Goal: Task Accomplishment & Management: Complete application form

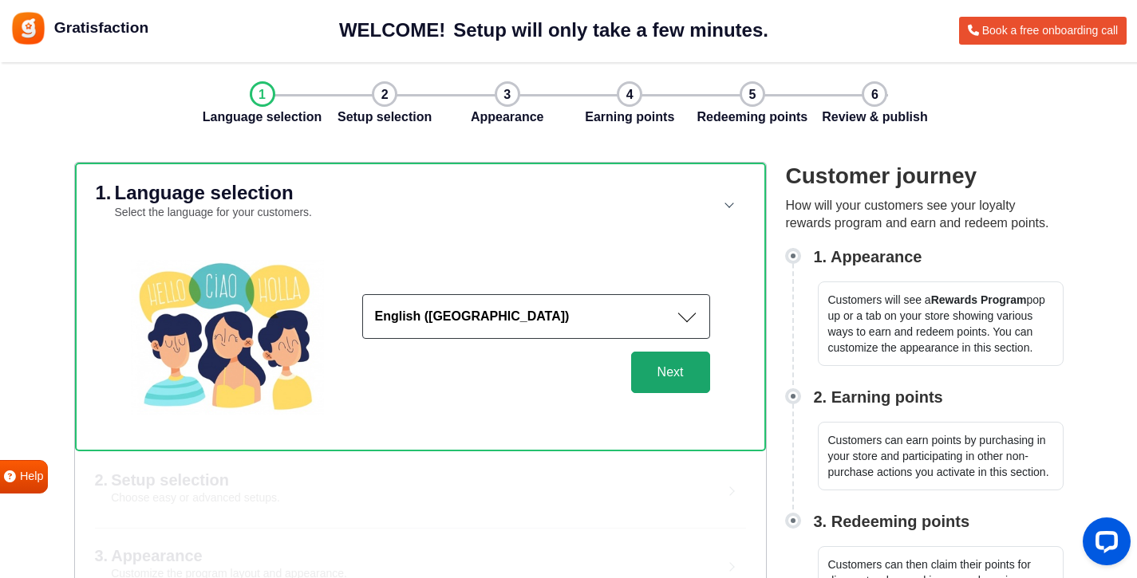
click at [673, 378] on button "Next" at bounding box center [670, 372] width 79 height 41
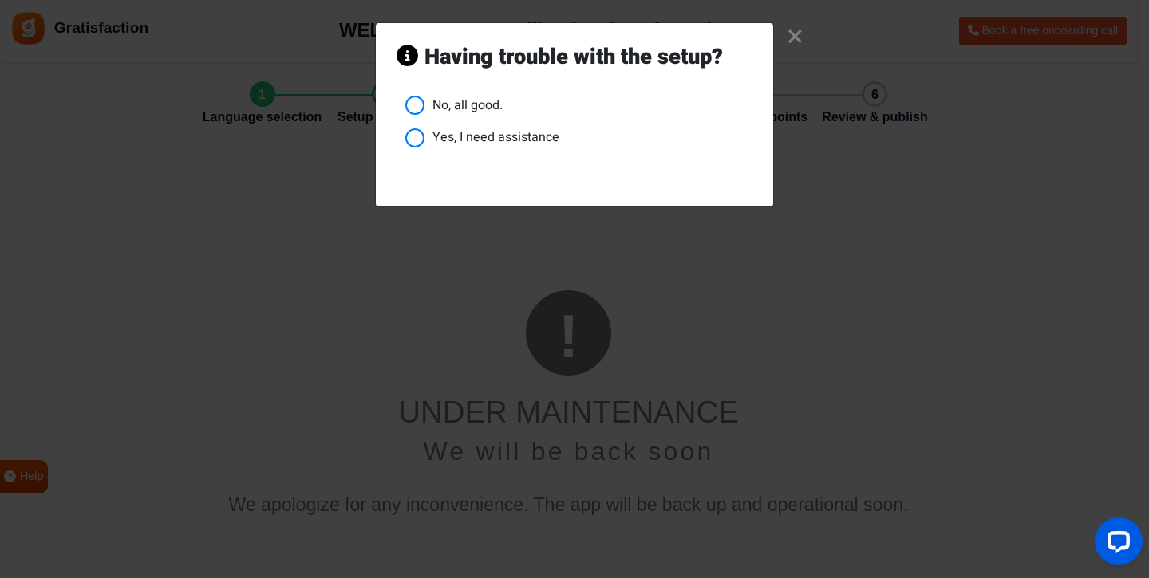
click at [495, 136] on li "Yes, I need assistance" at bounding box center [578, 138] width 347 height 20
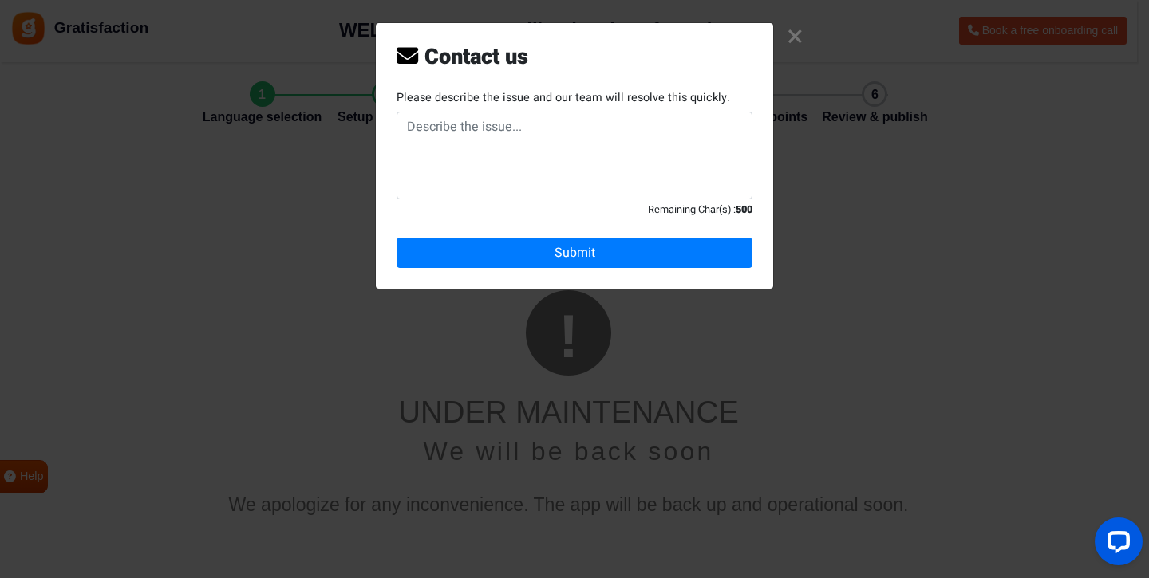
click at [800, 36] on link "×" at bounding box center [795, 37] width 17 height 15
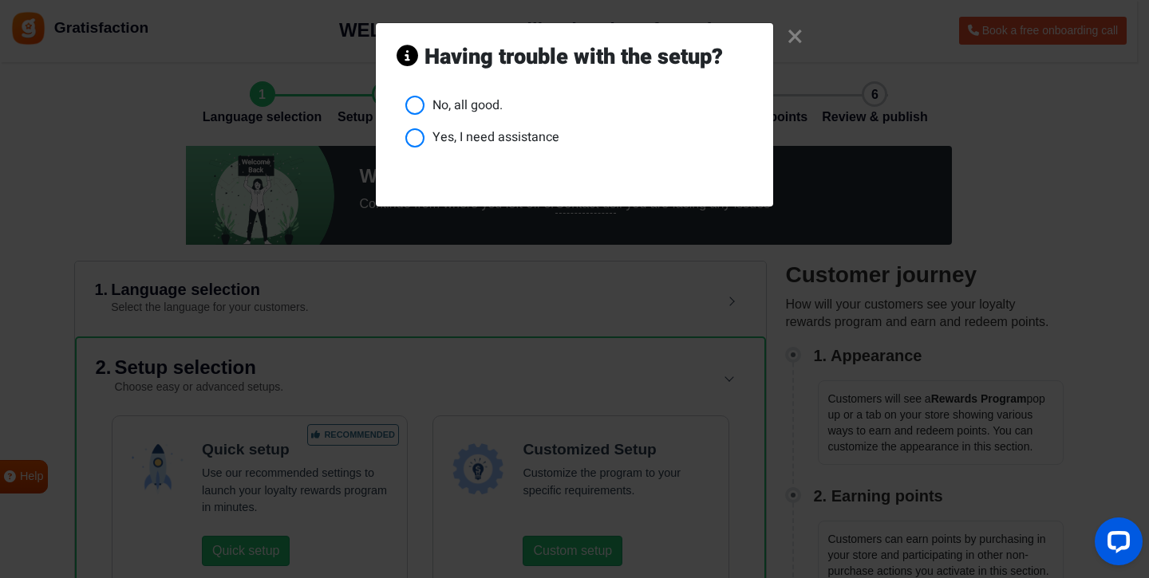
click at [508, 107] on li "No, all good." at bounding box center [578, 106] width 347 height 20
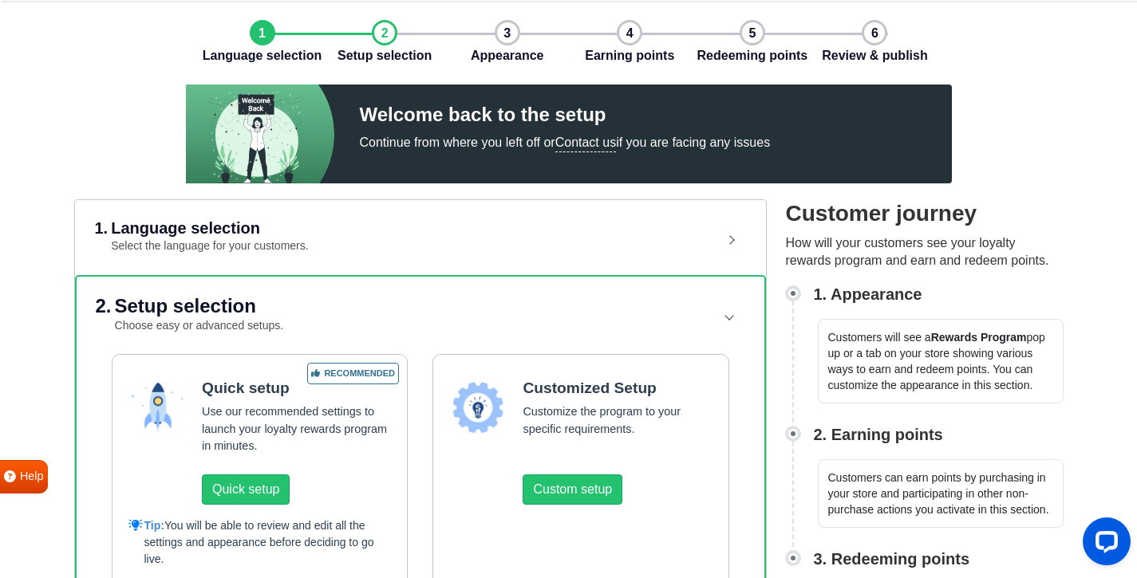
scroll to position [350, 0]
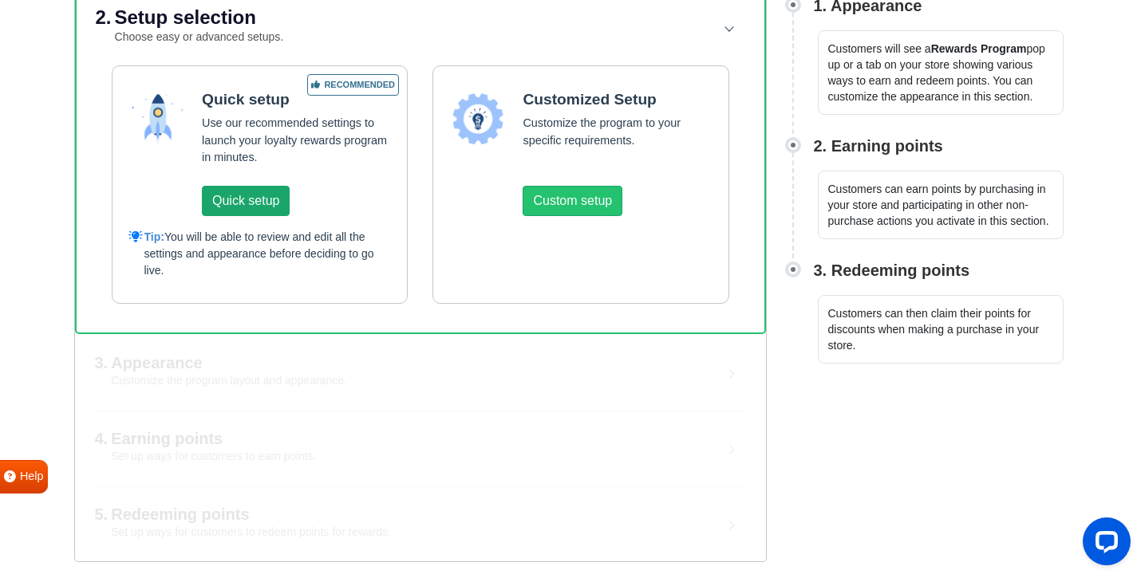
click at [264, 210] on button "Quick setup" at bounding box center [246, 201] width 88 height 30
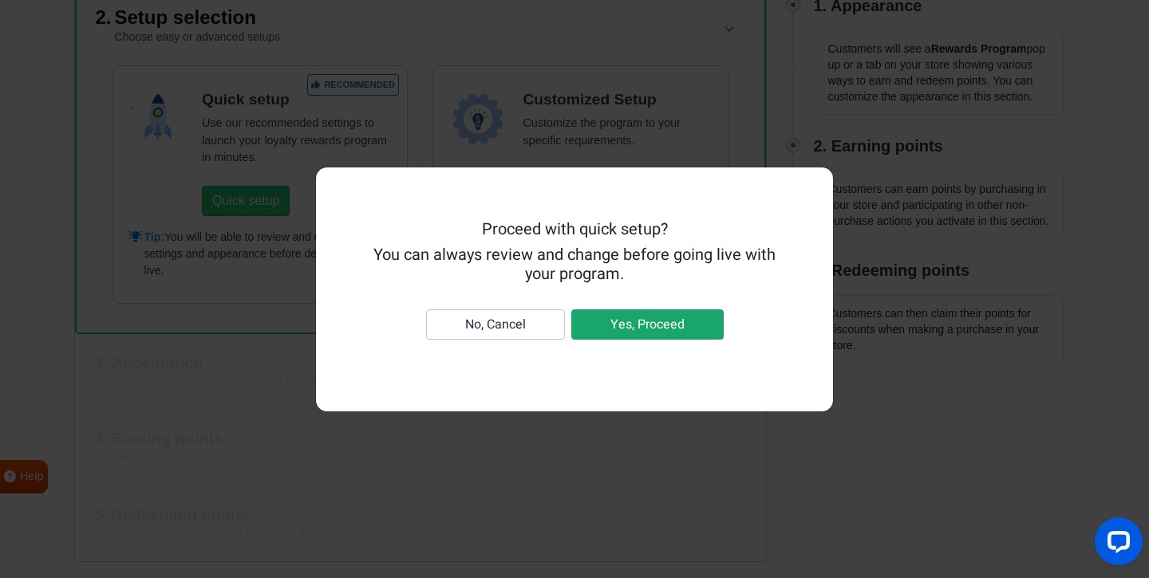
click at [648, 317] on button "Yes, Proceed" at bounding box center [647, 325] width 152 height 30
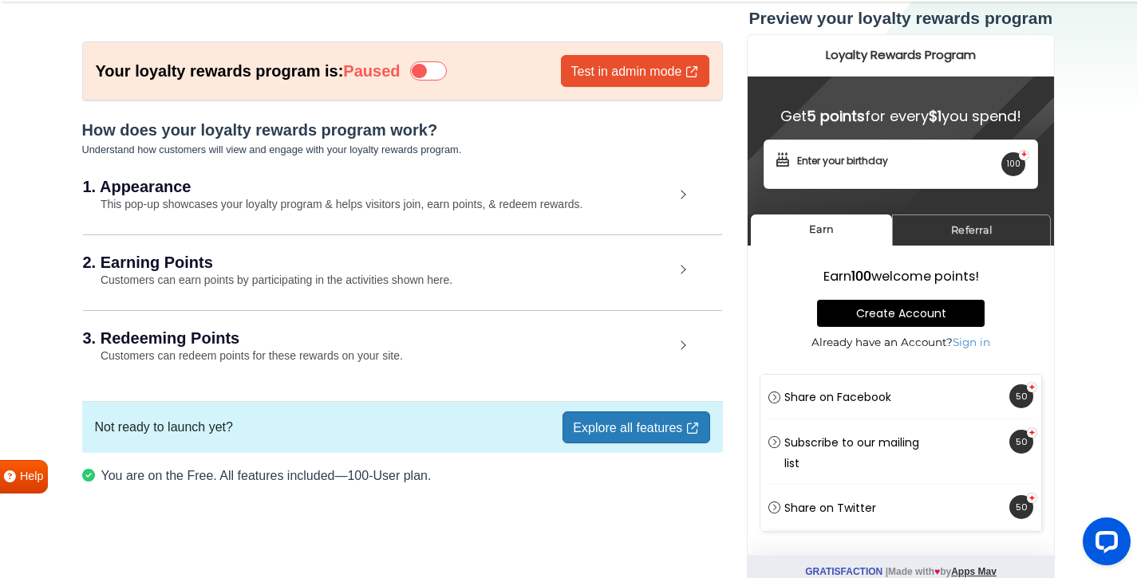
scroll to position [58, 0]
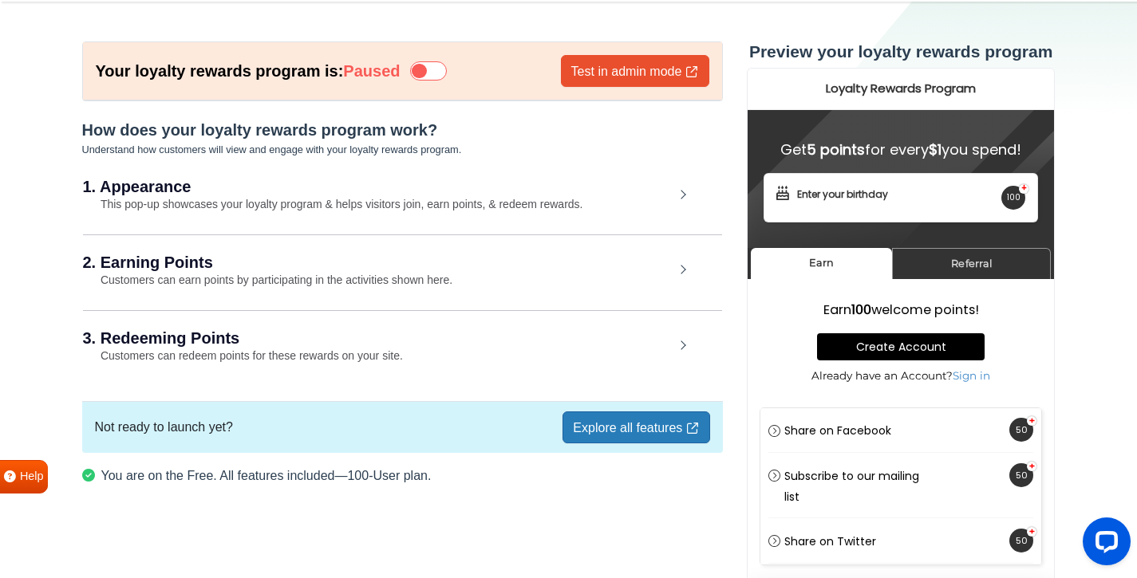
click at [659, 357] on div "3. Redeeming Points Customers can redeem points for these rewards on your site." at bounding box center [402, 347] width 639 height 74
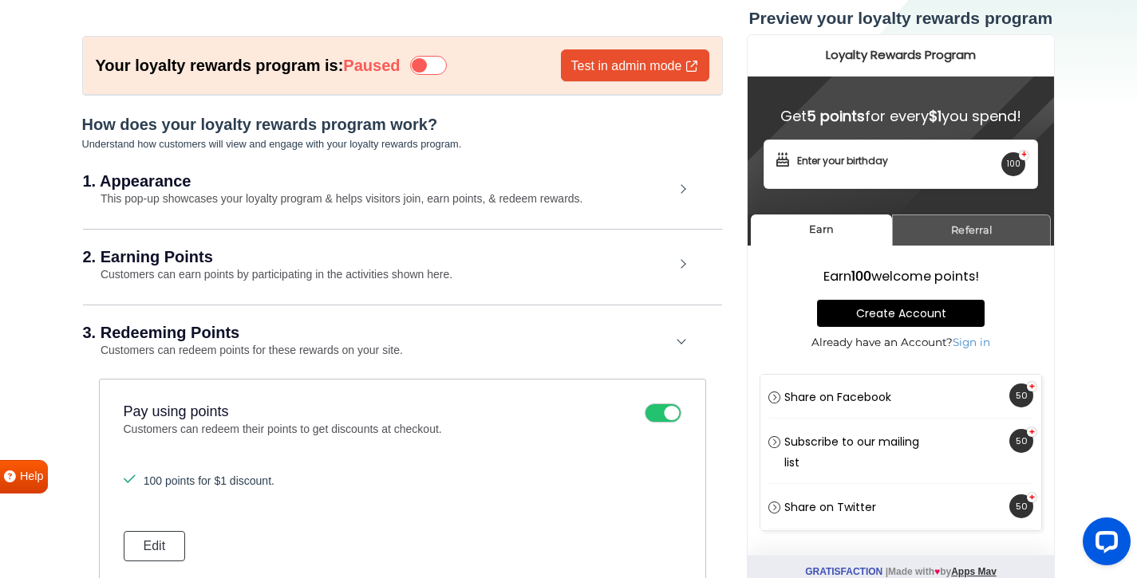
scroll to position [247, 0]
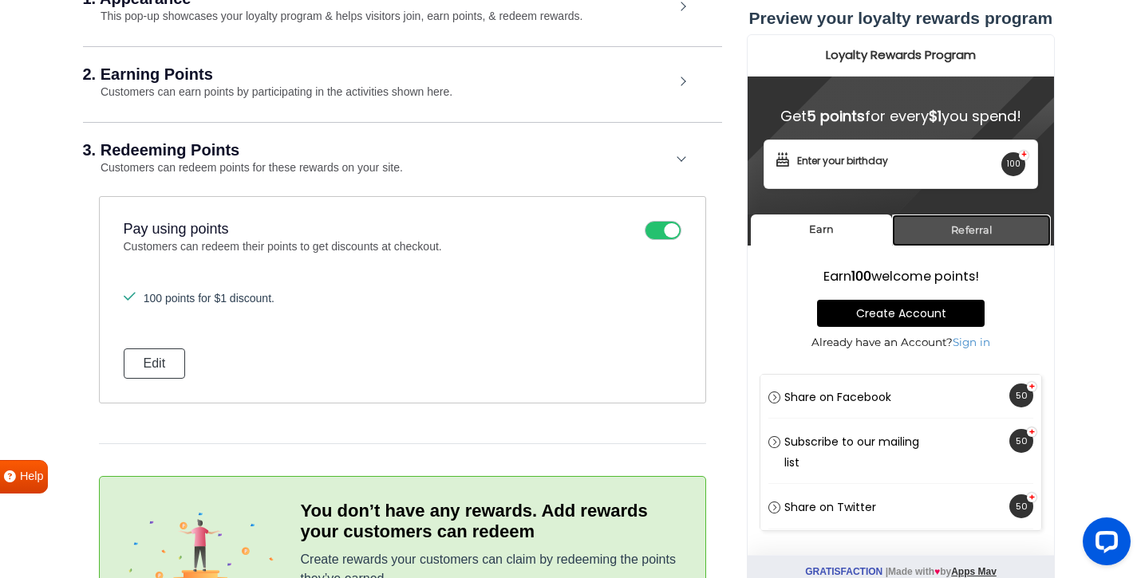
click at [928, 236] on link "Referral" at bounding box center [970, 230] width 159 height 31
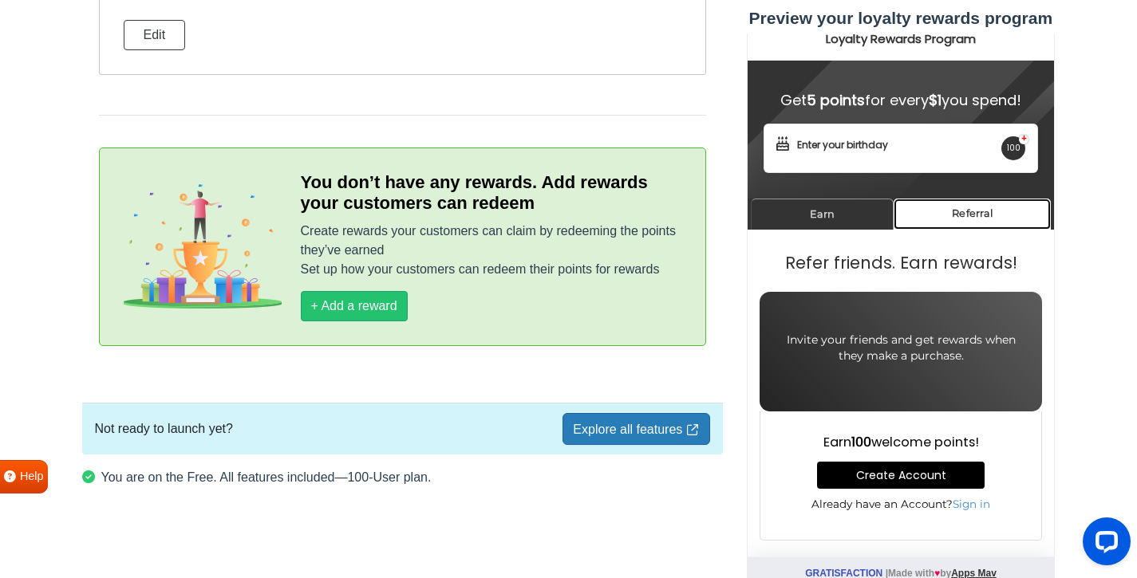
scroll to position [577, 0]
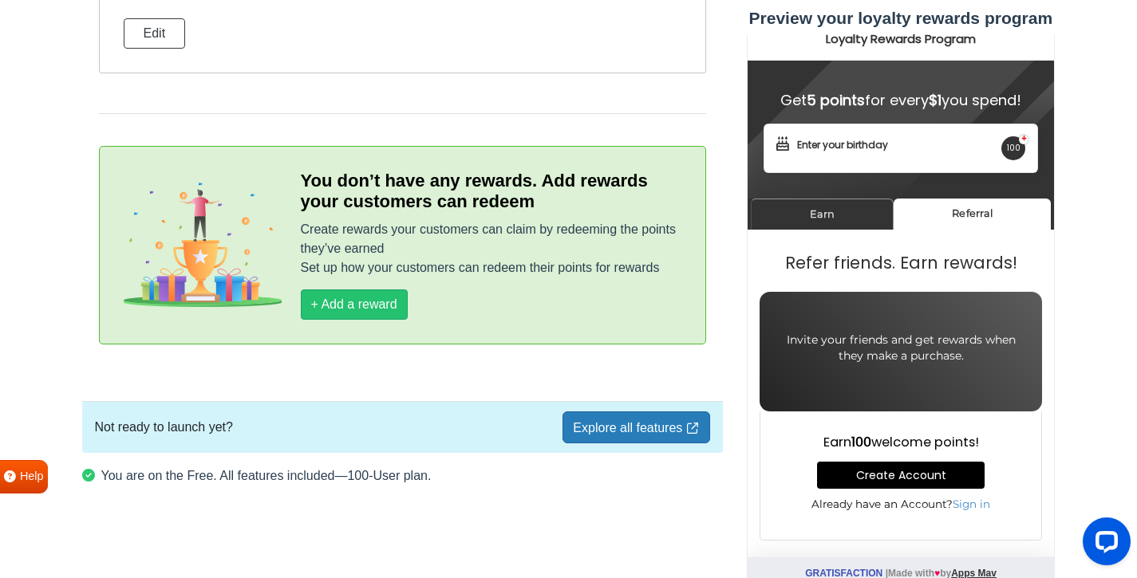
click at [692, 437] on link "Explore all features" at bounding box center [635, 428] width 147 height 32
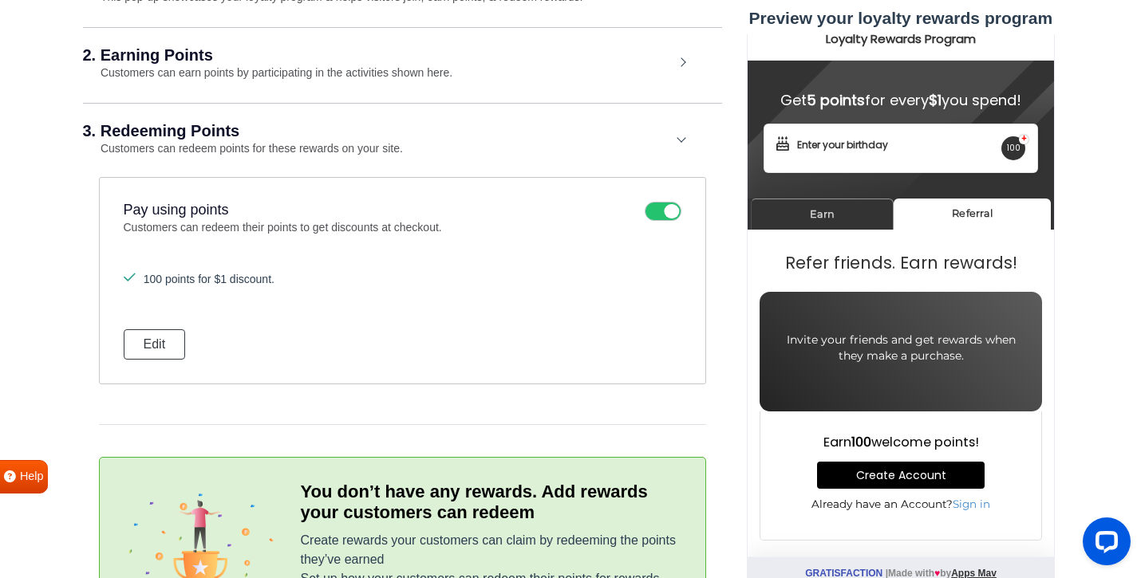
scroll to position [281, 0]
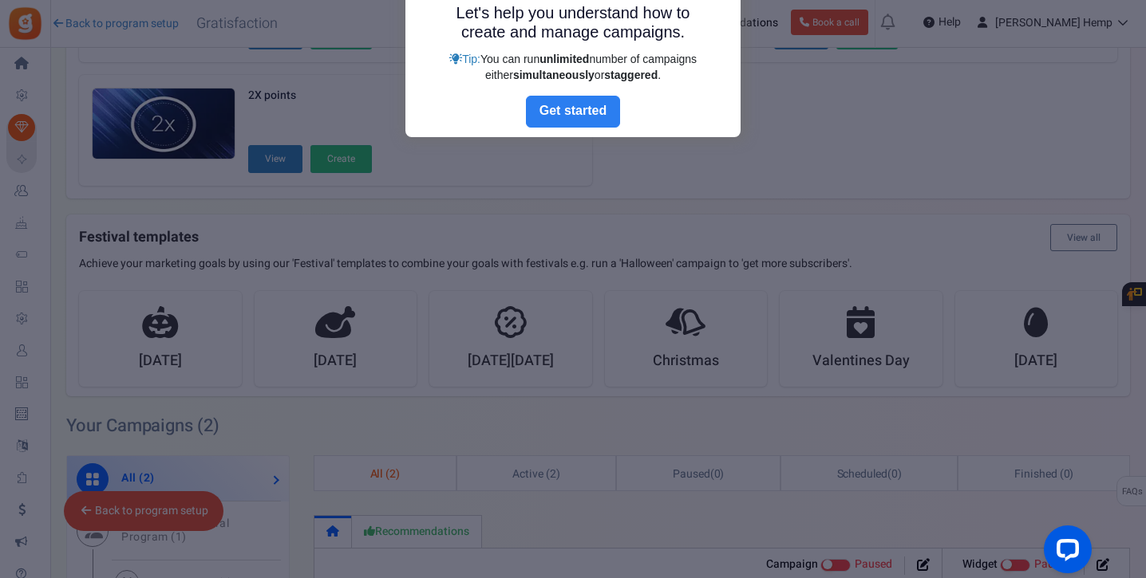
click at [554, 128] on link "Next" at bounding box center [573, 112] width 94 height 32
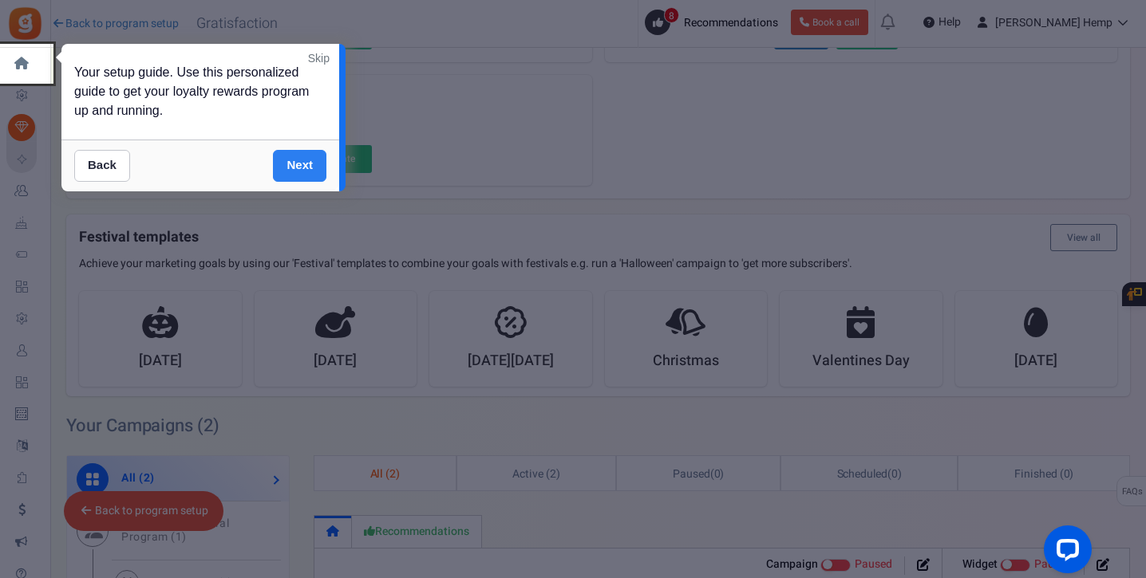
click at [318, 162] on link "Next" at bounding box center [299, 166] width 53 height 32
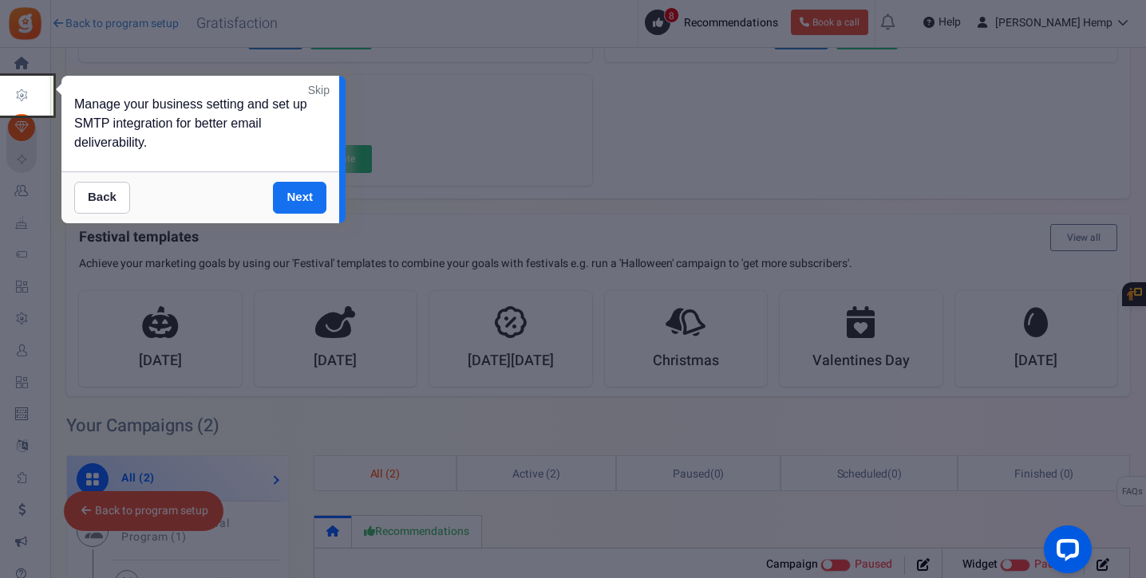
click at [294, 191] on link "Next" at bounding box center [299, 198] width 53 height 32
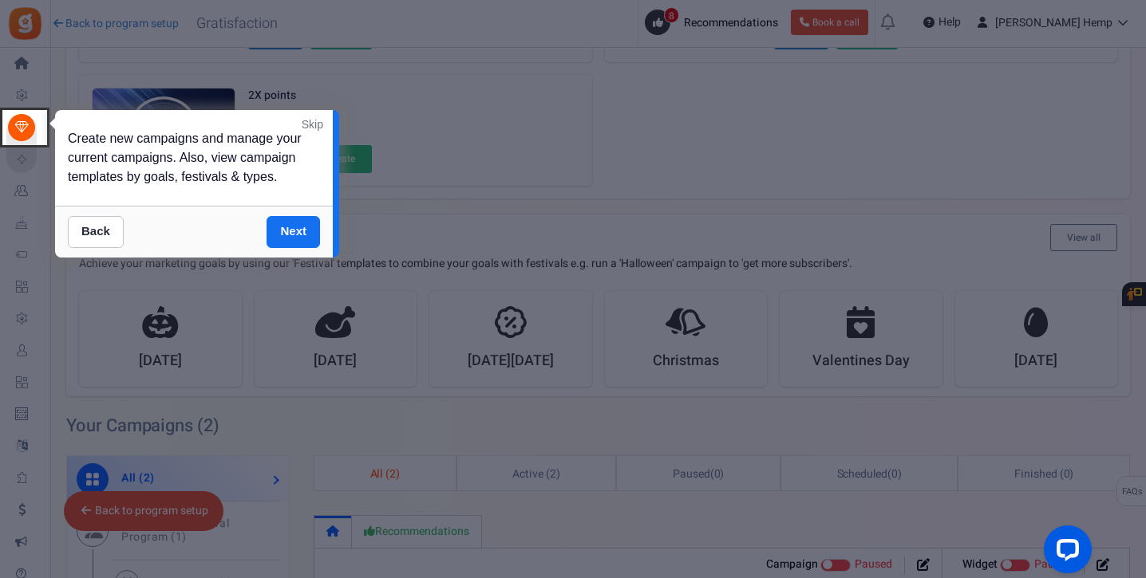
click at [310, 120] on link "Skip" at bounding box center [313, 124] width 22 height 16
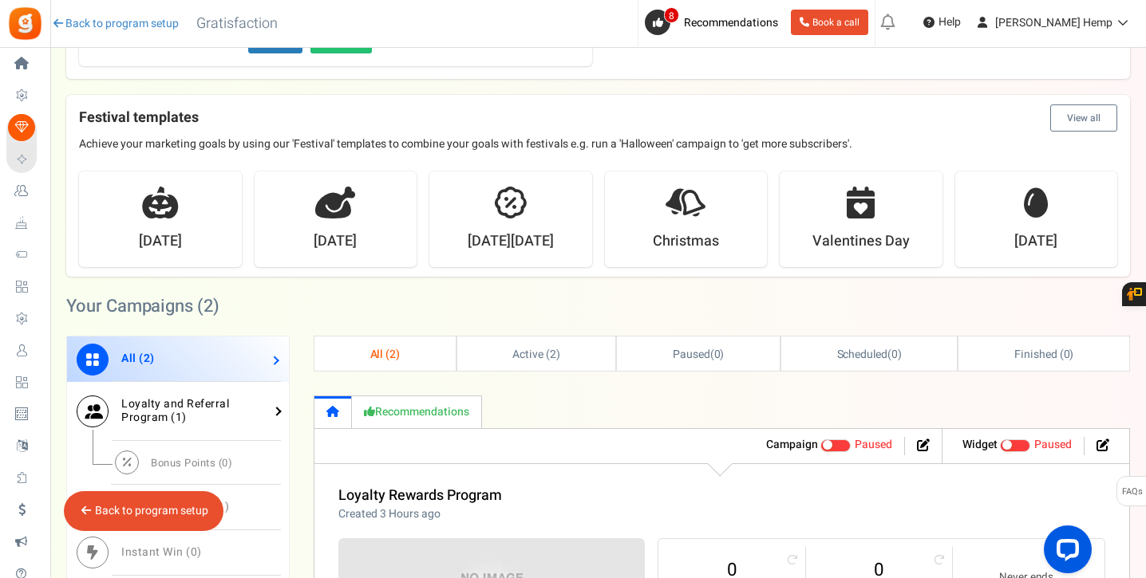
scroll to position [471, 0]
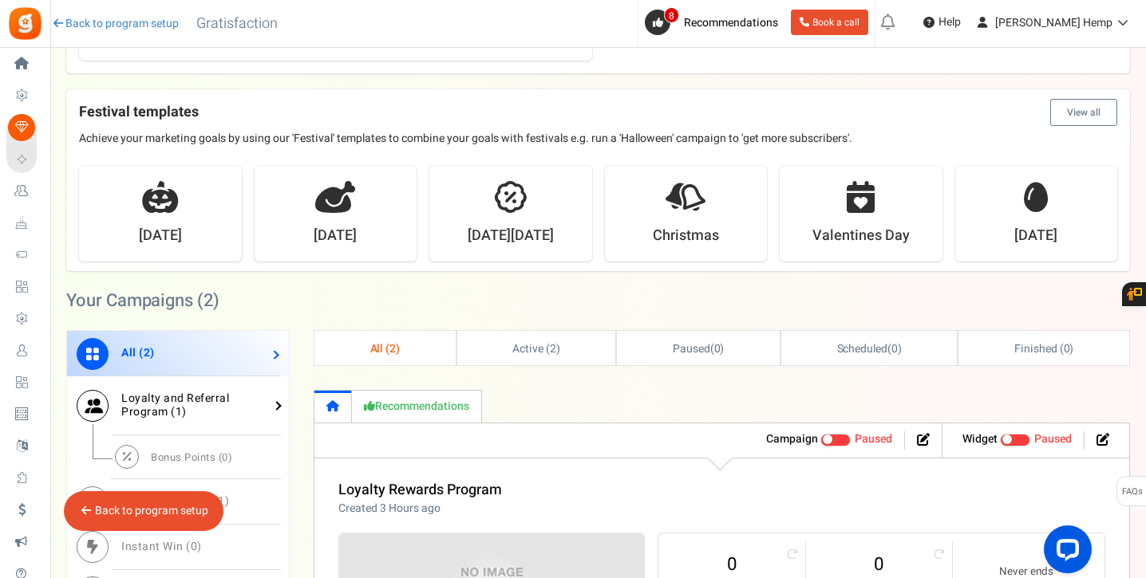
click at [176, 420] on span "1" at bounding box center [179, 412] width 7 height 17
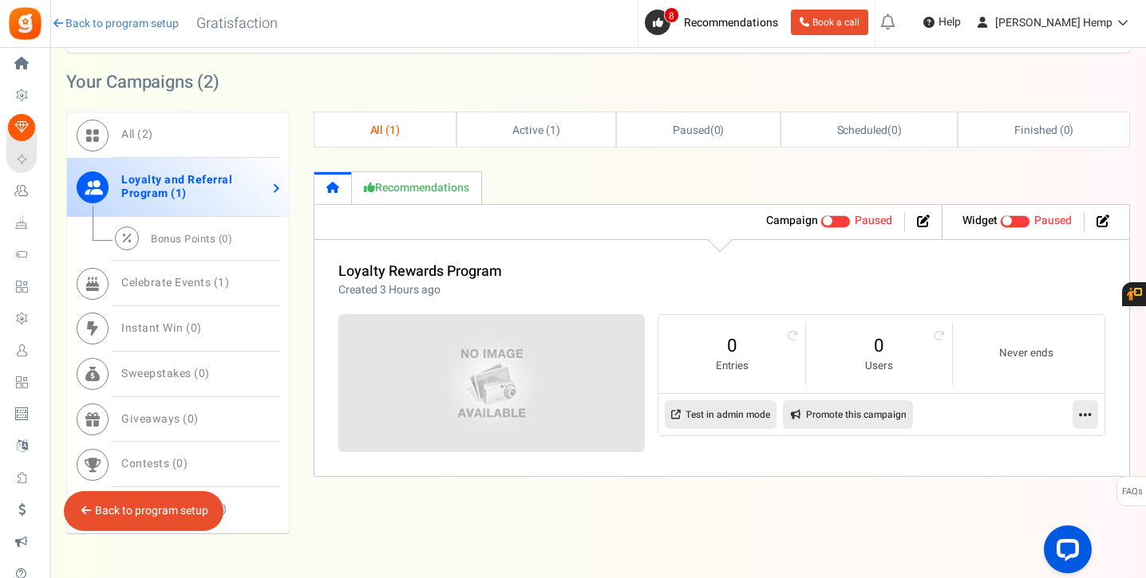
scroll to position [711, 0]
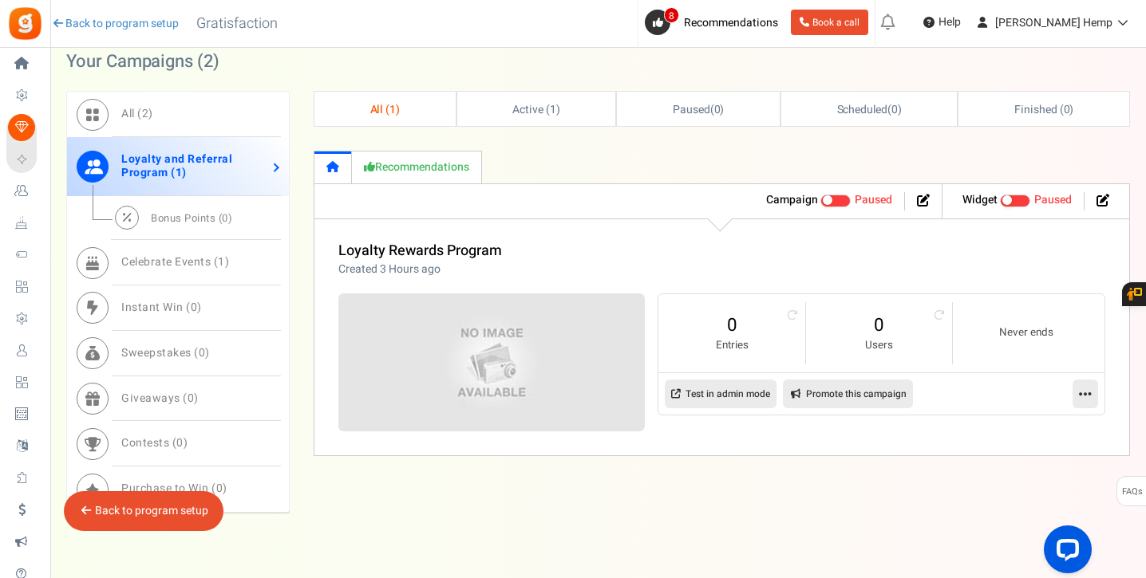
click at [429, 170] on link "Recommendations" at bounding box center [417, 167] width 130 height 33
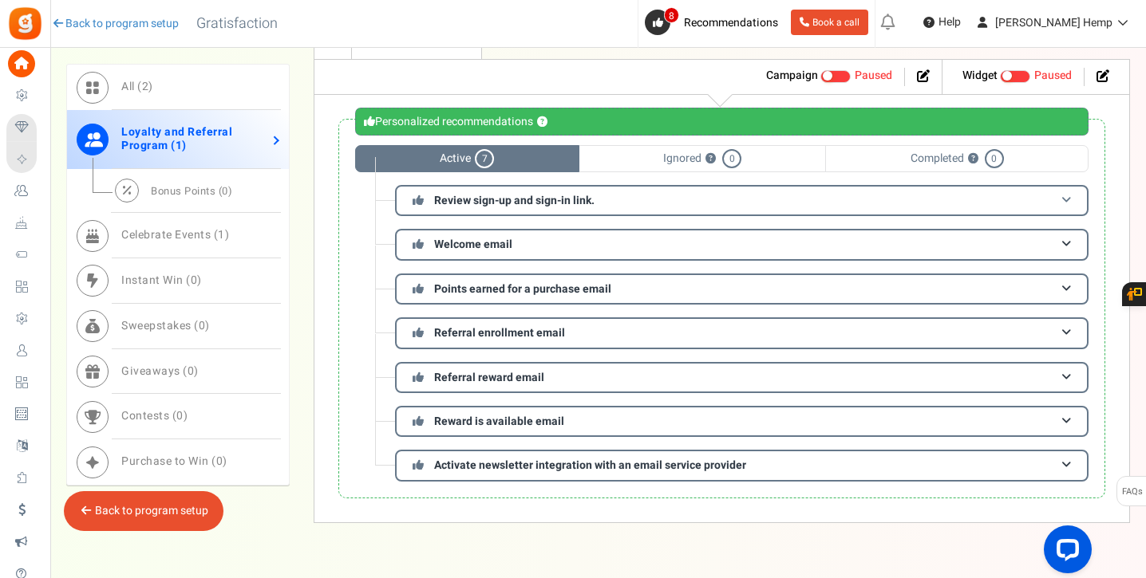
scroll to position [757, 0]
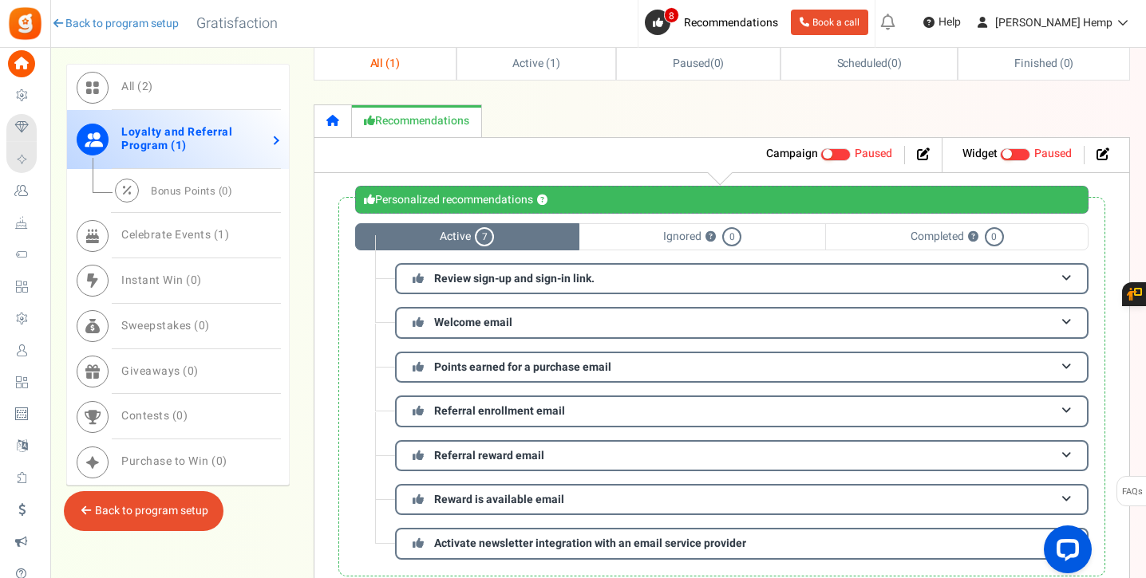
click at [739, 228] on span "Ignored ? 0" at bounding box center [702, 236] width 247 height 27
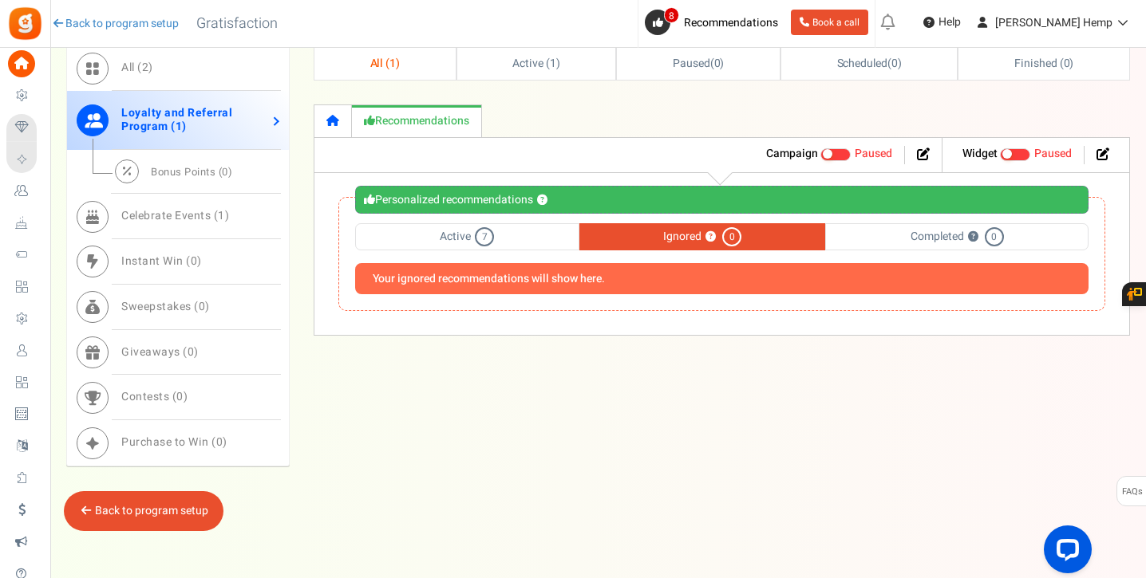
click at [520, 231] on span "Active 7" at bounding box center [467, 236] width 224 height 27
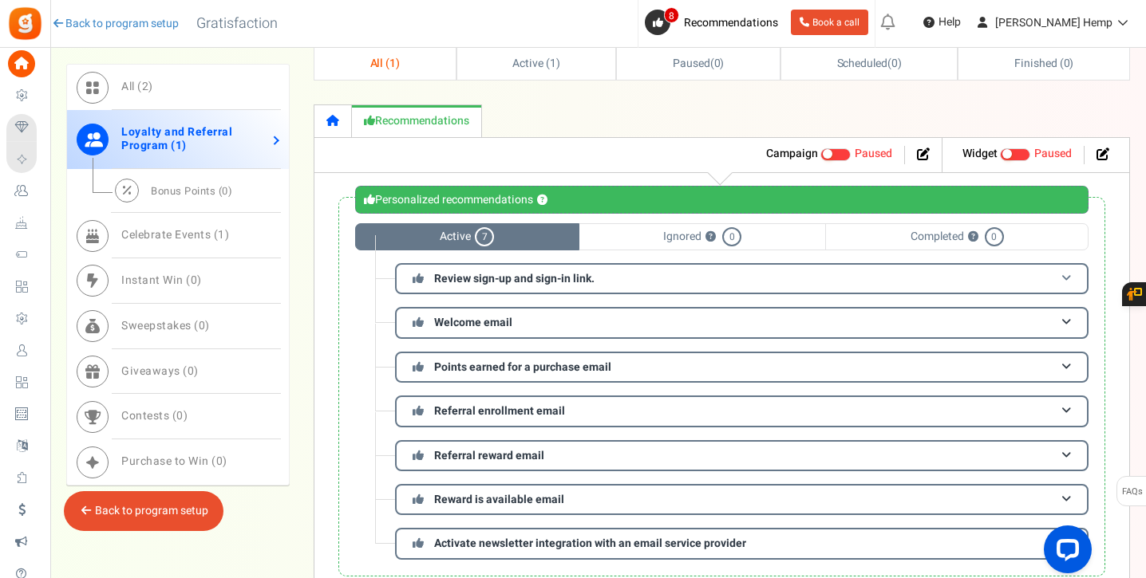
click at [582, 282] on span "Review sign-up and sign-in link." at bounding box center [514, 278] width 160 height 17
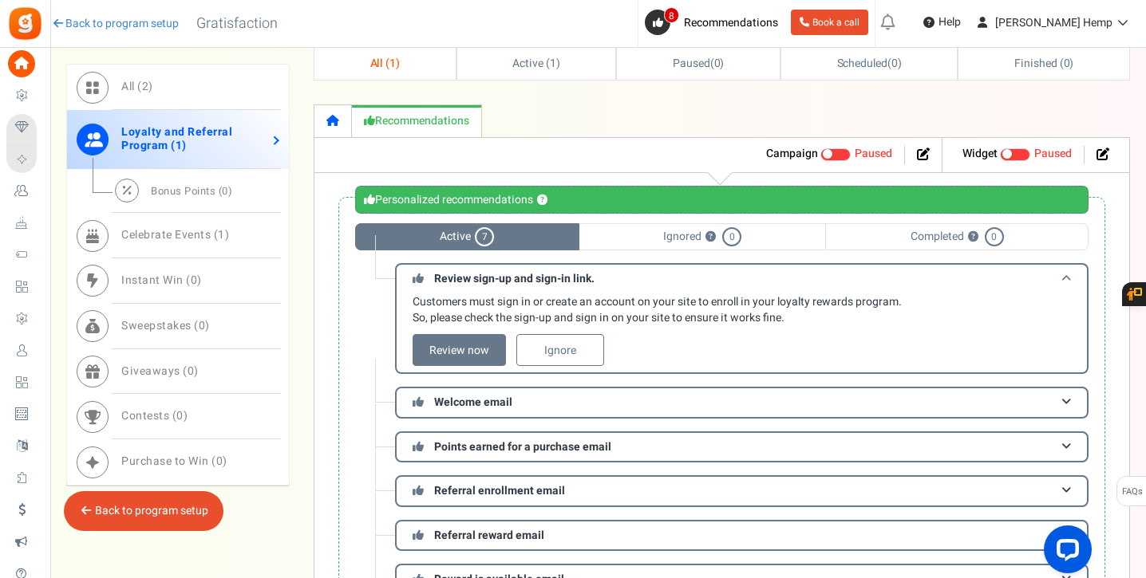
click at [582, 282] on span "Review sign-up and sign-in link." at bounding box center [514, 278] width 160 height 17
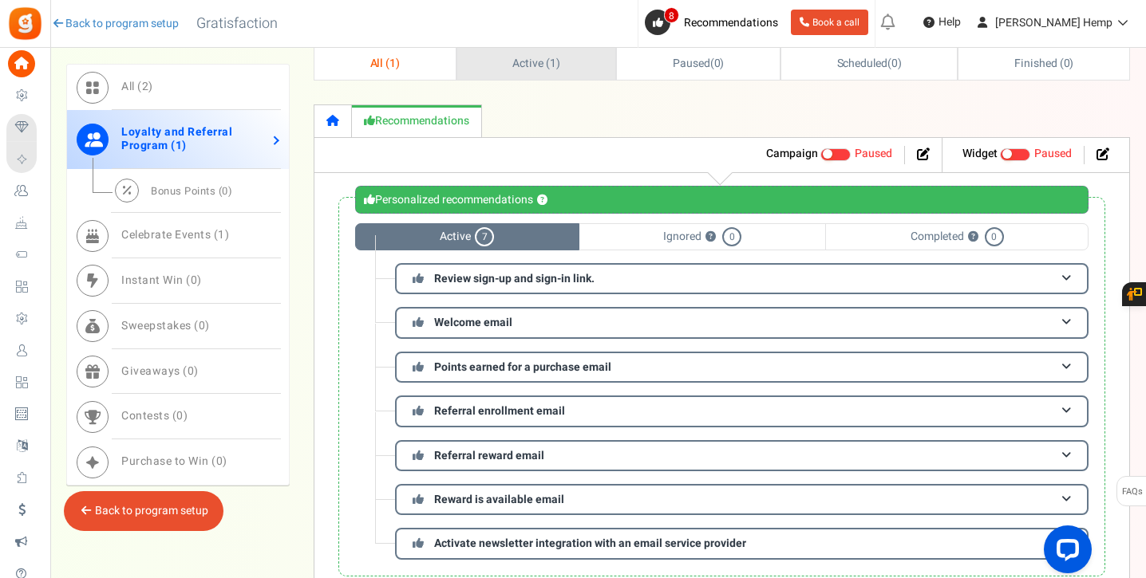
click at [512, 57] on span "Active ( 1 )" at bounding box center [536, 63] width 48 height 17
click at [494, 68] on link "Active ( 1 )" at bounding box center [535, 62] width 159 height 34
click at [494, 61] on link "Active ( 1 )" at bounding box center [535, 62] width 159 height 34
click at [225, 229] on span "Celebrate Events ( 1 )" at bounding box center [175, 235] width 108 height 17
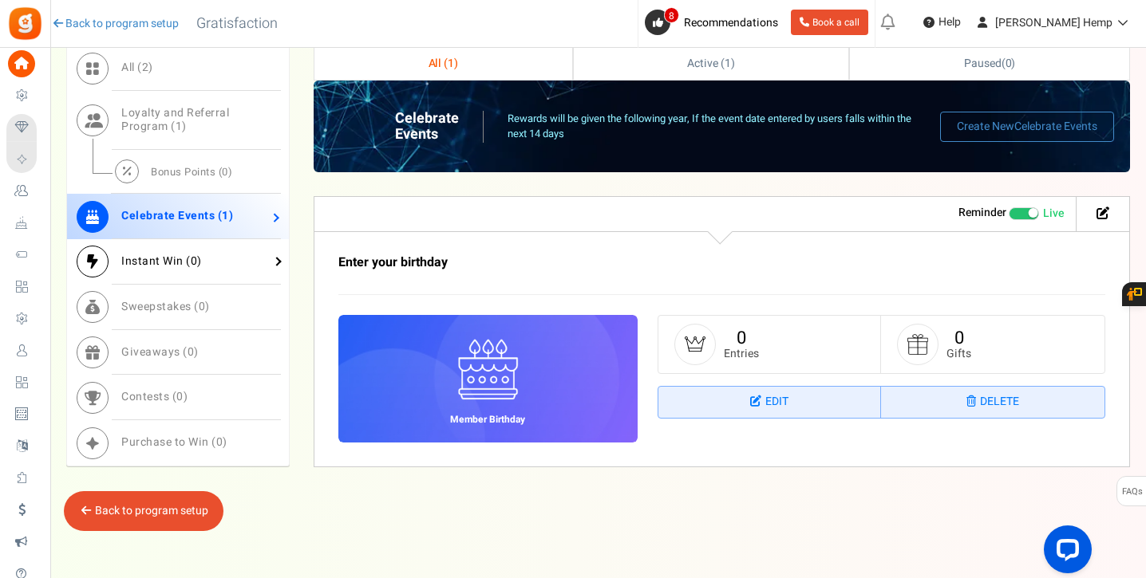
click at [219, 264] on link "Instant Win ( 0 )" at bounding box center [178, 261] width 222 height 45
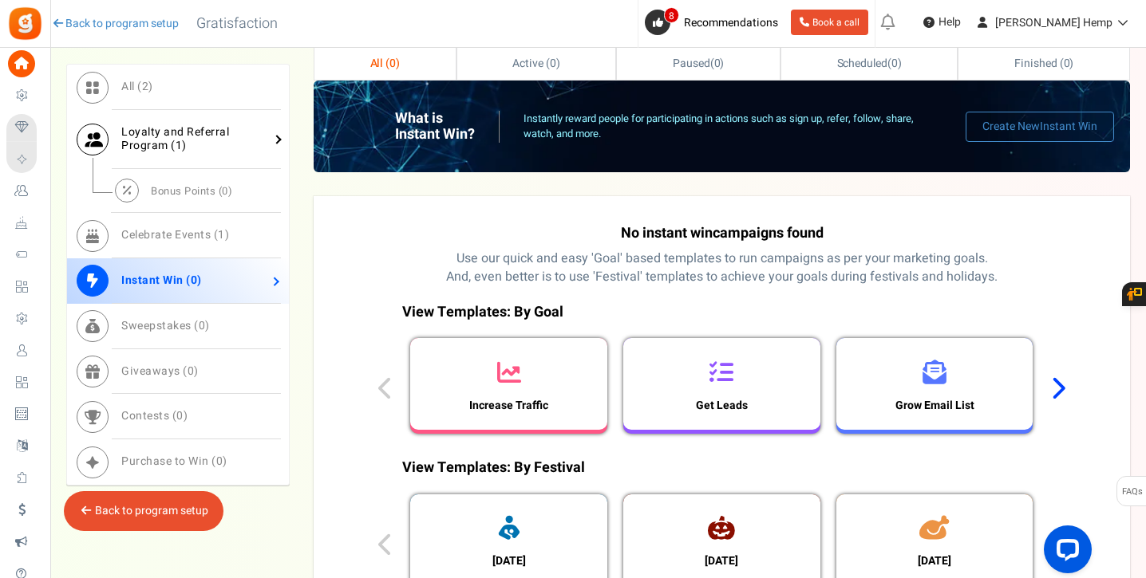
click at [199, 151] on link "Loyalty and Referral Program ( 1 )" at bounding box center [178, 139] width 222 height 59
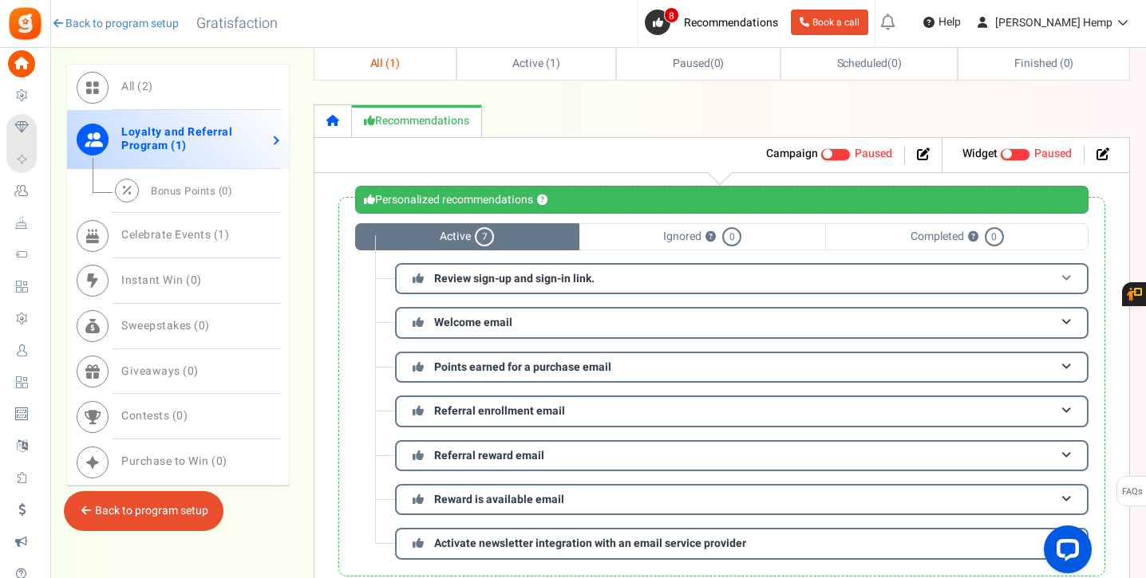
click at [692, 280] on h3 "Review sign-up and sign-in link." at bounding box center [741, 278] width 693 height 31
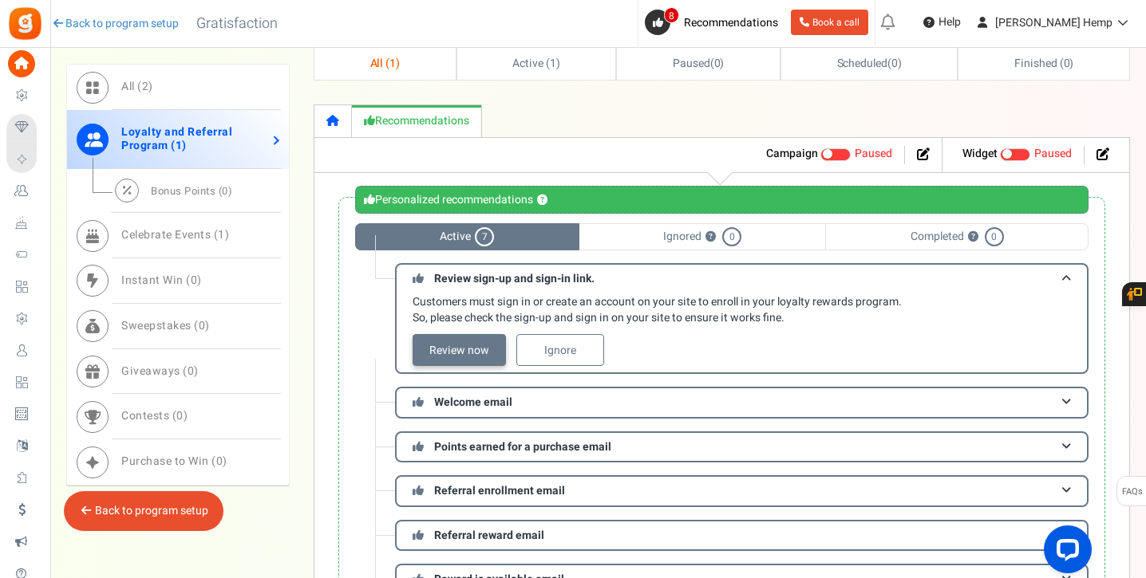
click at [482, 348] on link "Review now" at bounding box center [458, 350] width 93 height 32
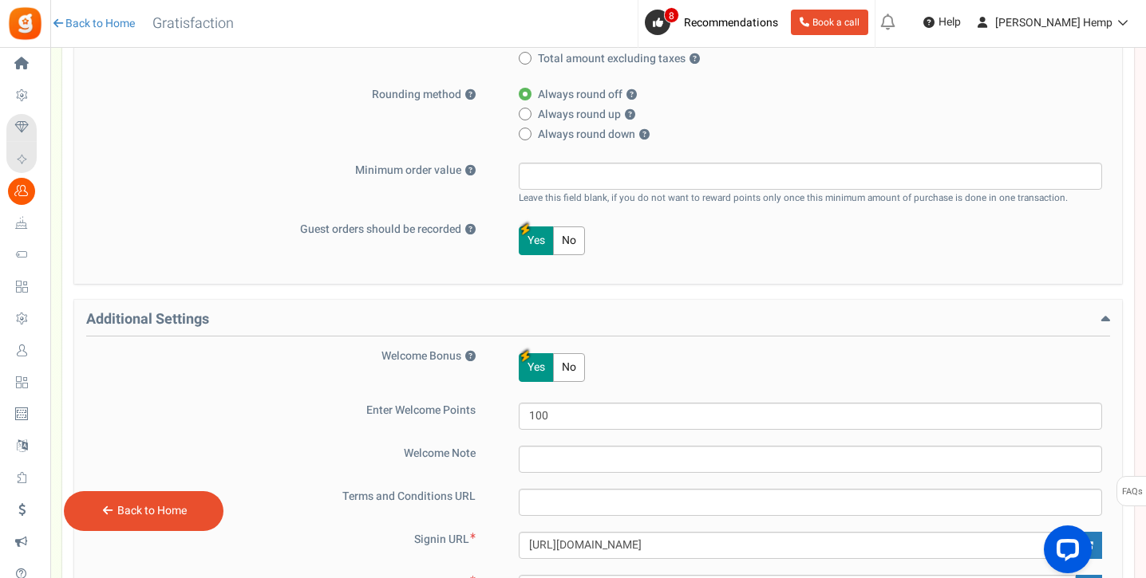
scroll to position [745, 0]
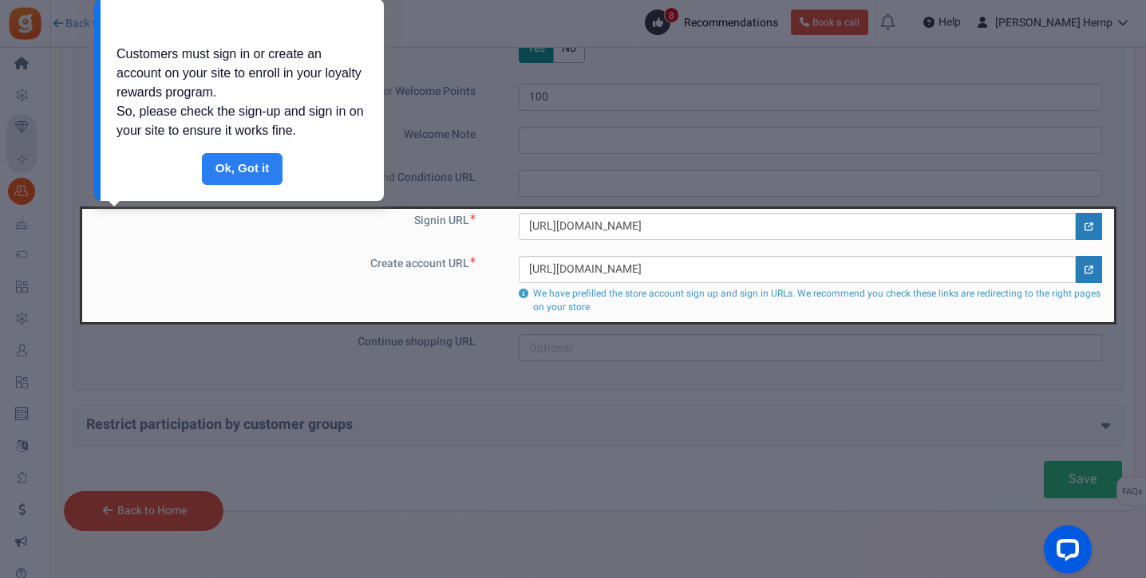
click at [249, 158] on link "Done" at bounding box center [242, 169] width 81 height 32
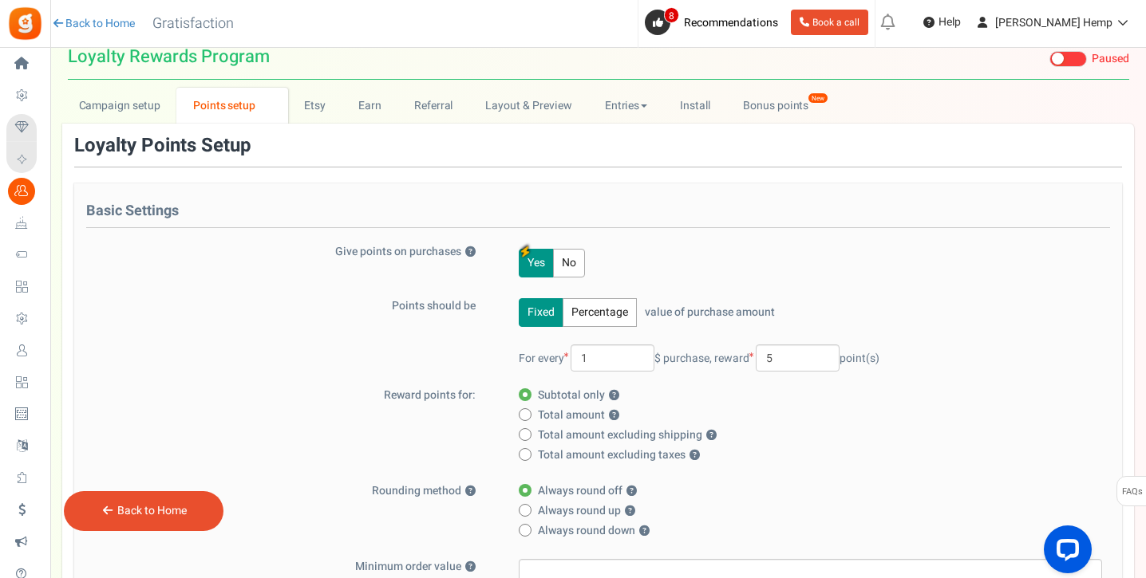
scroll to position [0, 0]
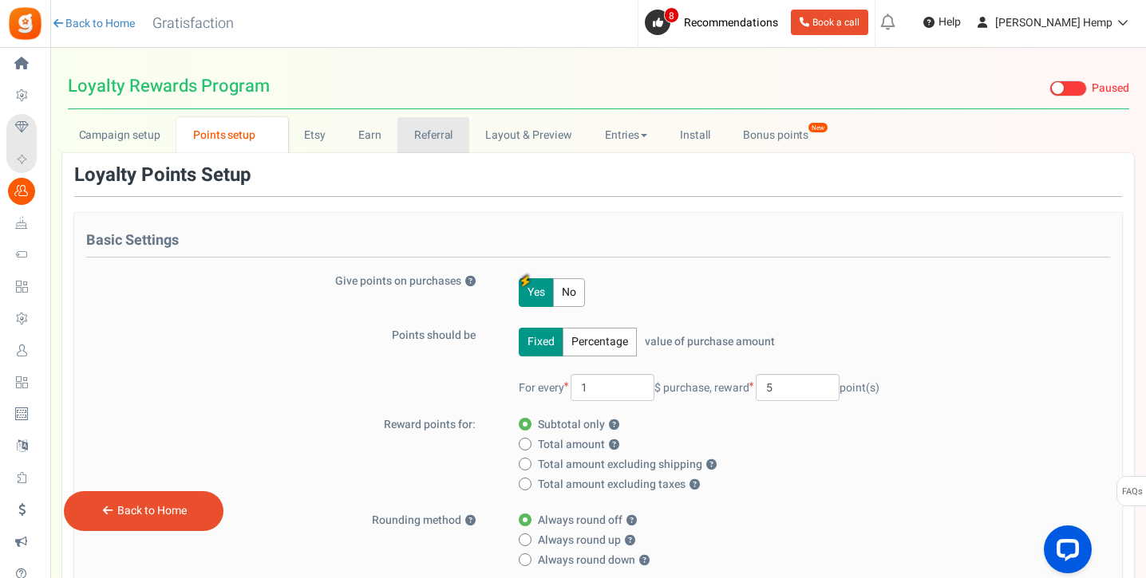
click at [426, 146] on link "Referral" at bounding box center [433, 135] width 72 height 36
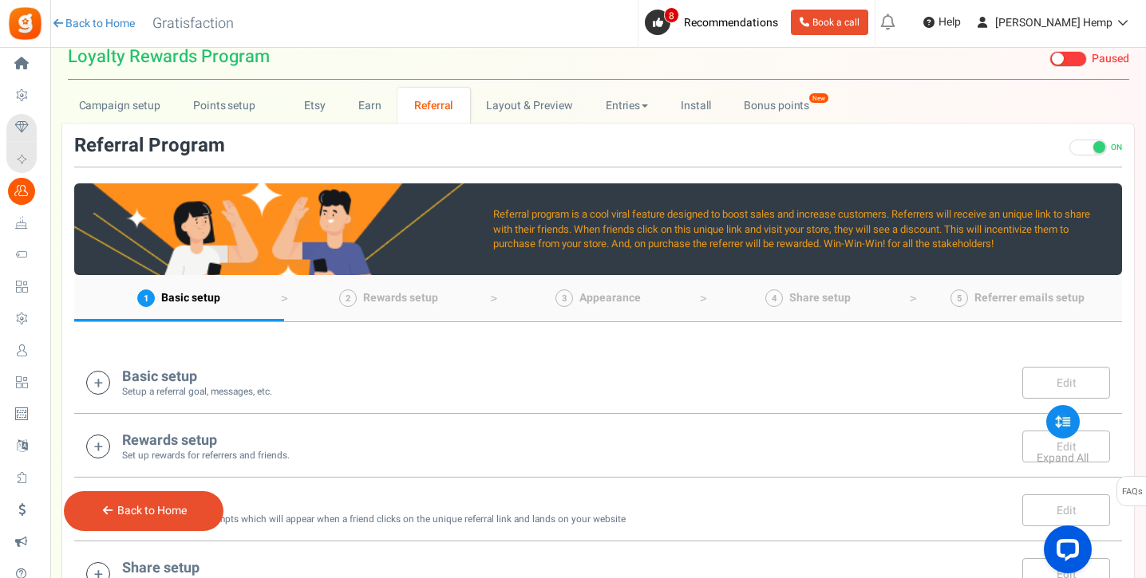
scroll to position [30, 0]
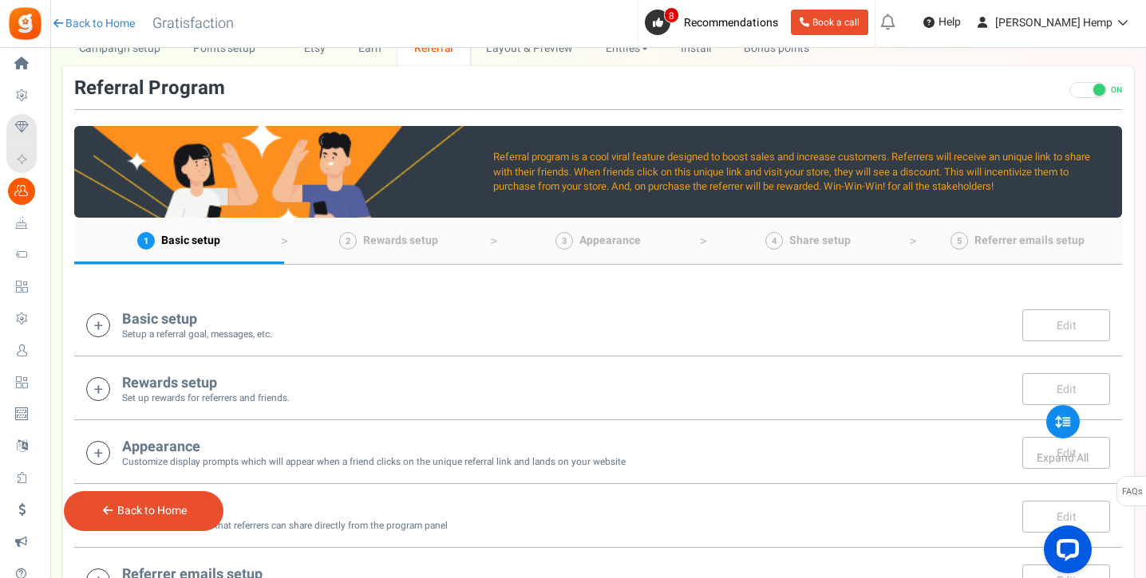
click at [511, 335] on div "Basic setup Setup a referral goal, messages, etc. Edit Save" at bounding box center [598, 325] width 1024 height 33
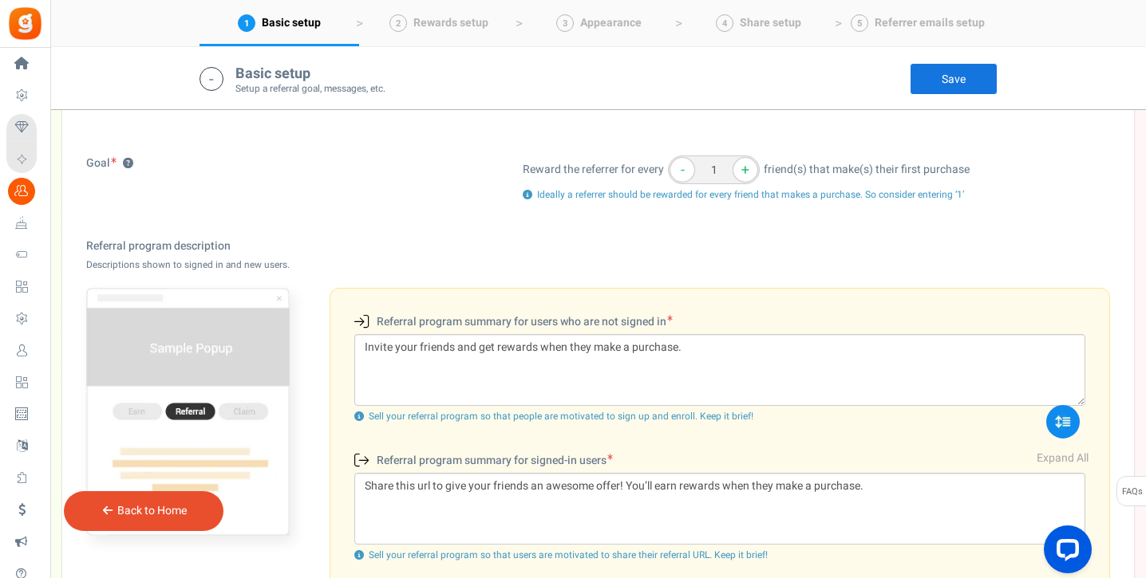
scroll to position [337, 0]
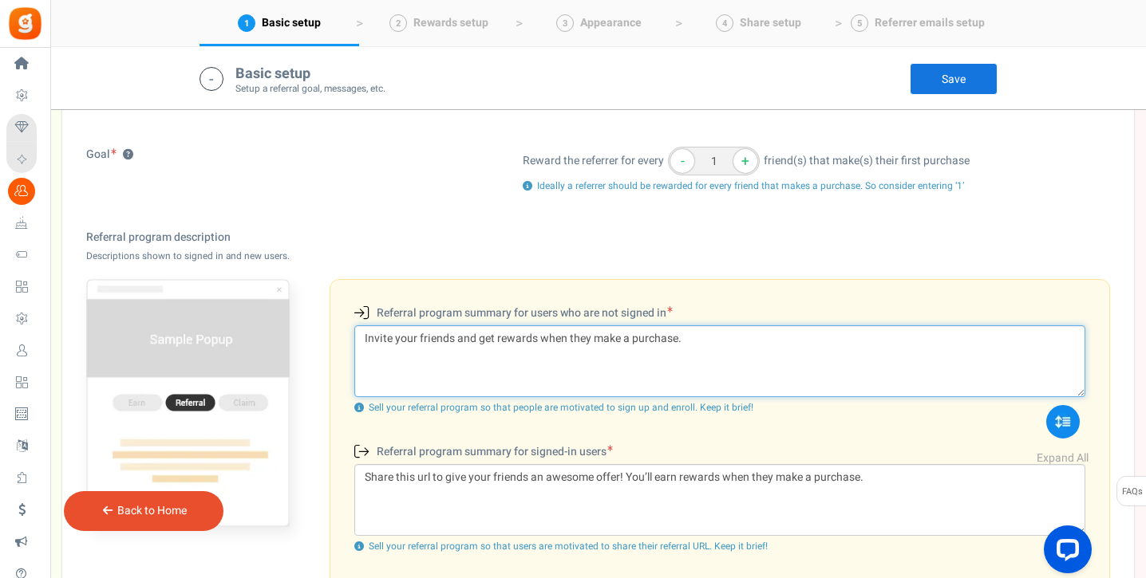
click at [800, 337] on textarea "Invite your friends and get rewards when they make a purchase." at bounding box center [719, 361] width 731 height 72
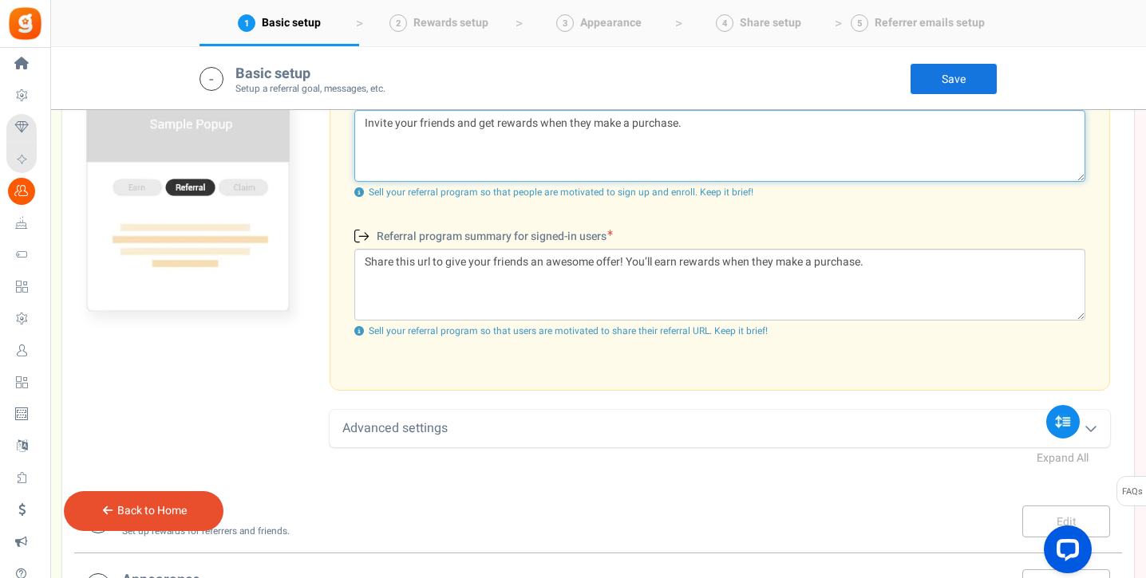
scroll to position [619, 0]
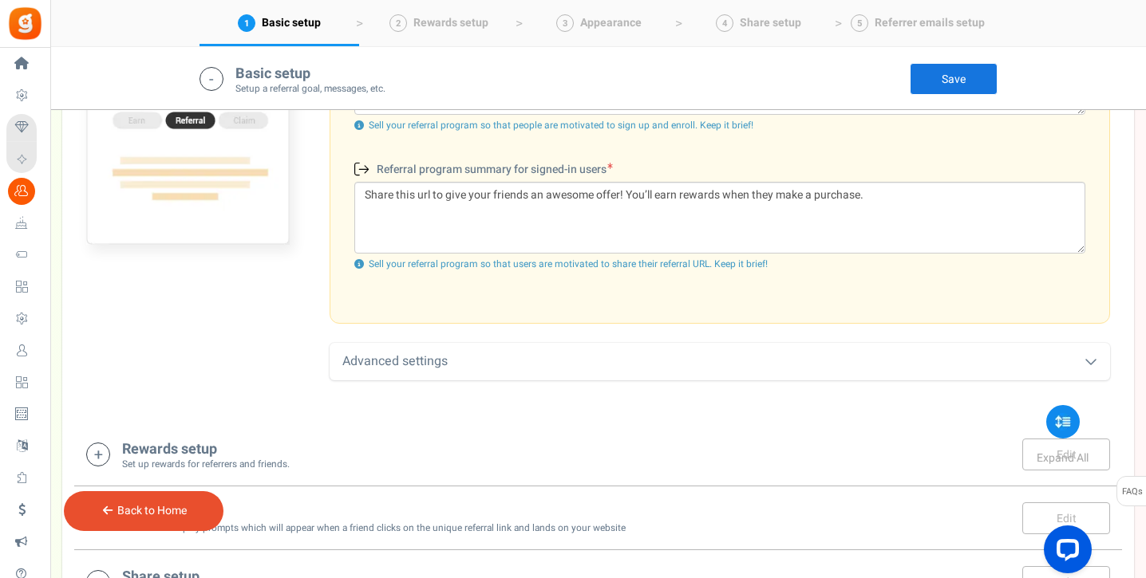
click at [814, 360] on div "Advanced settings" at bounding box center [719, 361] width 780 height 37
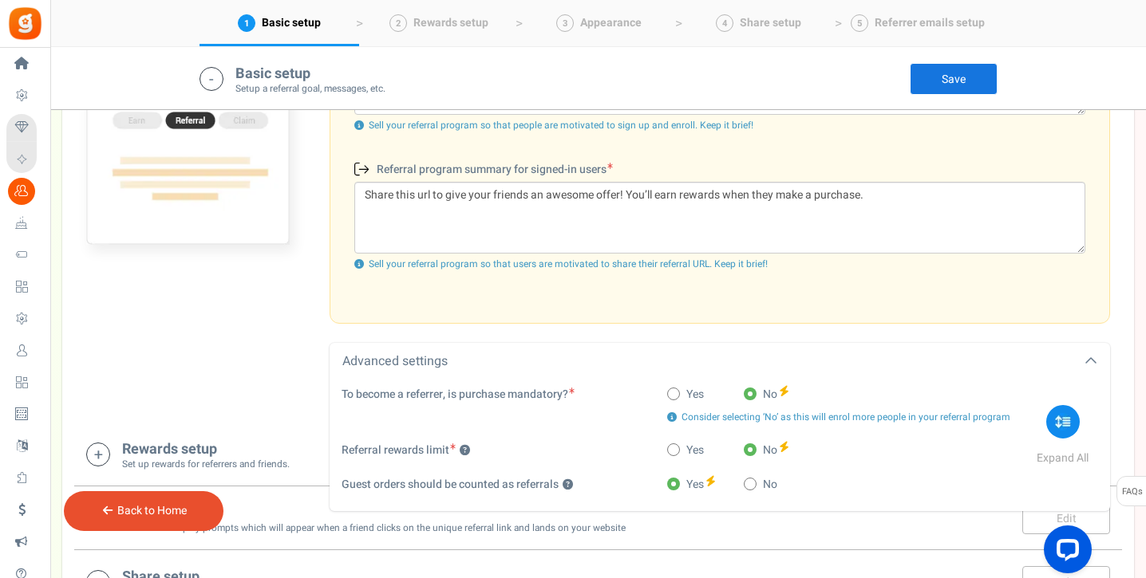
click at [696, 390] on span "Yes" at bounding box center [695, 395] width 18 height 16
click at [677, 390] on input "Yes" at bounding box center [672, 395] width 10 height 10
radio input "true"
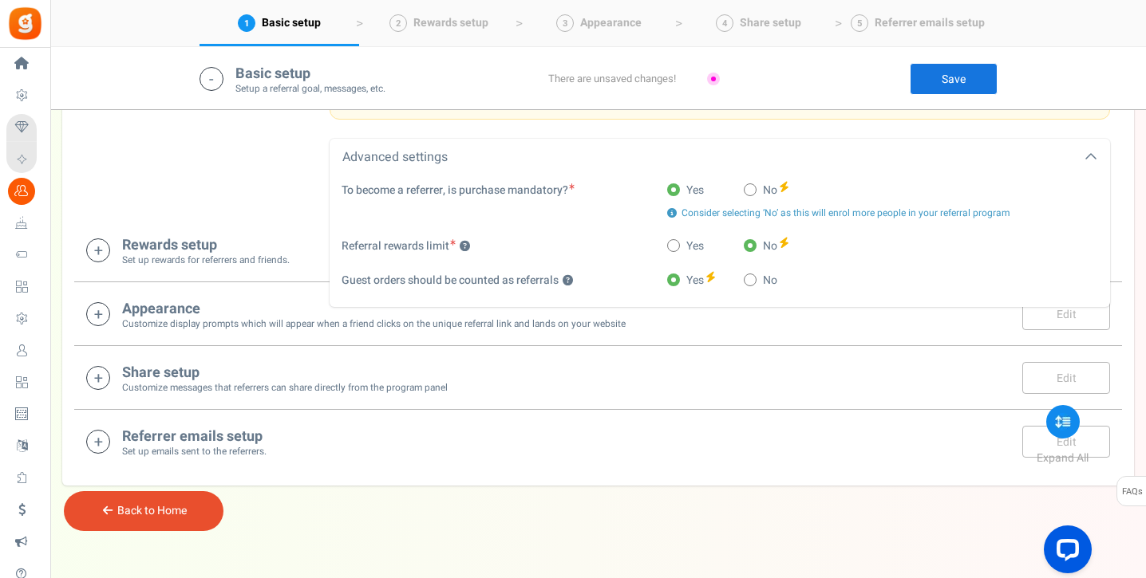
scroll to position [827, 0]
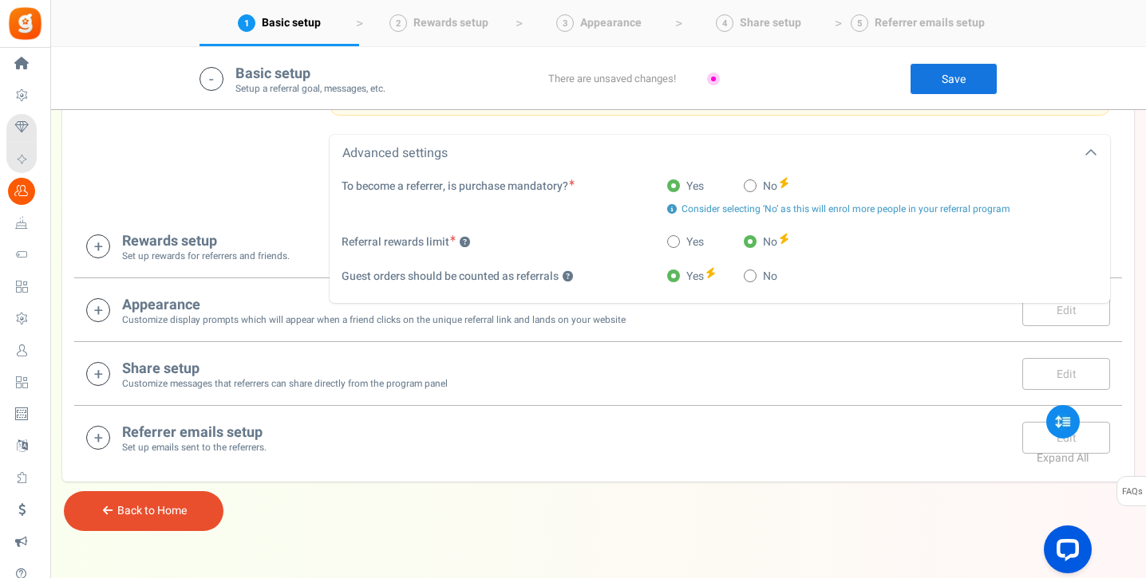
click at [964, 74] on link "Save" at bounding box center [953, 79] width 88 height 32
click at [255, 250] on small "Set up rewards for referrers and friends." at bounding box center [206, 257] width 168 height 14
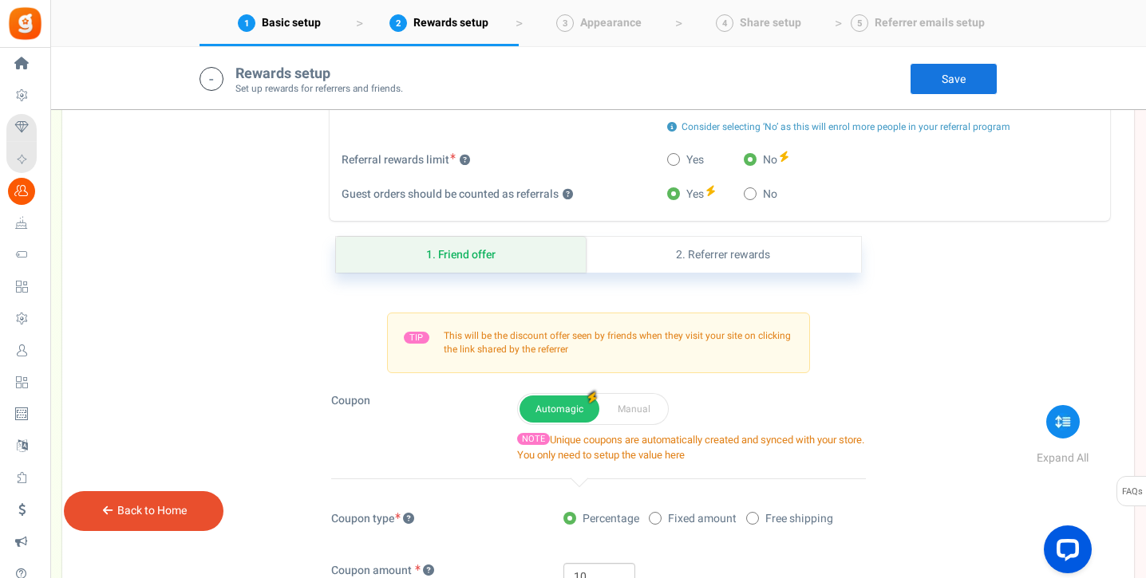
scroll to position [996, 0]
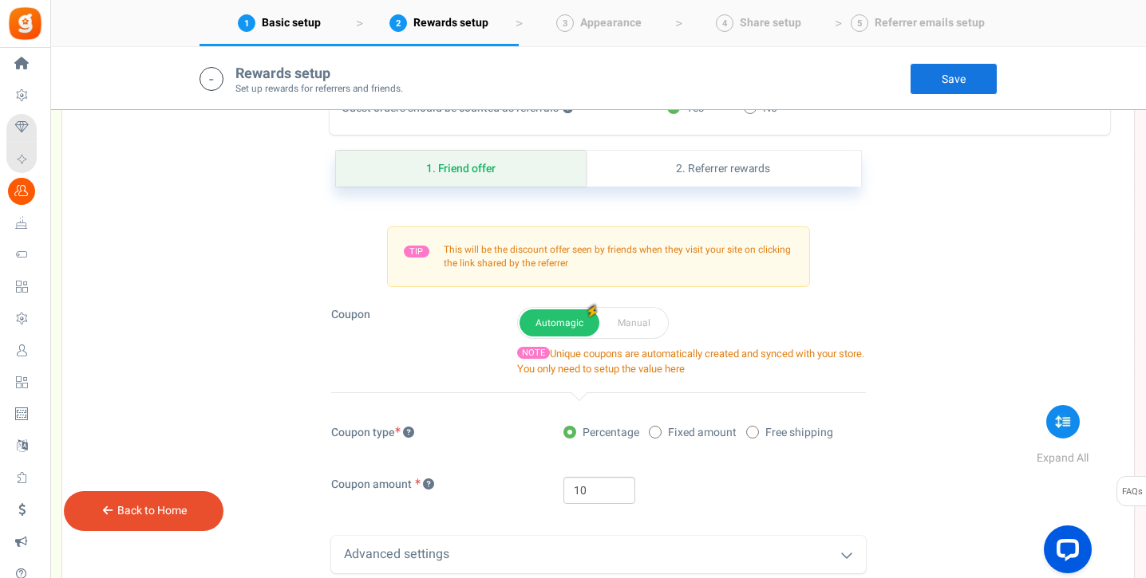
click at [659, 312] on div "Automagic Manual" at bounding box center [593, 323] width 152 height 32
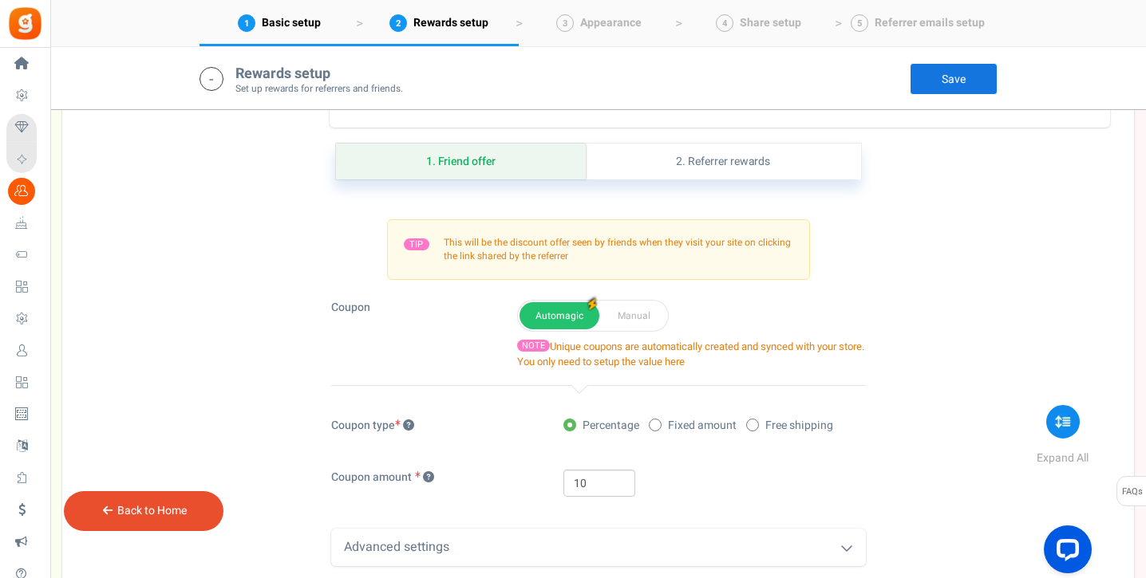
scroll to position [1004, 0]
click at [708, 423] on span "Fixed amount" at bounding box center [702, 424] width 69 height 16
click at [659, 423] on input "Fixed amount" at bounding box center [654, 425] width 10 height 10
radio input "true"
click at [586, 482] on input "10" at bounding box center [599, 481] width 72 height 27
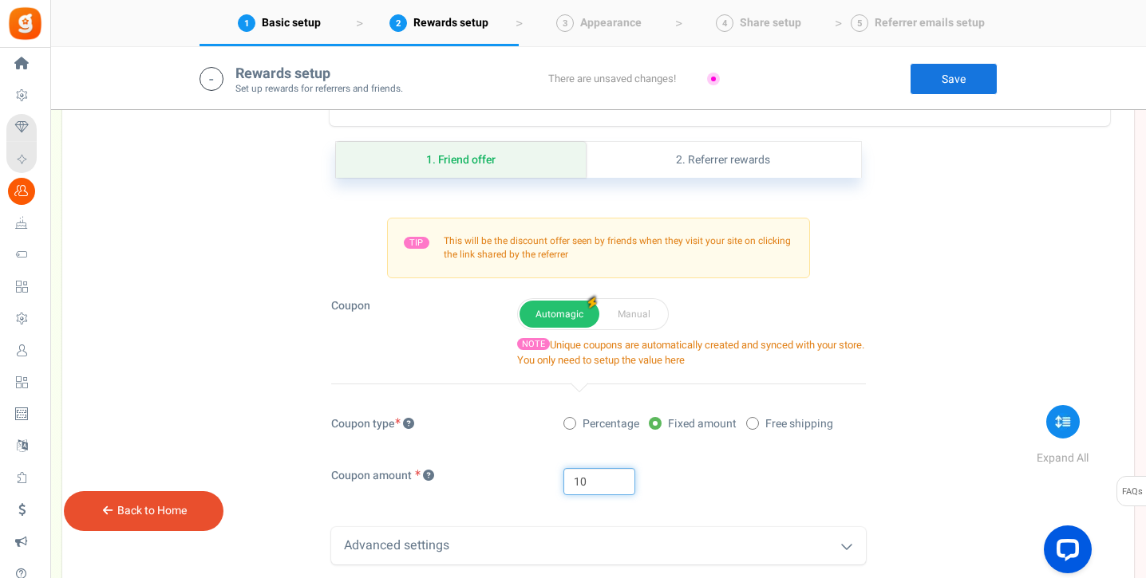
drag, startPoint x: 586, startPoint y: 482, endPoint x: 570, endPoint y: 482, distance: 16.8
click at [570, 482] on input "10" at bounding box center [599, 481] width 72 height 27
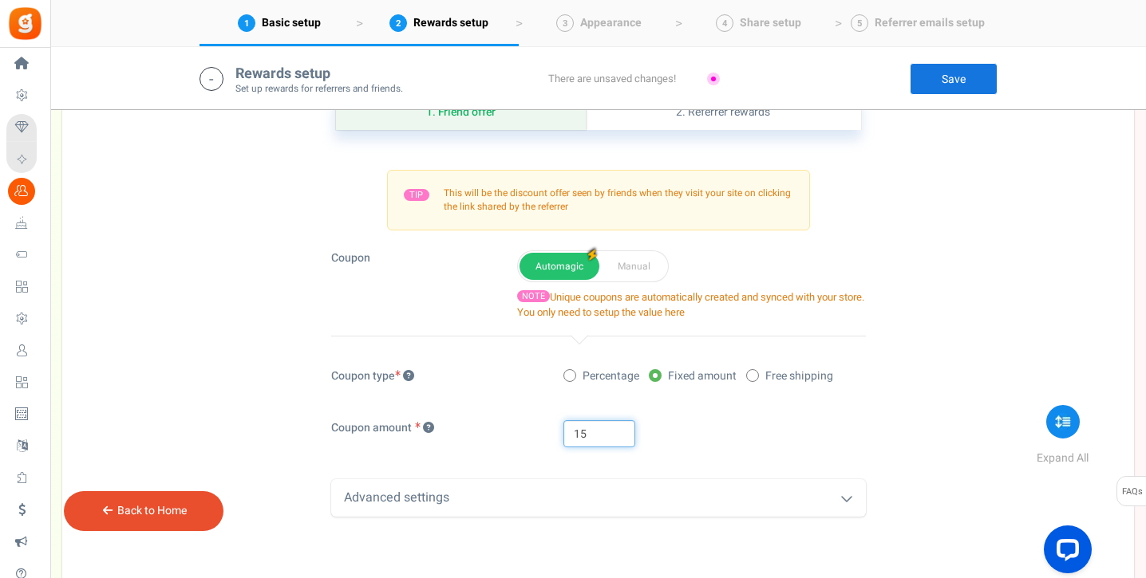
scroll to position [1126, 0]
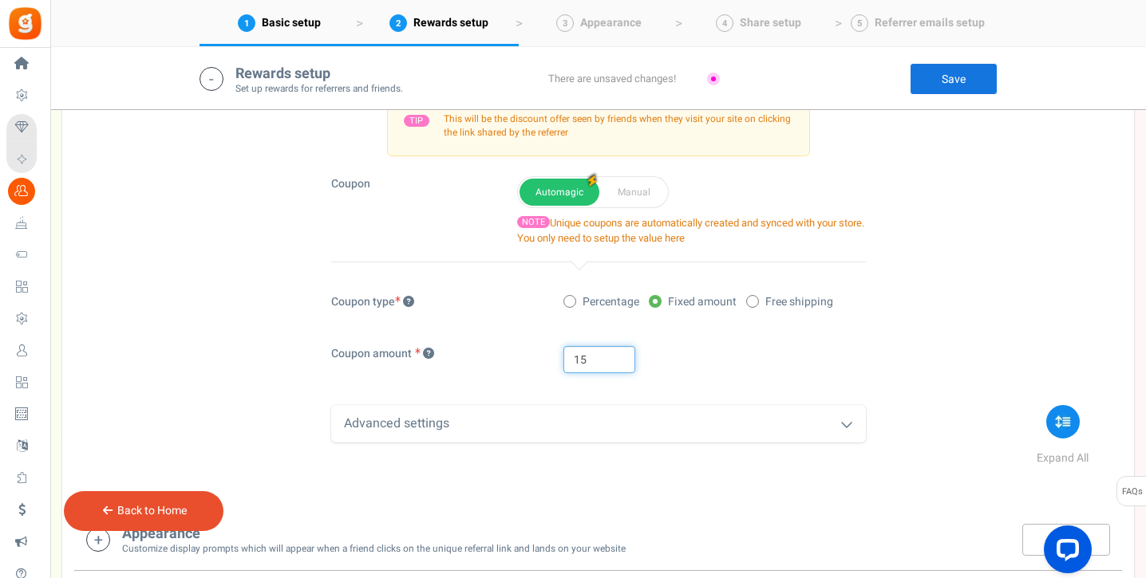
click at [570, 365] on input "15" at bounding box center [599, 359] width 72 height 27
type input "$15"
click at [641, 416] on div "Advanced settings" at bounding box center [598, 423] width 534 height 37
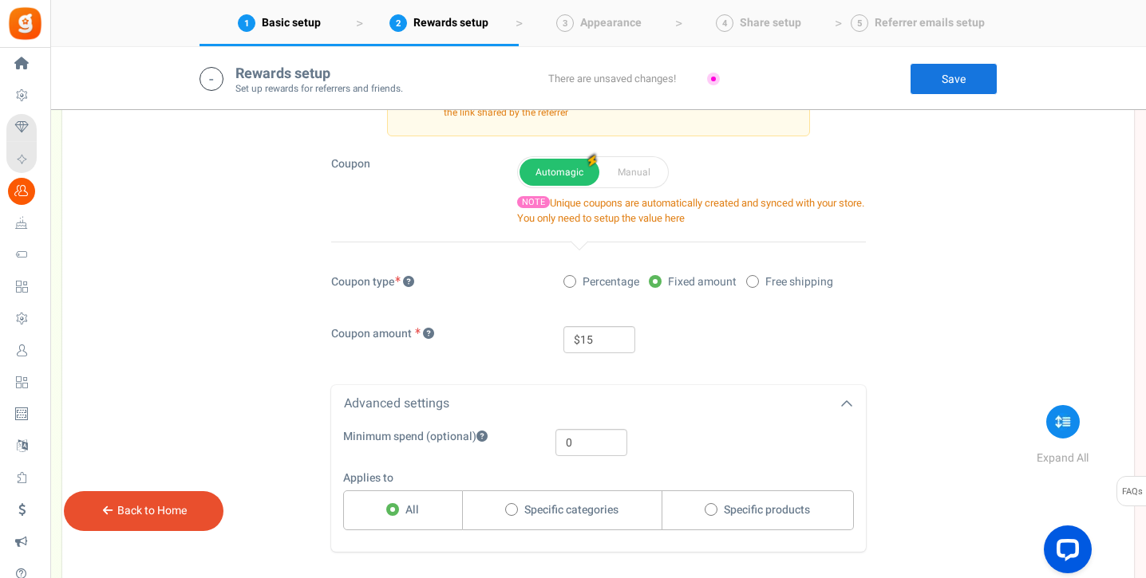
scroll to position [1251, 0]
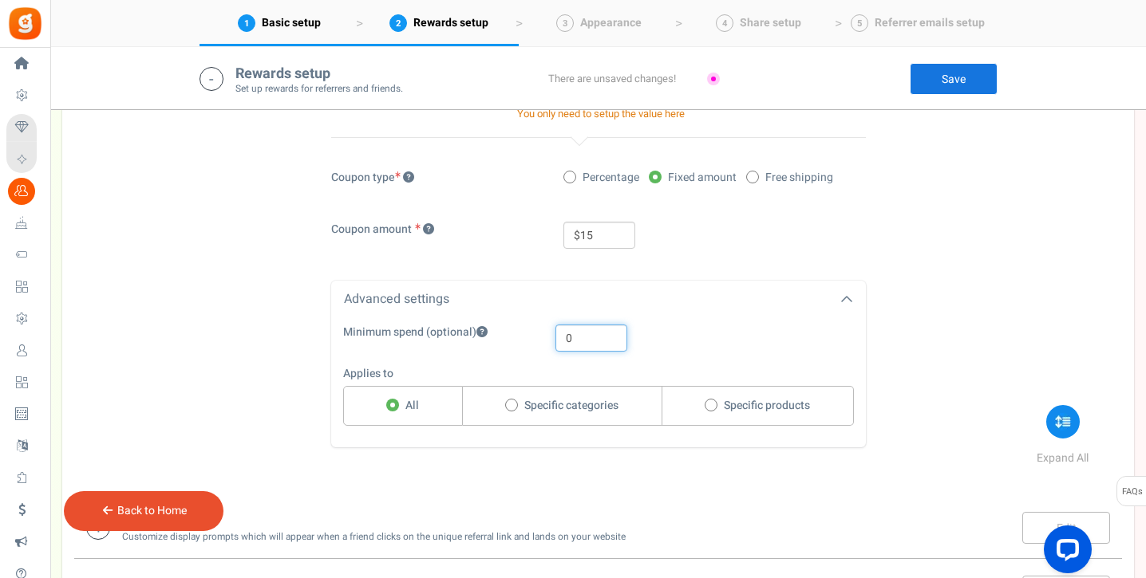
click at [605, 343] on input "0" at bounding box center [591, 338] width 72 height 27
drag, startPoint x: 606, startPoint y: 345, endPoint x: 471, endPoint y: 349, distance: 134.9
click at [469, 345] on div "Minimum spend (optional) 0" at bounding box center [586, 338] width 511 height 27
type input "100"
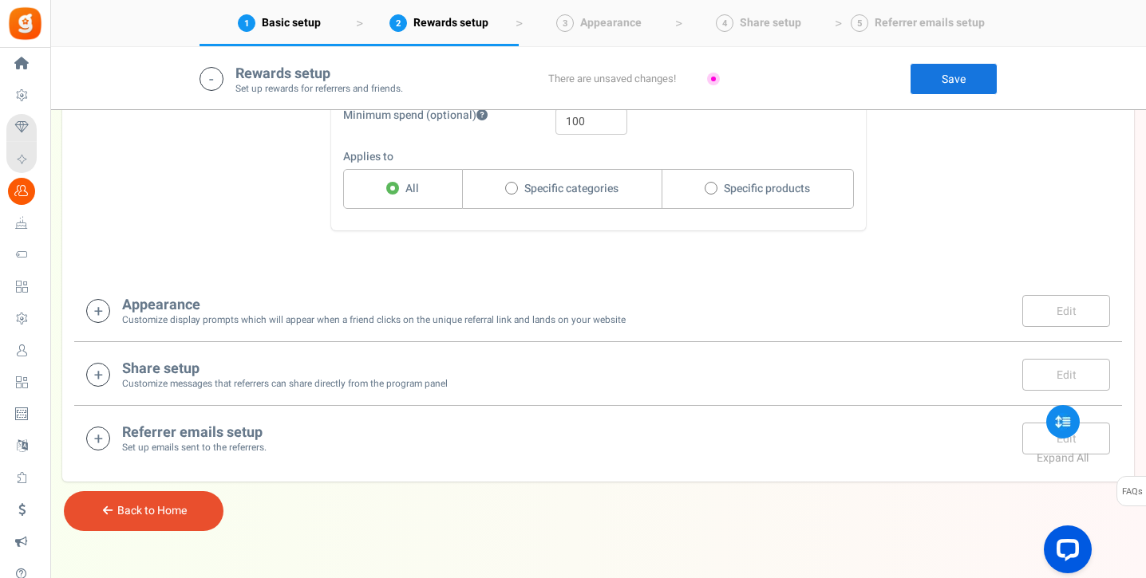
click at [773, 304] on div "Appearance Customize display prompts which will appear when a friend clicks on …" at bounding box center [598, 310] width 1024 height 33
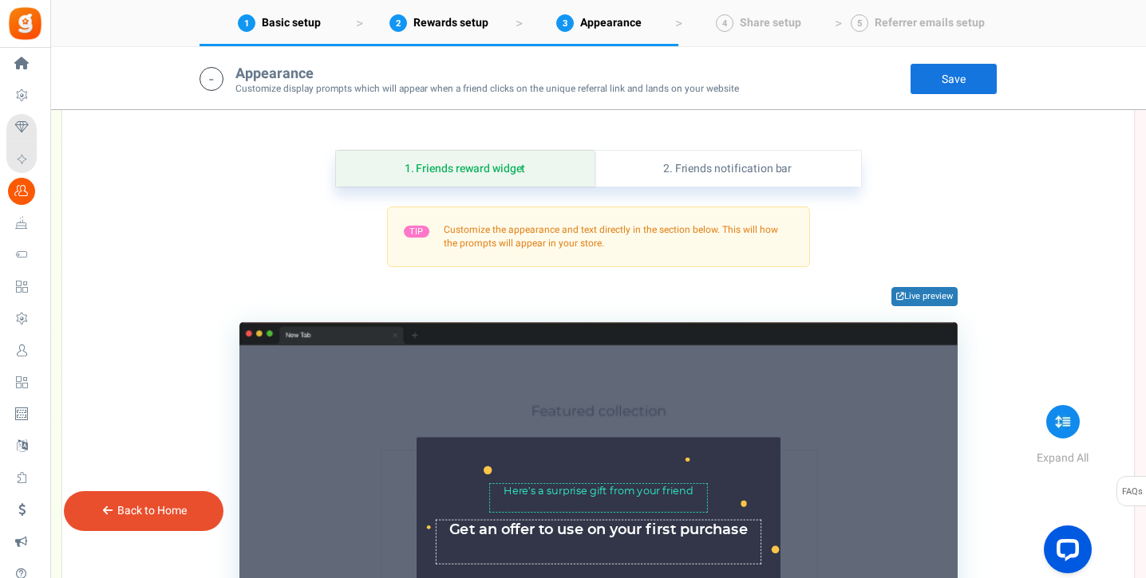
scroll to position [1676, 0]
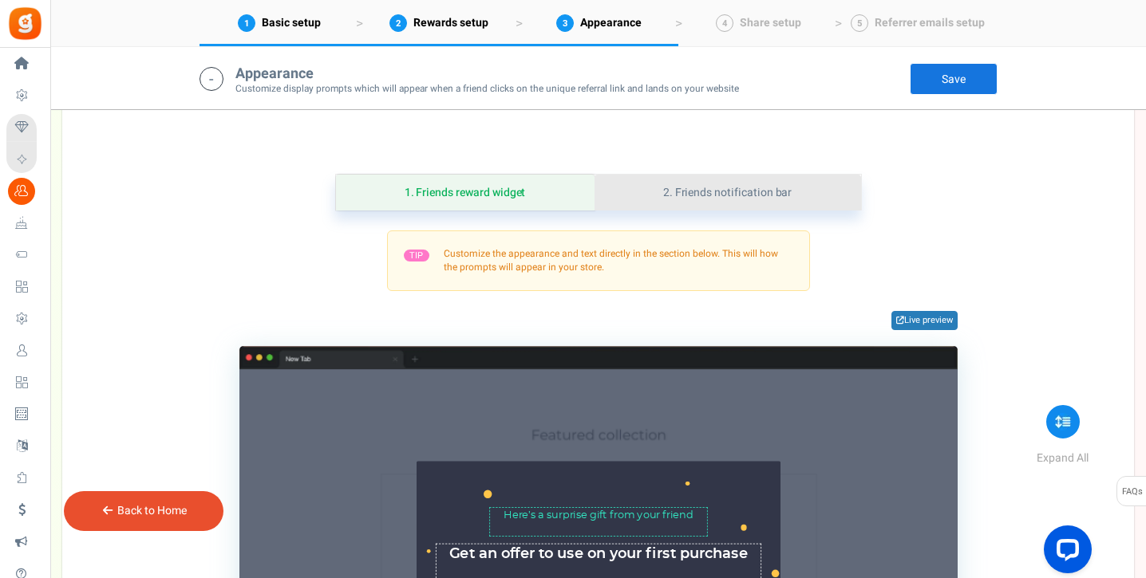
click at [744, 200] on link "2. Friends notification bar" at bounding box center [727, 193] width 266 height 36
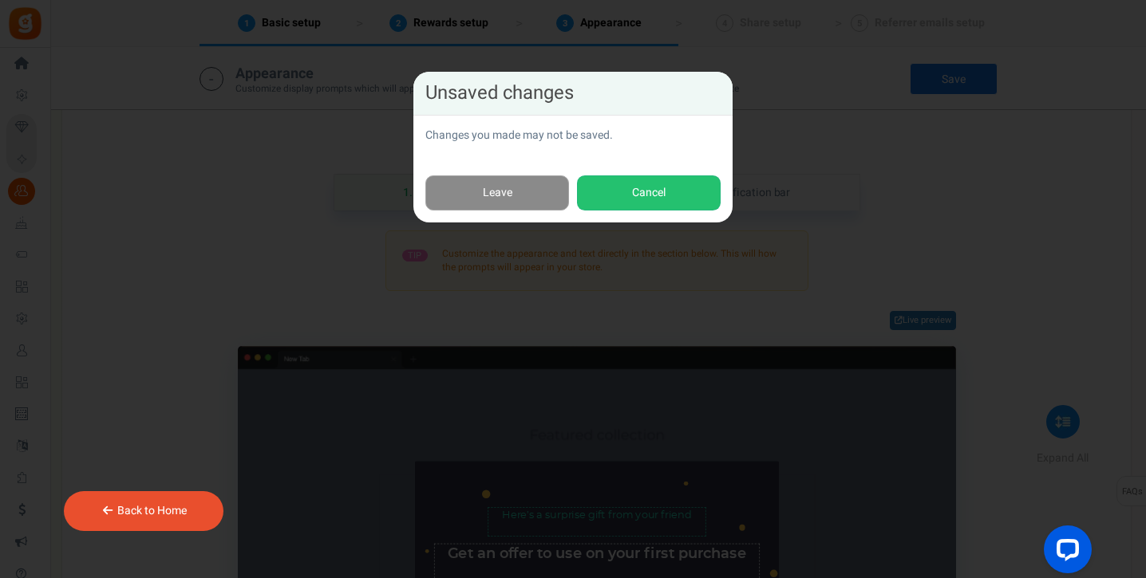
click at [554, 184] on link "Leave" at bounding box center [497, 194] width 144 height 36
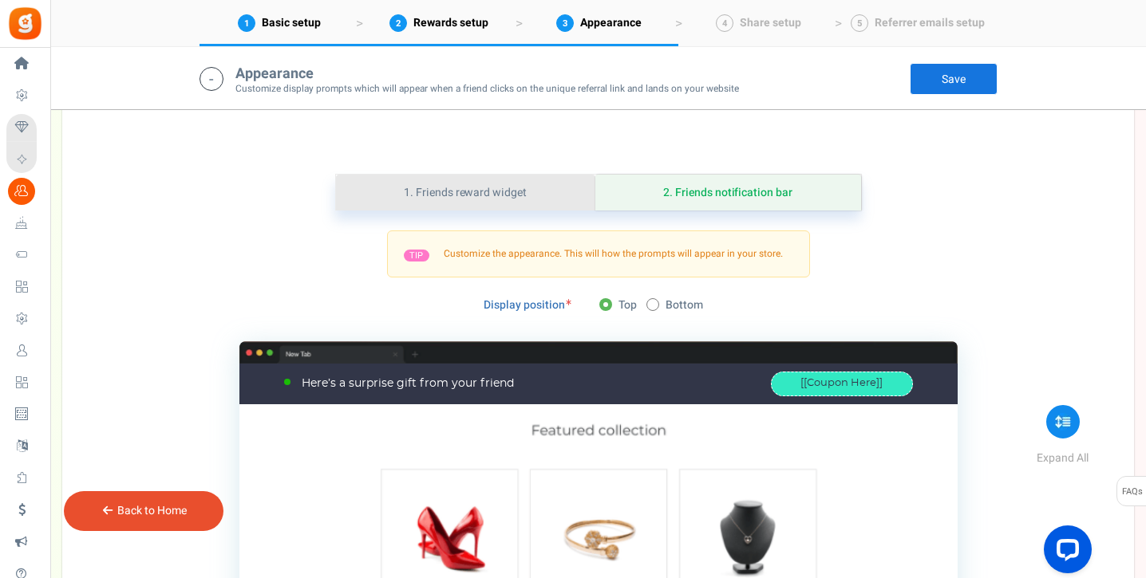
click at [554, 184] on link "1. Friends reward widget" at bounding box center [465, 193] width 259 height 36
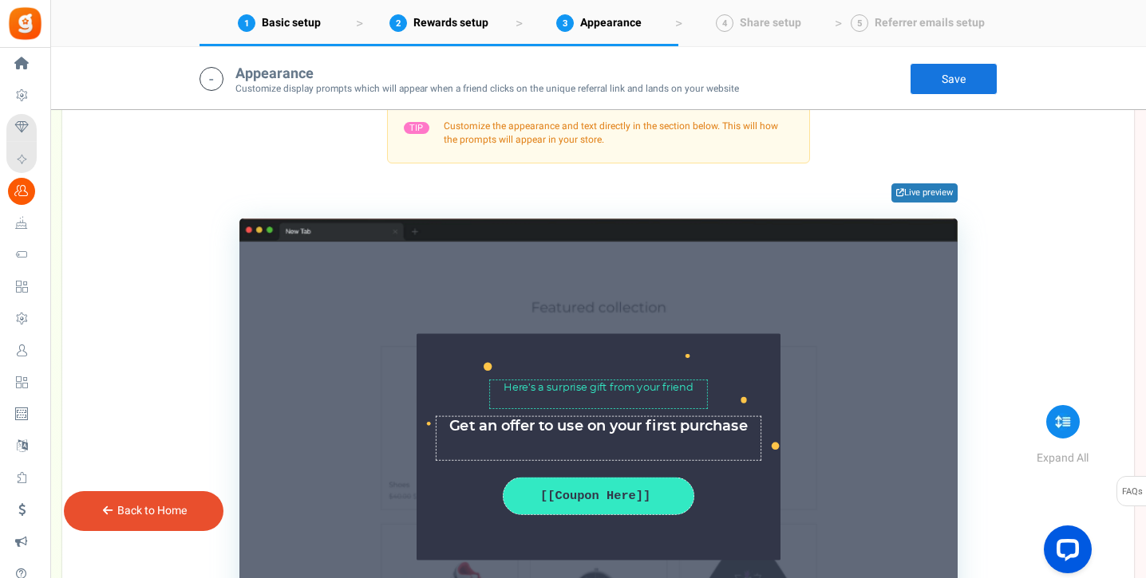
scroll to position [1718, 0]
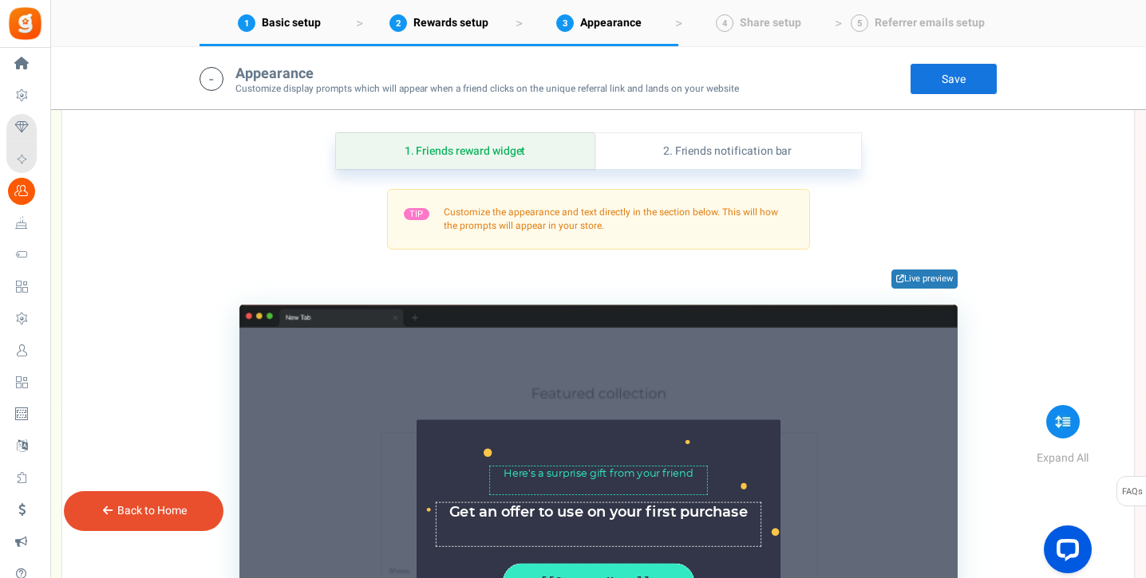
click at [644, 240] on div "TIP Customize the appearance and text directly in the section below. This will …" at bounding box center [598, 219] width 423 height 61
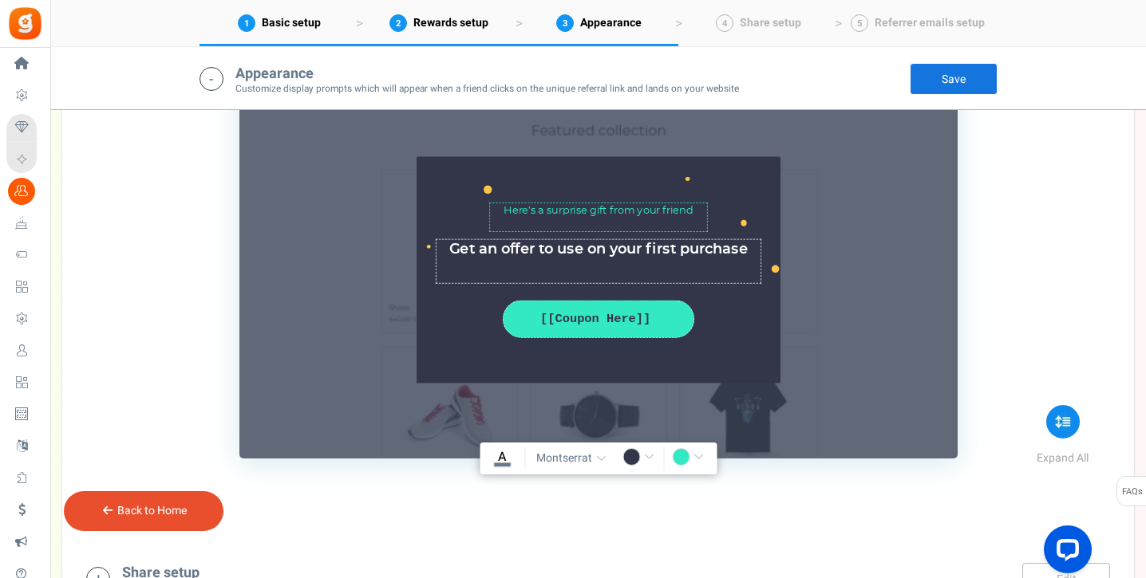
scroll to position [1667, 0]
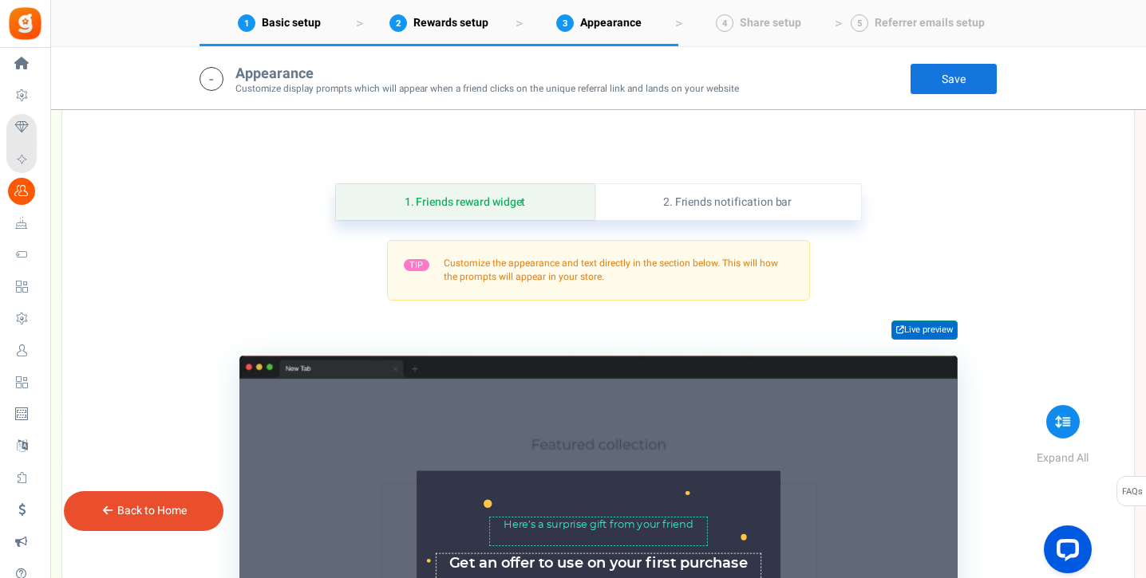
click at [948, 327] on link "Live preview" at bounding box center [924, 330] width 66 height 19
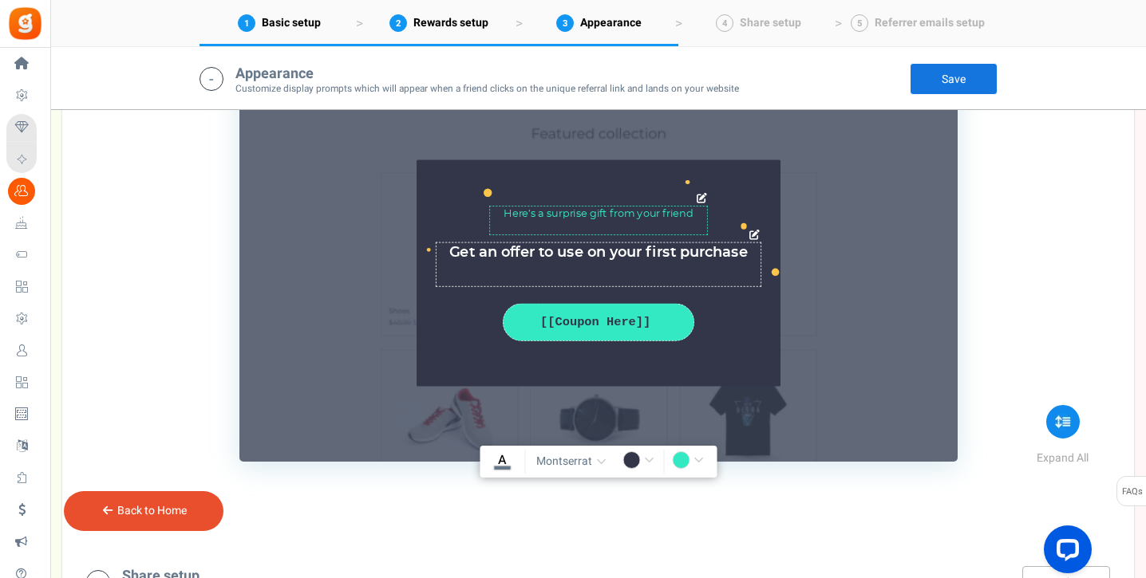
scroll to position [1911, 0]
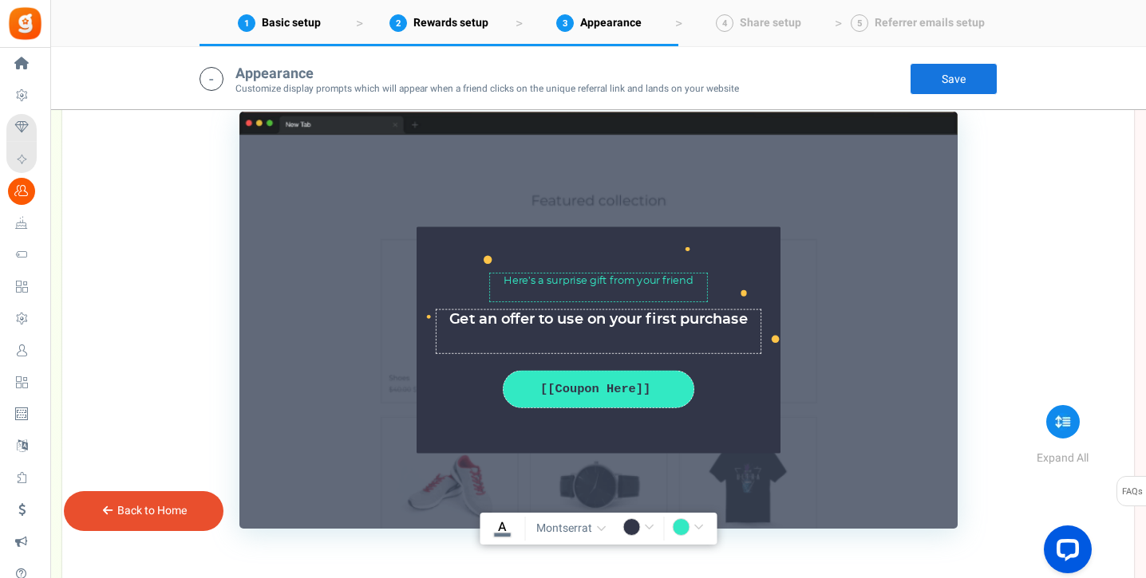
click at [680, 529] on input "#32e9c3" at bounding box center [690, 529] width 37 height 21
type input "rgba(0,0,0,1)"
click at [680, 530] on input "rgba(0,0,0,1)" at bounding box center [690, 529] width 37 height 21
click at [648, 398] on div "[[Coupon Here]]" at bounding box center [598, 390] width 166 height 18
click at [679, 523] on input "rgba(0,0,0,1)" at bounding box center [690, 529] width 37 height 21
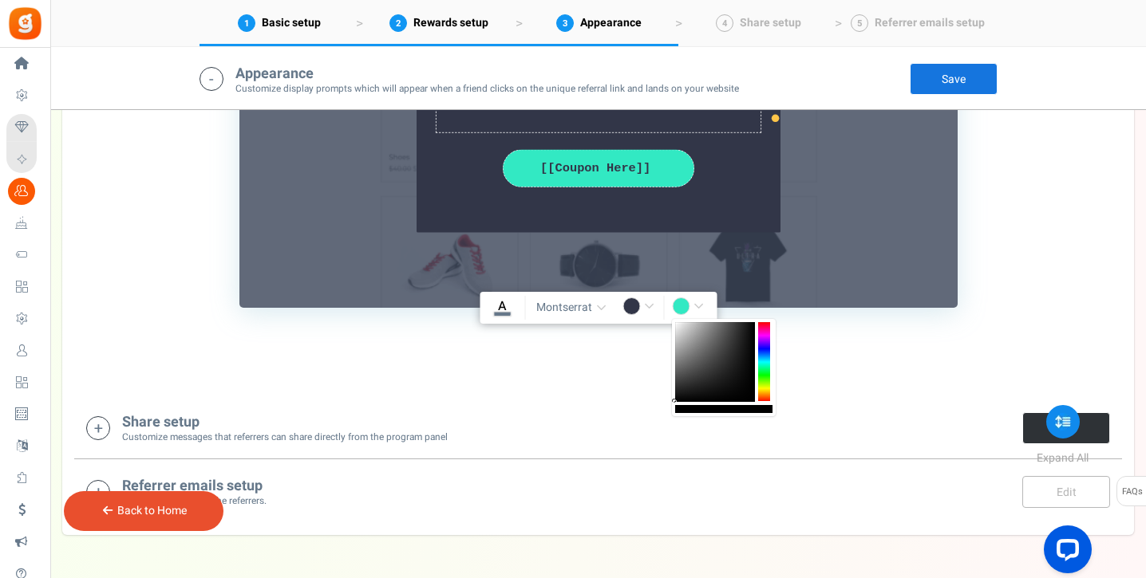
scroll to position [2185, 0]
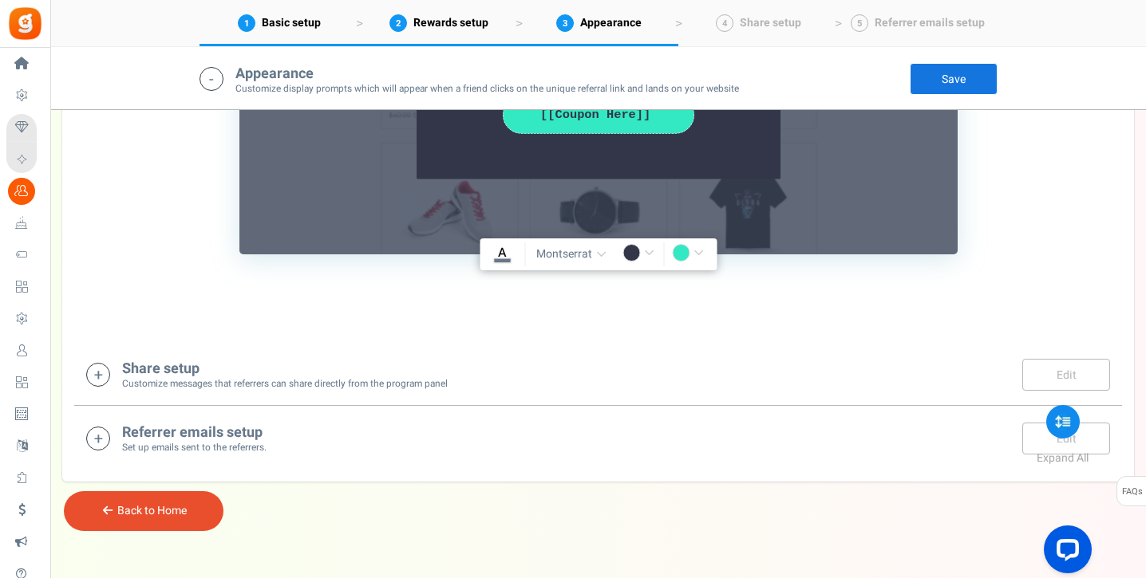
click at [688, 252] on input "rgba(0,0,0,1)" at bounding box center [690, 254] width 37 height 21
click at [697, 251] on input "rgba(0,0,0,1)" at bounding box center [690, 254] width 37 height 21
click at [701, 252] on input "rgba(0,0,0,1)" at bounding box center [690, 254] width 37 height 21
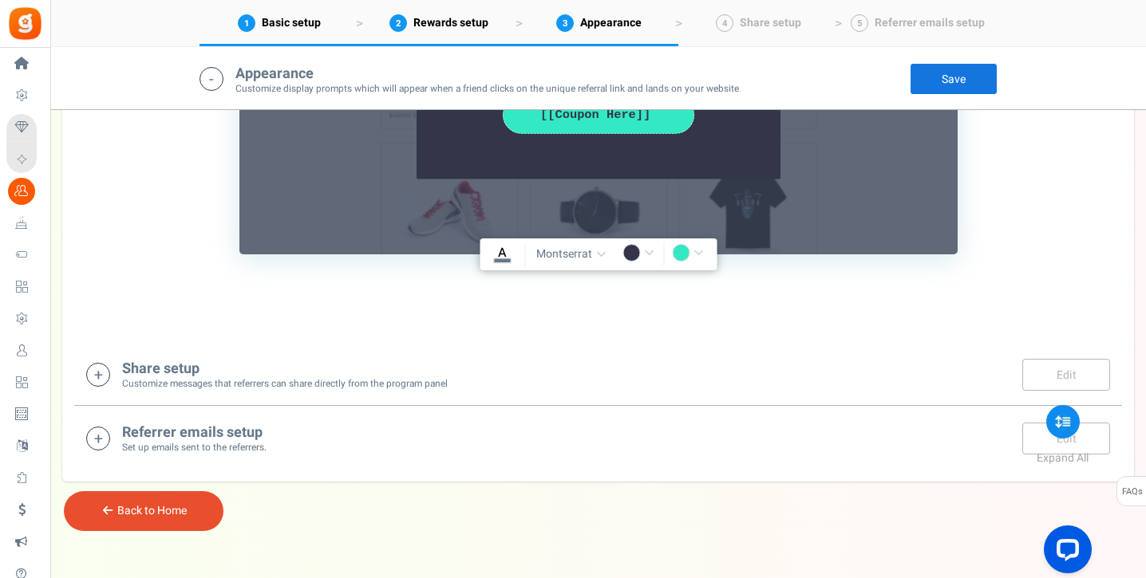
click at [686, 254] on input "rgba(0,0,0,1)" at bounding box center [690, 254] width 37 height 21
click at [506, 258] on icon "A" at bounding box center [502, 253] width 16 height 18
click at [506, 258] on input "#fffff" at bounding box center [501, 254] width 37 height 21
drag, startPoint x: 508, startPoint y: 362, endPoint x: 554, endPoint y: 361, distance: 46.3
click at [554, 361] on div "Share setup Customize messages that referrers can share directly from the progr…" at bounding box center [598, 374] width 1024 height 33
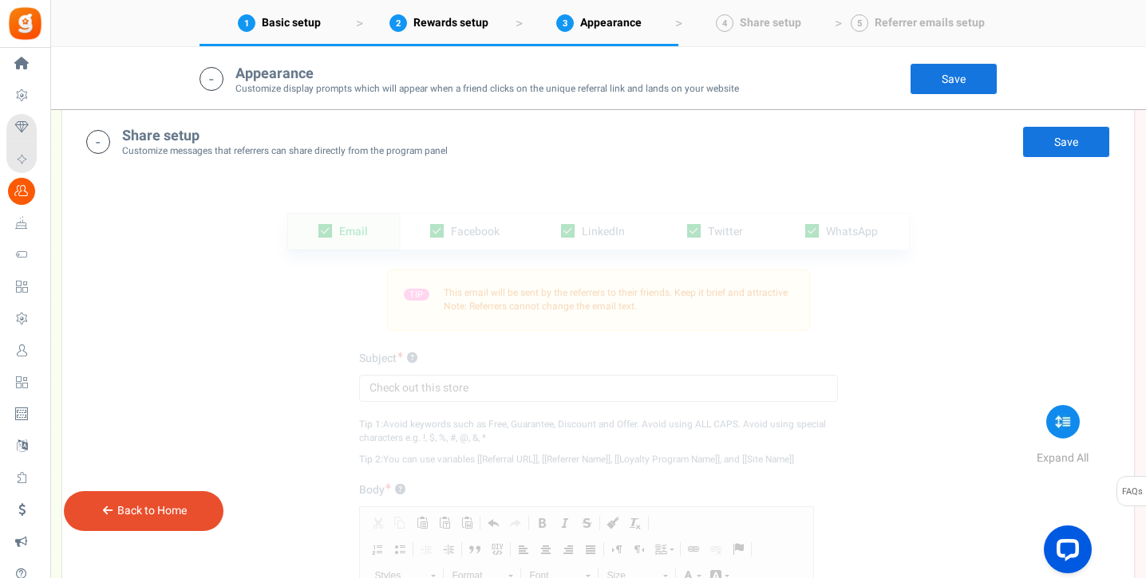
scroll to position [2043, 0]
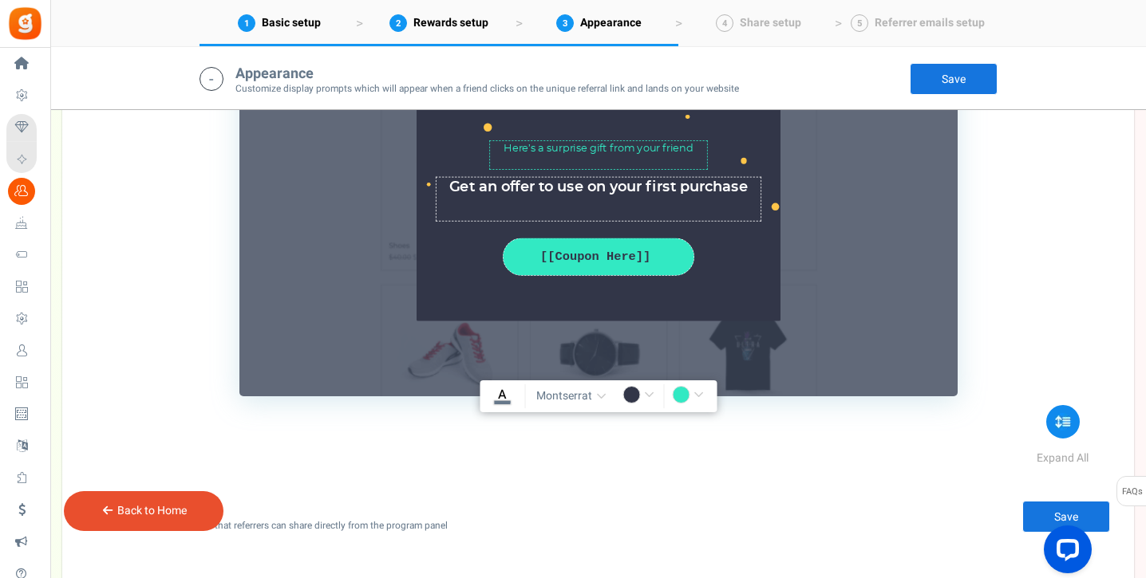
click at [503, 393] on u "A" at bounding box center [502, 394] width 9 height 19
click at [503, 393] on input "rgba(0,0,0,1)" at bounding box center [501, 396] width 37 height 21
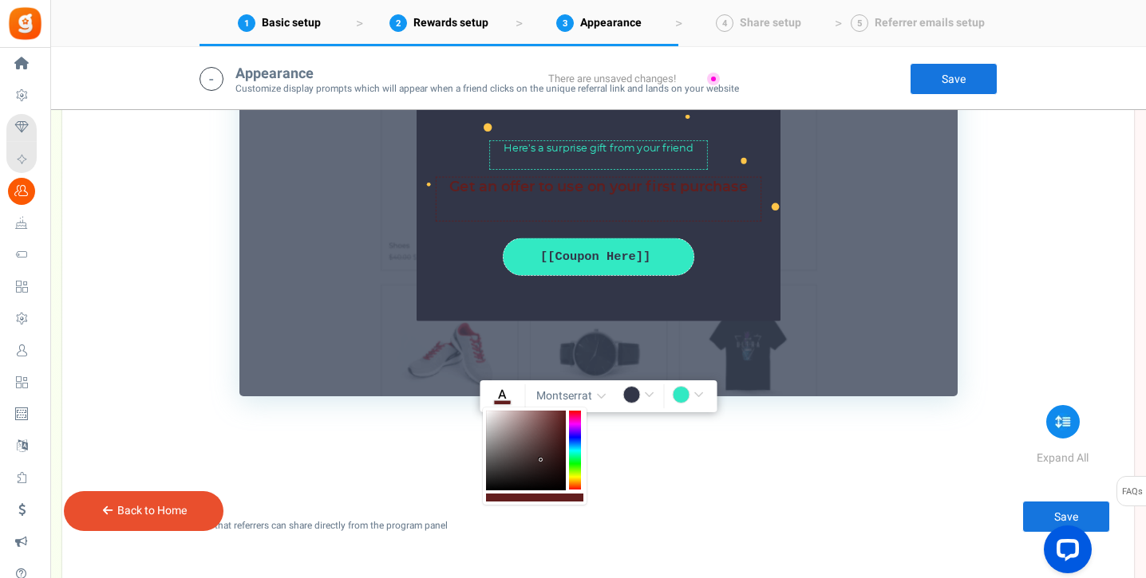
scroll to position [0, 6]
drag, startPoint x: 541, startPoint y: 460, endPoint x: 581, endPoint y: 459, distance: 39.9
click at [582, 459] on div at bounding box center [535, 456] width 104 height 97
drag, startPoint x: 581, startPoint y: 459, endPoint x: 579, endPoint y: 444, distance: 14.4
click at [579, 443] on div at bounding box center [535, 456] width 104 height 97
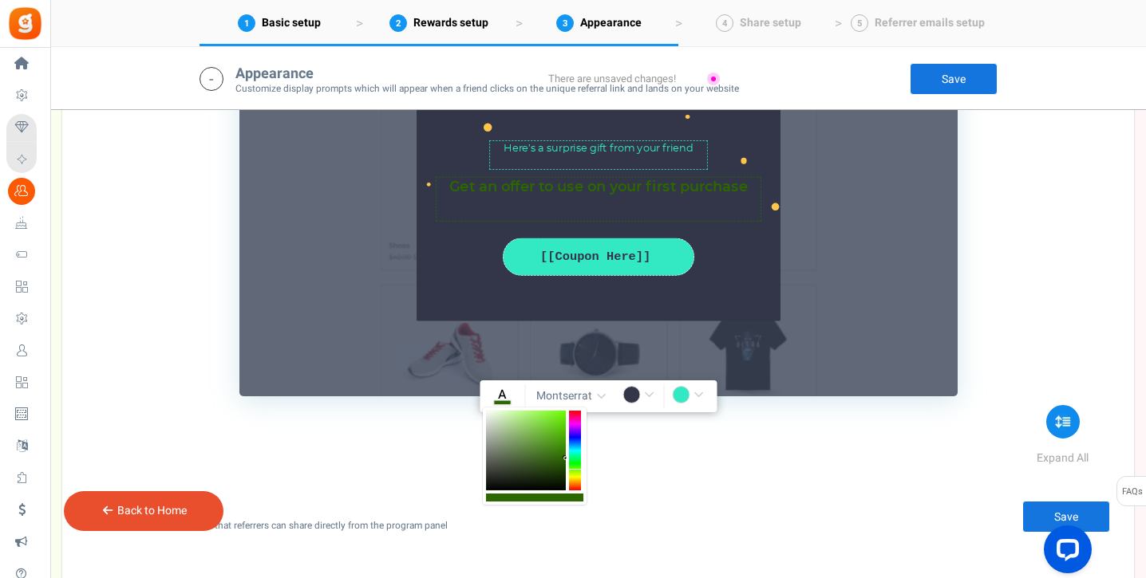
drag, startPoint x: 573, startPoint y: 456, endPoint x: 573, endPoint y: 471, distance: 16.0
click at [573, 471] on div at bounding box center [575, 451] width 12 height 80
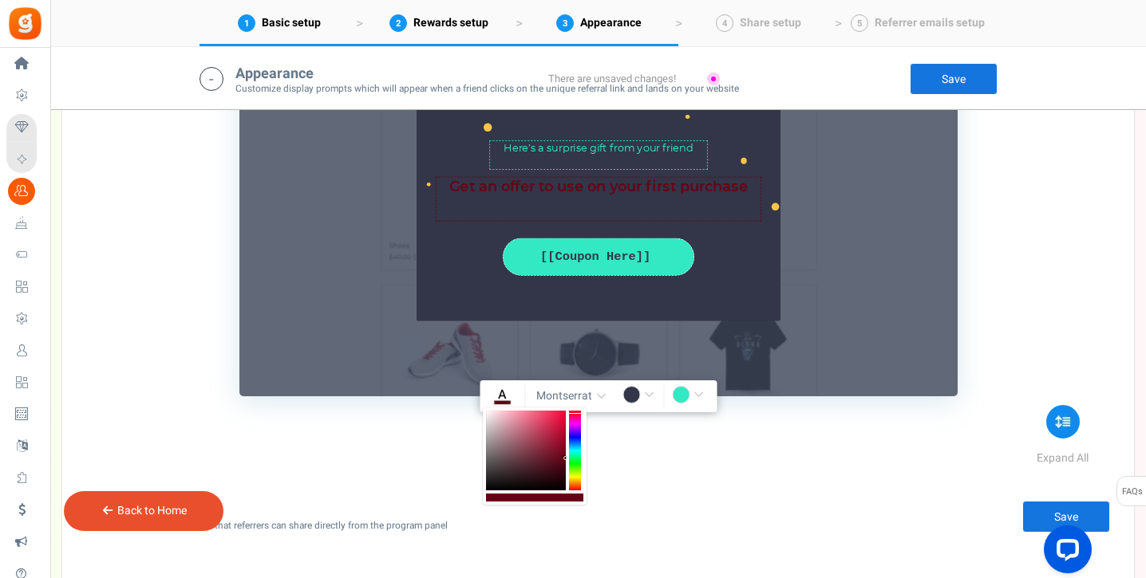
drag, startPoint x: 576, startPoint y: 475, endPoint x: 494, endPoint y: 416, distance: 100.7
click at [492, 411] on div at bounding box center [535, 456] width 104 height 97
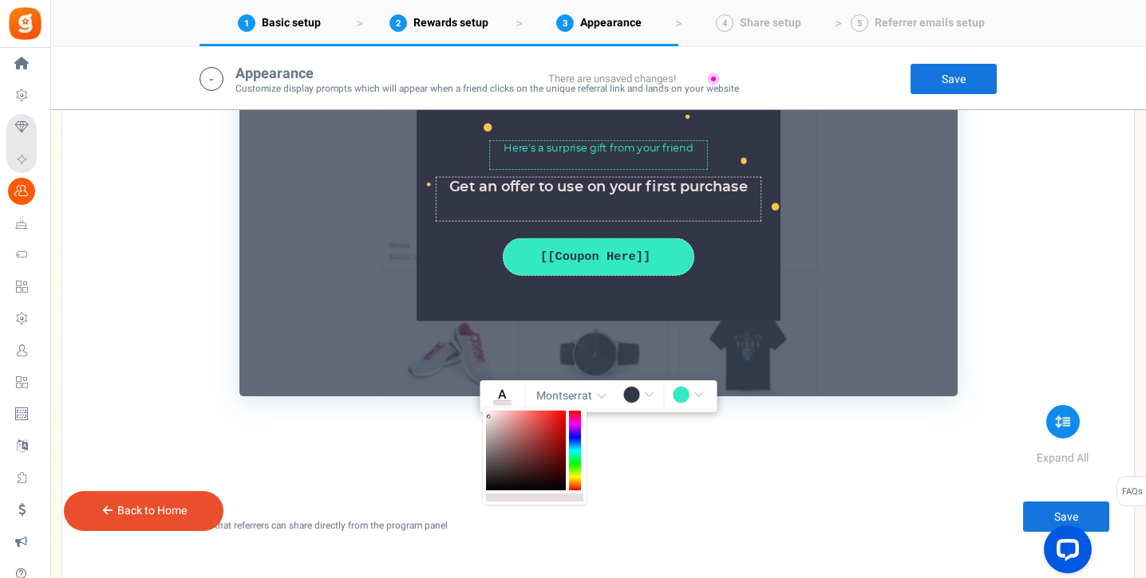
scroll to position [0, 2]
drag, startPoint x: 491, startPoint y: 428, endPoint x: 490, endPoint y: 412, distance: 16.8
click at [490, 412] on div at bounding box center [526, 451] width 80 height 80
type input "rgba(253,241,241,1)"
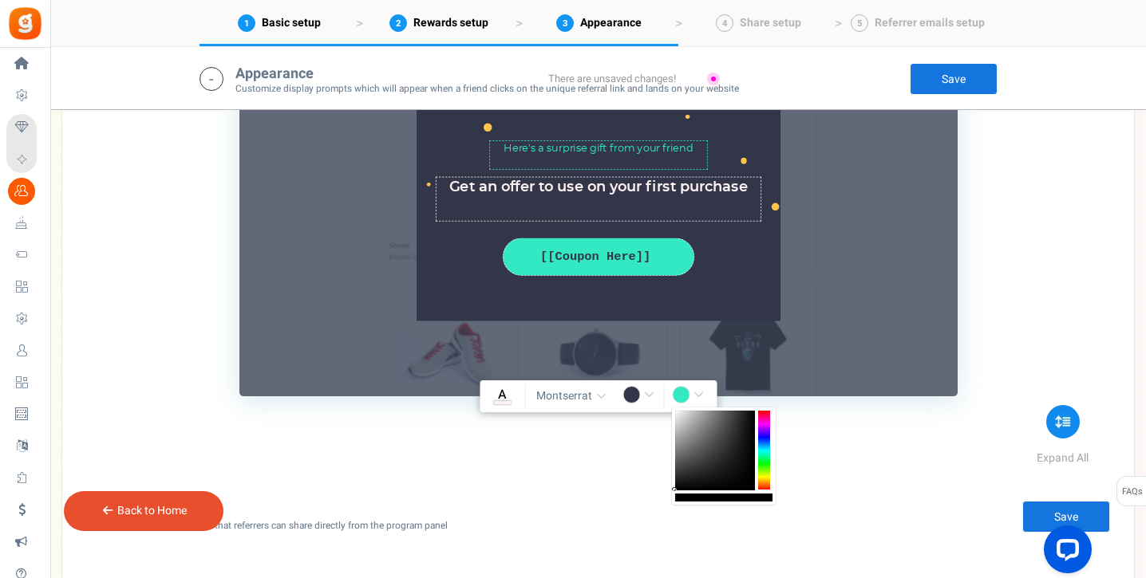
click at [682, 391] on input "rgba(0,0,0,1)" at bounding box center [690, 396] width 37 height 21
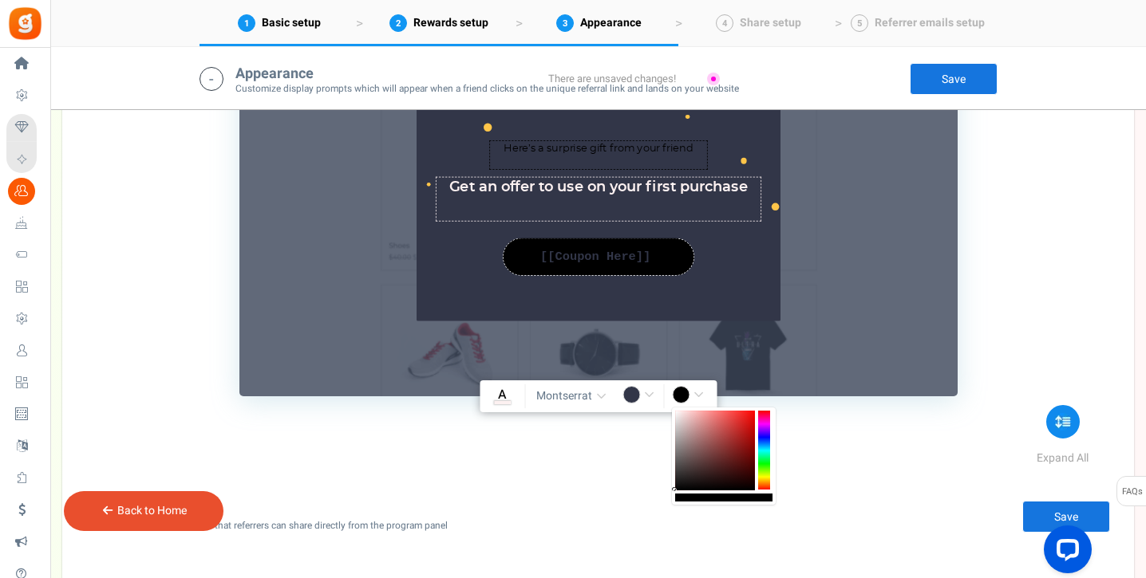
drag, startPoint x: 766, startPoint y: 461, endPoint x: 759, endPoint y: 491, distance: 30.4
click at [759, 491] on div at bounding box center [724, 456] width 104 height 97
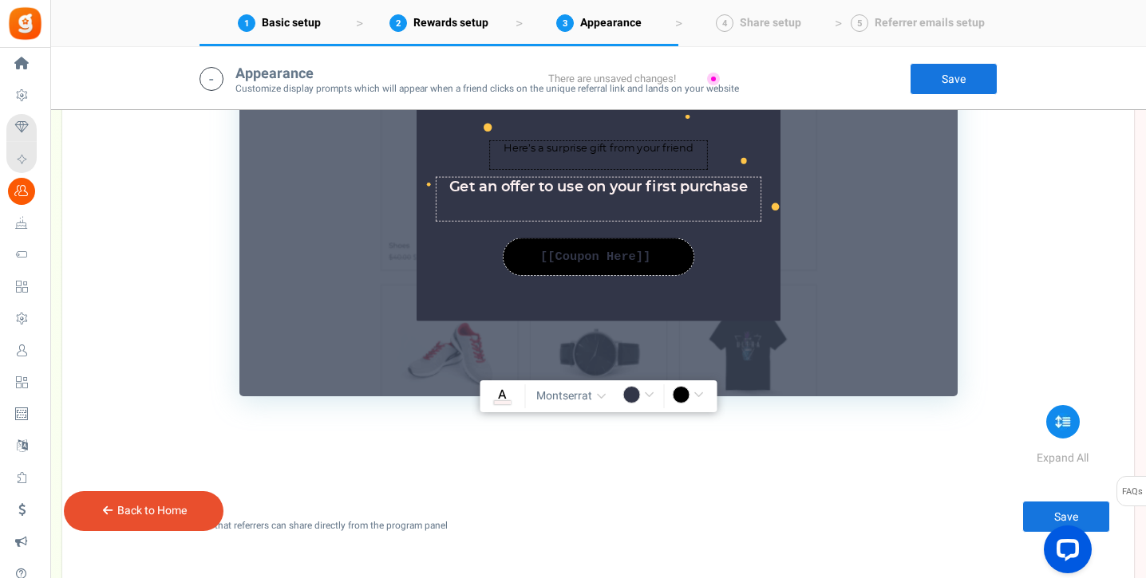
click at [565, 398] on span "montserrat" at bounding box center [564, 397] width 56 height 16
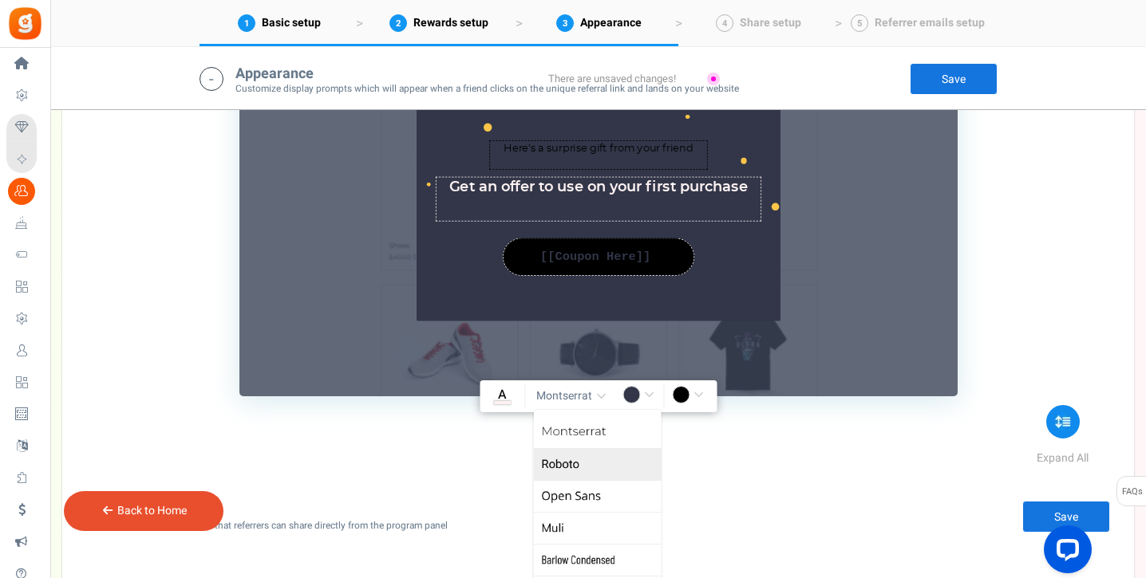
click at [586, 456] on link "Roboto" at bounding box center [597, 464] width 128 height 32
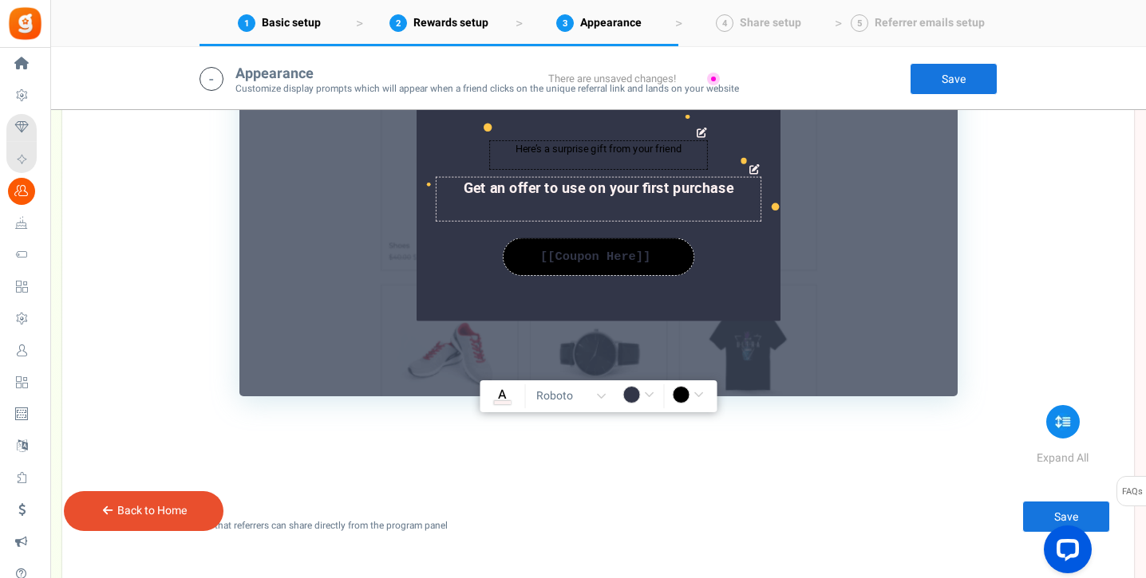
click at [621, 152] on textarea "Here’s a surprise gift from your friend" at bounding box center [598, 154] width 219 height 29
click at [700, 137] on icon at bounding box center [701, 133] width 10 height 10
click at [701, 133] on icon at bounding box center [701, 133] width 10 height 10
drag, startPoint x: 675, startPoint y: 144, endPoint x: 668, endPoint y: 149, distance: 8.6
click at [674, 144] on textarea "Here’s a surprise gift from your friend" at bounding box center [598, 154] width 219 height 29
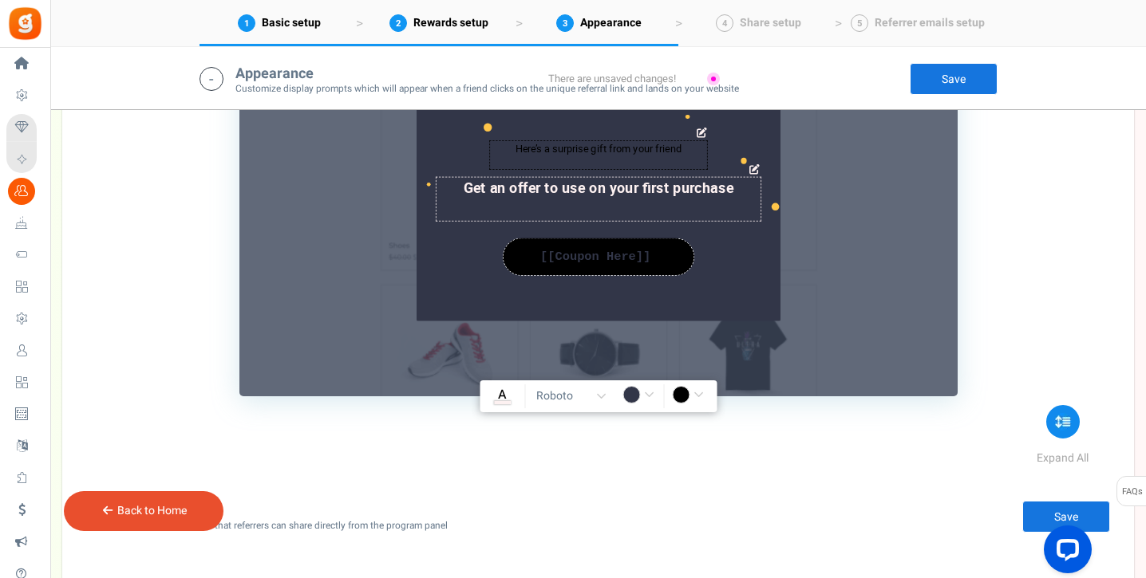
click at [668, 149] on textarea "Here’s a surprise gift from your friend" at bounding box center [598, 154] width 219 height 29
drag, startPoint x: 705, startPoint y: 400, endPoint x: 676, endPoint y: 400, distance: 28.7
click at [704, 400] on input "rgba(0,0,0,1)" at bounding box center [690, 396] width 37 height 21
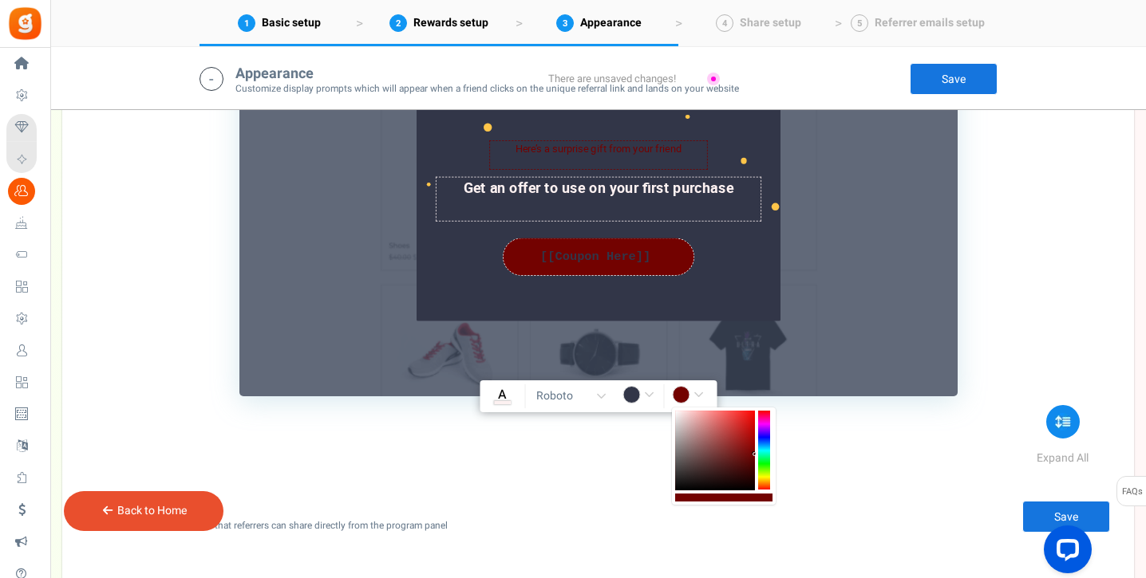
drag, startPoint x: 730, startPoint y: 467, endPoint x: 761, endPoint y: 448, distance: 37.0
click at [761, 448] on div at bounding box center [724, 456] width 104 height 97
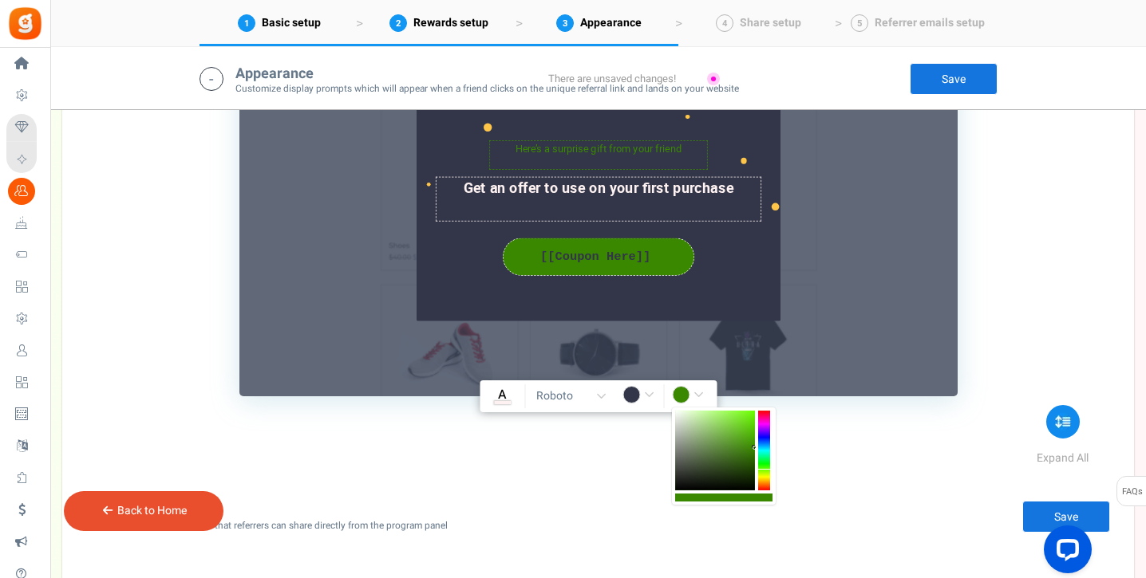
click at [759, 463] on div at bounding box center [764, 451] width 12 height 80
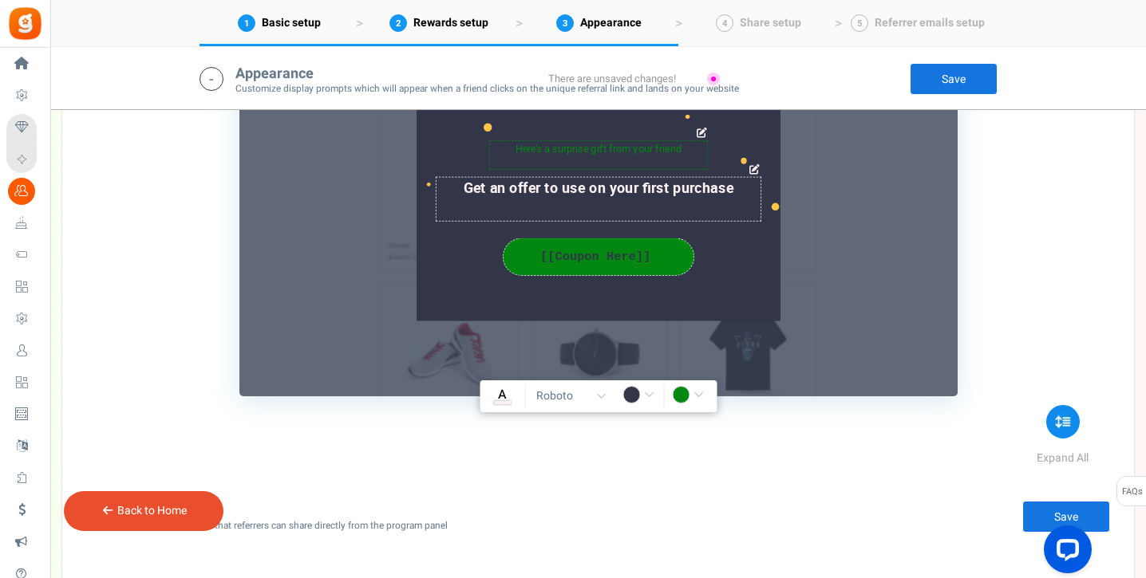
click at [584, 149] on textarea "Here’s a surprise gift from your friend" at bounding box center [598, 154] width 219 height 29
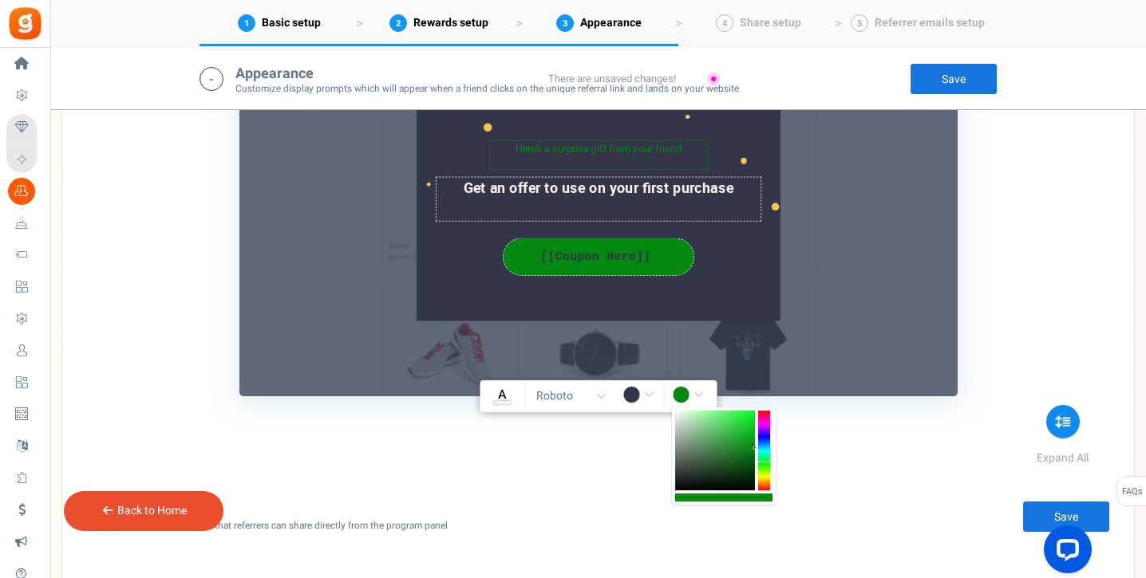
click at [689, 396] on input "rgba(0,136,16,1)" at bounding box center [690, 396] width 37 height 21
drag, startPoint x: 764, startPoint y: 470, endPoint x: 746, endPoint y: 463, distance: 19.4
click at [746, 463] on div at bounding box center [724, 456] width 104 height 97
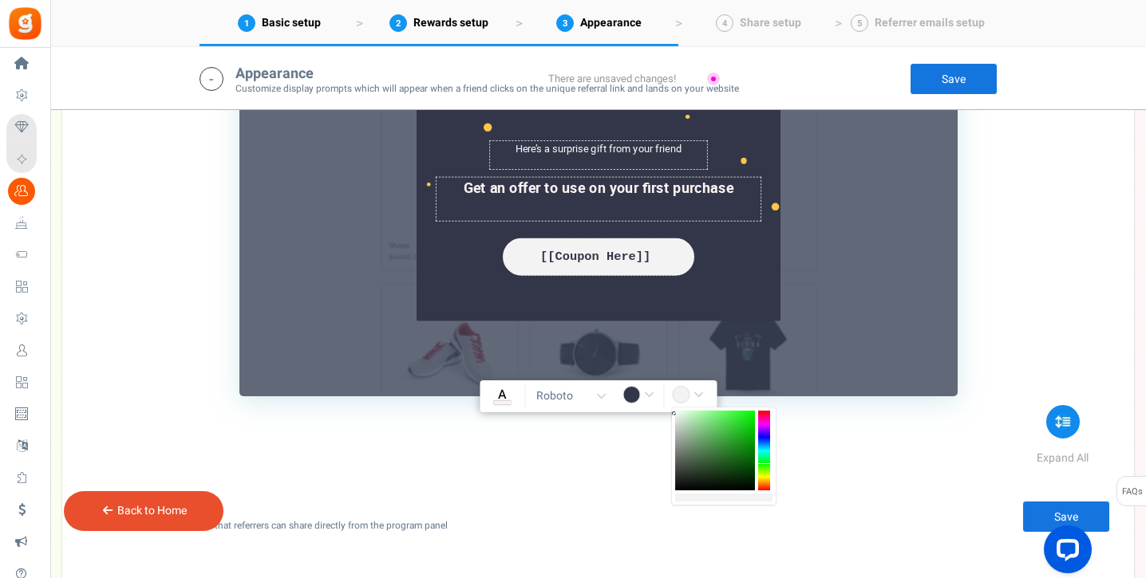
drag, startPoint x: 683, startPoint y: 436, endPoint x: 671, endPoint y: 415, distance: 24.6
type input "rgba(243,243,243,1)"
click at [902, 294] on div "Here’s a surprise gift from your friend [PERSON_NAME](s) : 0 Get an offer to us…" at bounding box center [598, 187] width 718 height 417
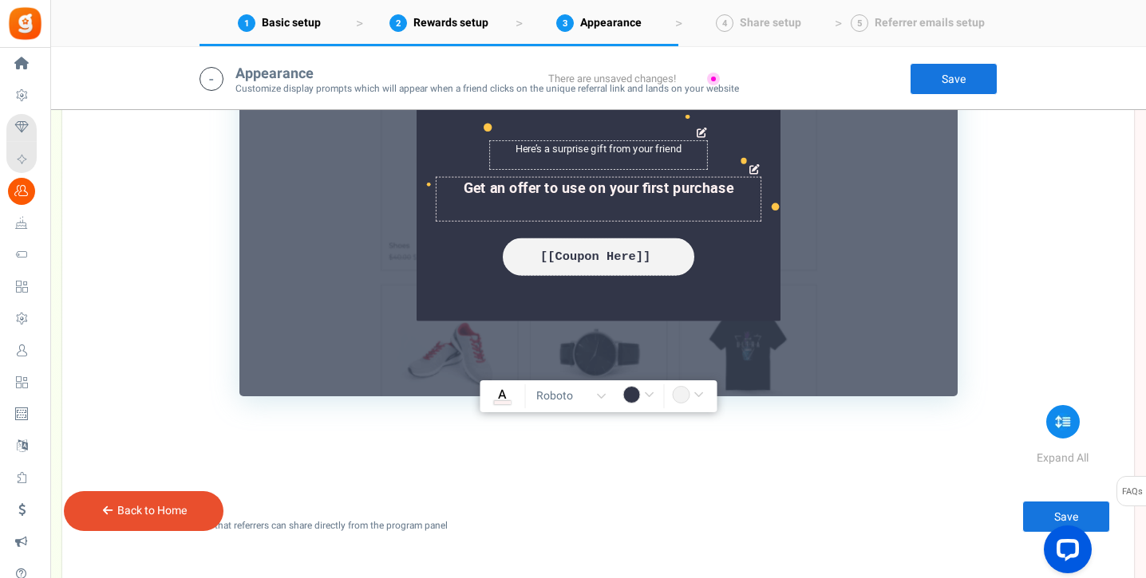
click at [666, 295] on div "Here’s a surprise gift from your friend [PERSON_NAME](s) : 0 Get an offer to us…" at bounding box center [598, 208] width 364 height 227
click at [631, 396] on input "#323648" at bounding box center [640, 396] width 37 height 21
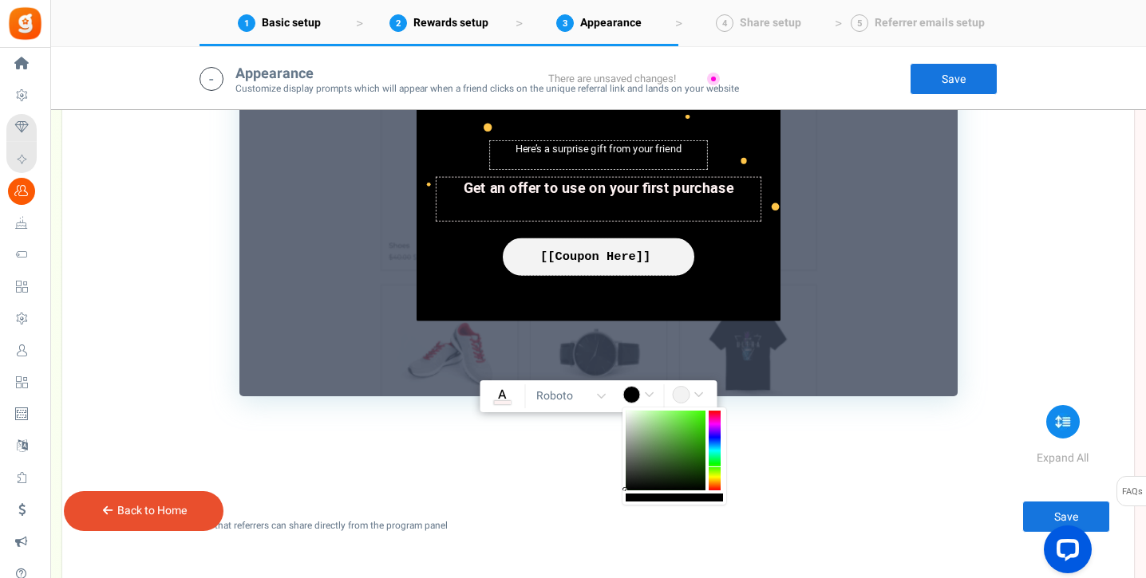
drag, startPoint x: 709, startPoint y: 454, endPoint x: 714, endPoint y: 467, distance: 14.4
click at [714, 467] on div at bounding box center [714, 451] width 12 height 80
click at [711, 482] on div at bounding box center [714, 451] width 12 height 80
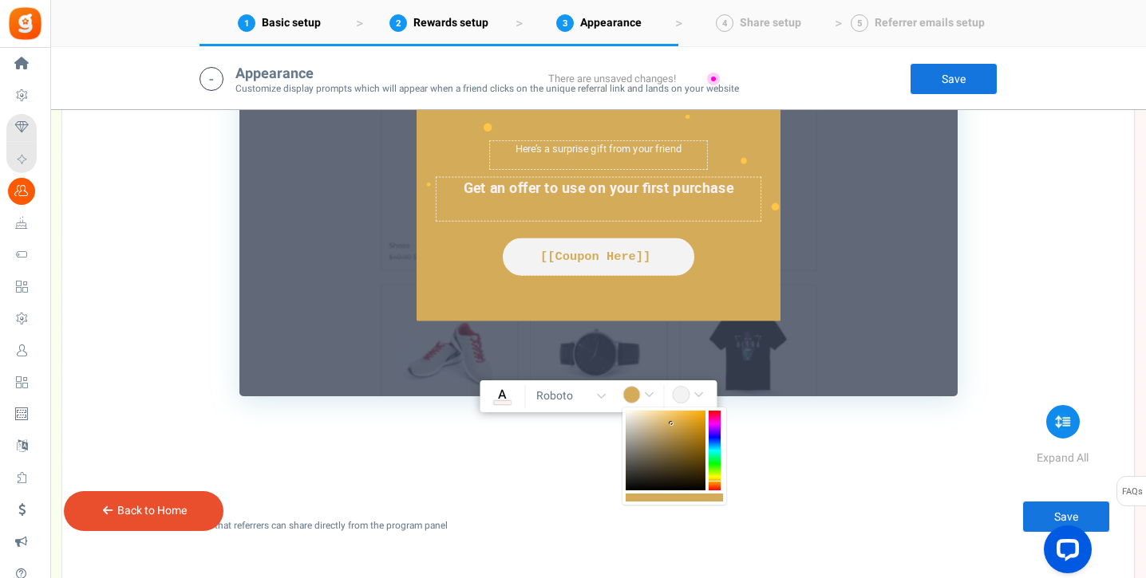
drag, startPoint x: 696, startPoint y: 438, endPoint x: 656, endPoint y: 413, distance: 46.9
click at [663, 418] on div at bounding box center [665, 451] width 80 height 80
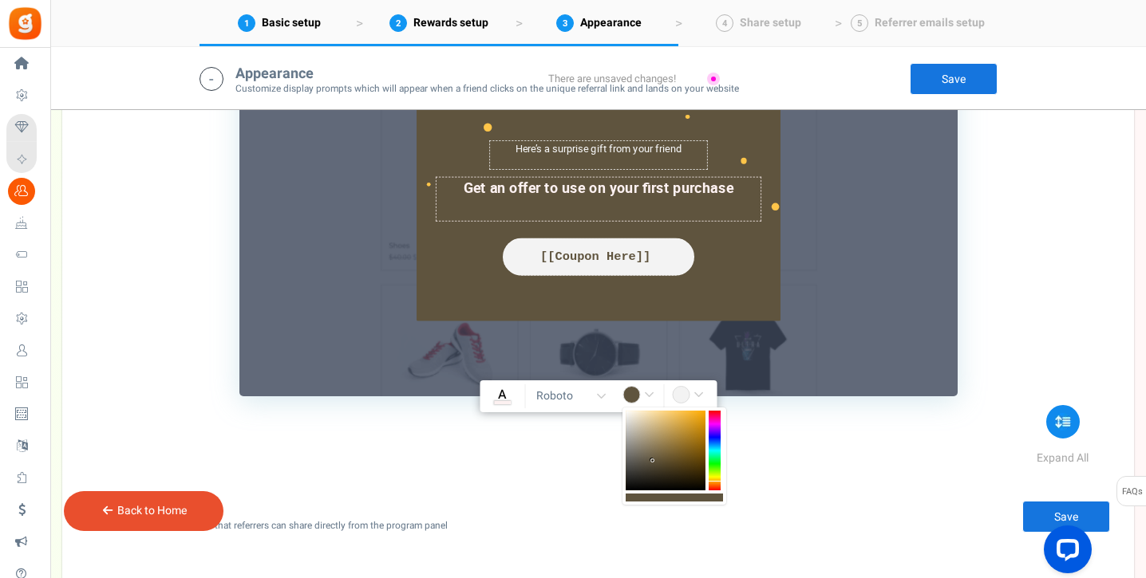
drag, startPoint x: 656, startPoint y: 413, endPoint x: 669, endPoint y: 447, distance: 35.9
click at [654, 461] on div at bounding box center [665, 451] width 80 height 80
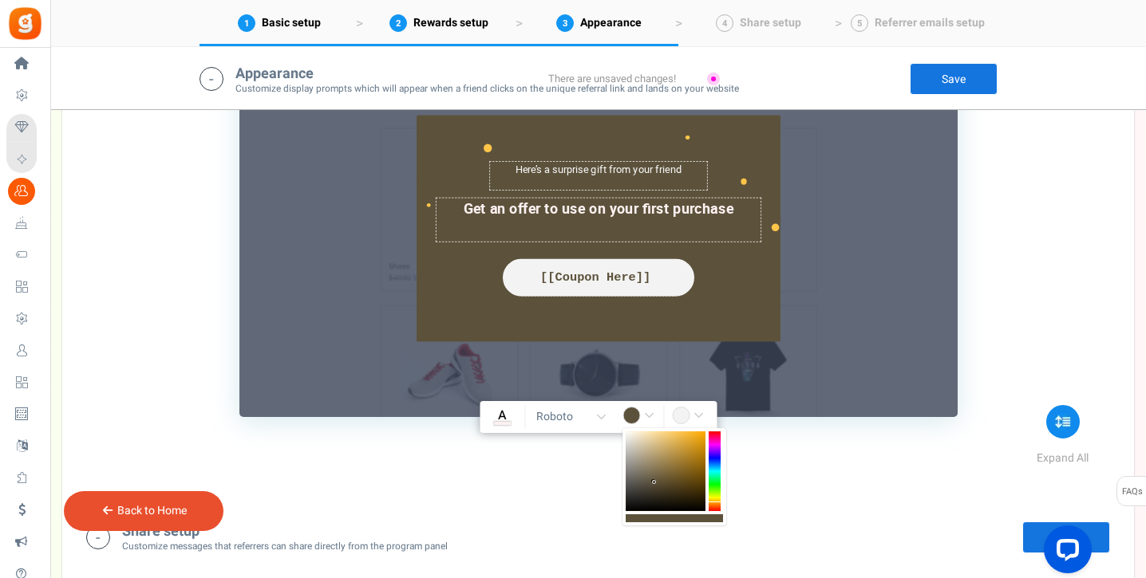
scroll to position [2022, 0]
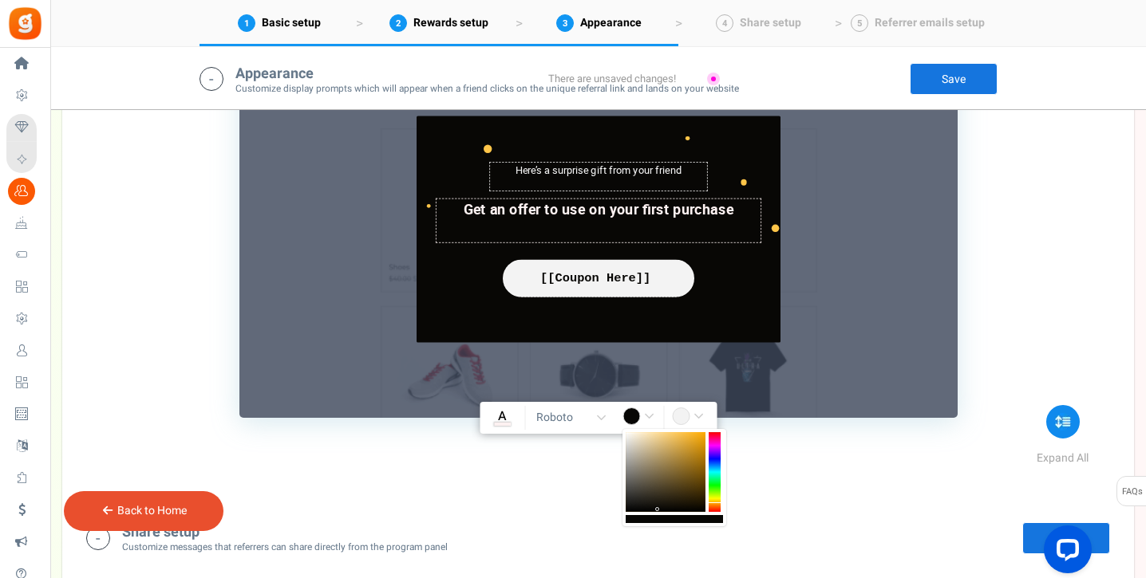
drag, startPoint x: 665, startPoint y: 490, endPoint x: 657, endPoint y: 510, distance: 21.2
click at [657, 510] on div at bounding box center [665, 472] width 80 height 80
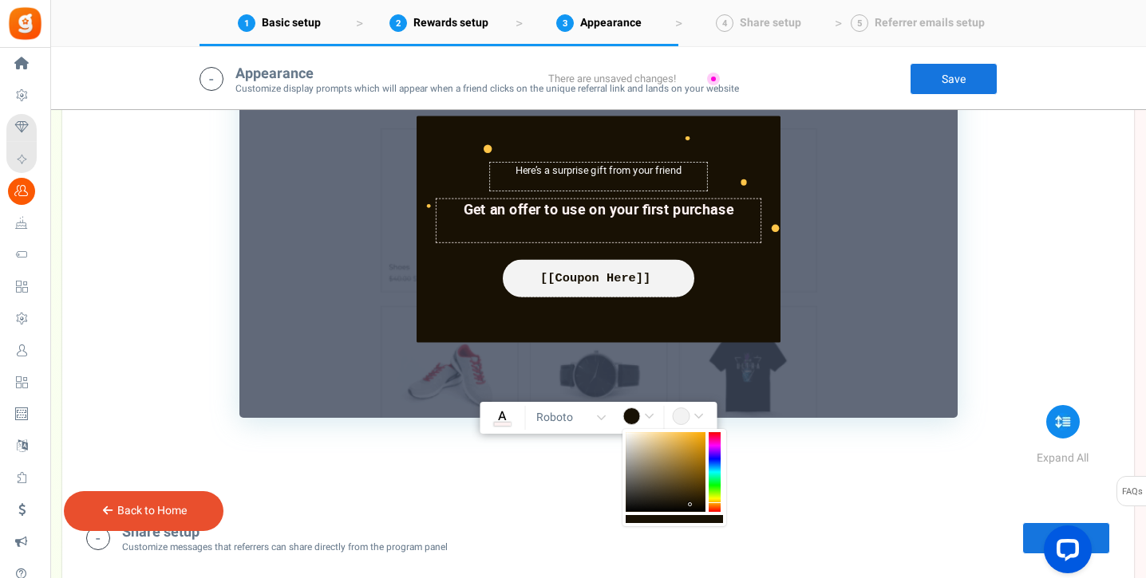
drag, startPoint x: 653, startPoint y: 490, endPoint x: 691, endPoint y: 504, distance: 40.9
click at [691, 504] on div at bounding box center [665, 472] width 80 height 80
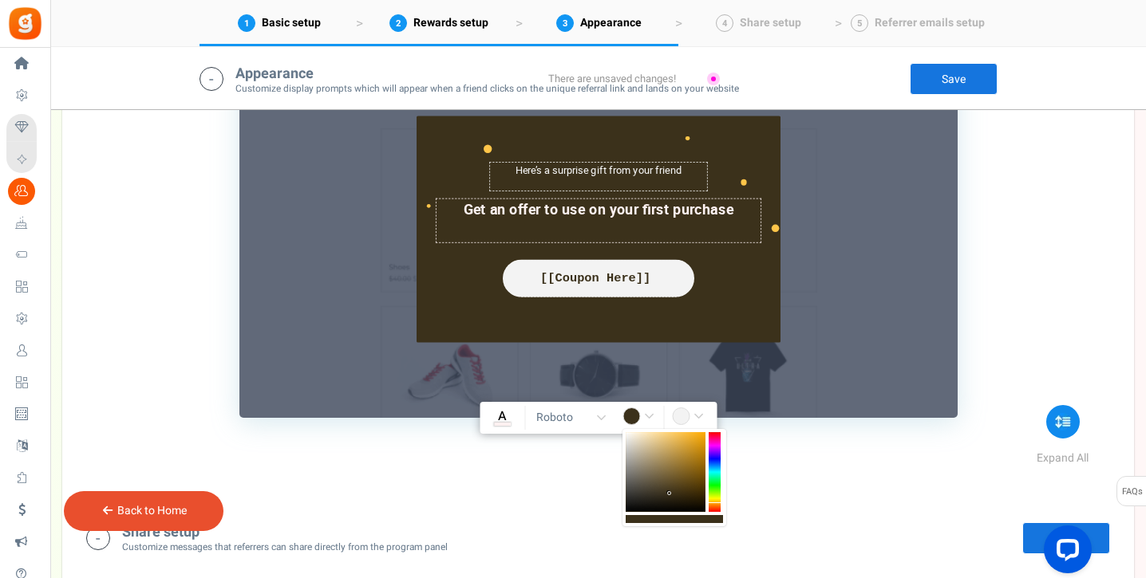
drag, startPoint x: 665, startPoint y: 440, endPoint x: 669, endPoint y: 494, distance: 54.5
click at [669, 494] on div at bounding box center [665, 472] width 80 height 80
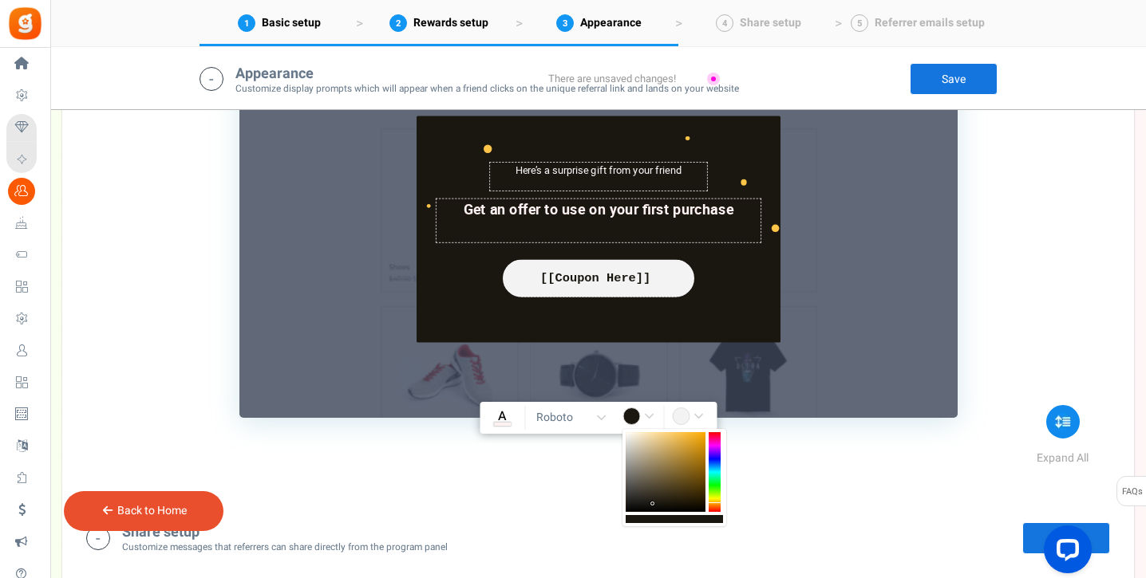
drag, startPoint x: 669, startPoint y: 507, endPoint x: 653, endPoint y: 504, distance: 15.5
click at [653, 504] on div at bounding box center [665, 472] width 80 height 80
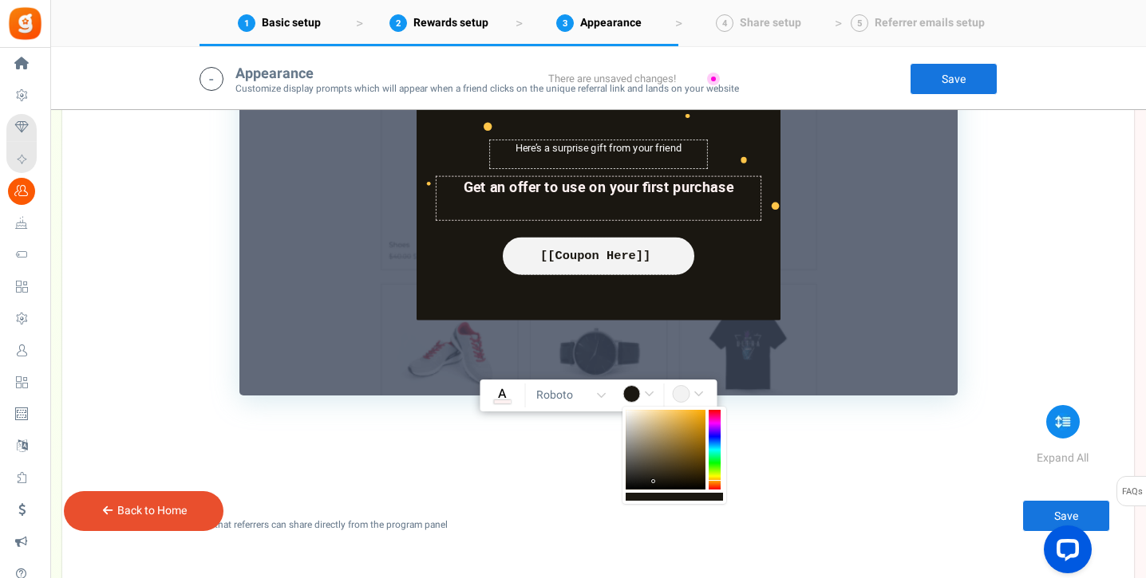
scroll to position [2165, 0]
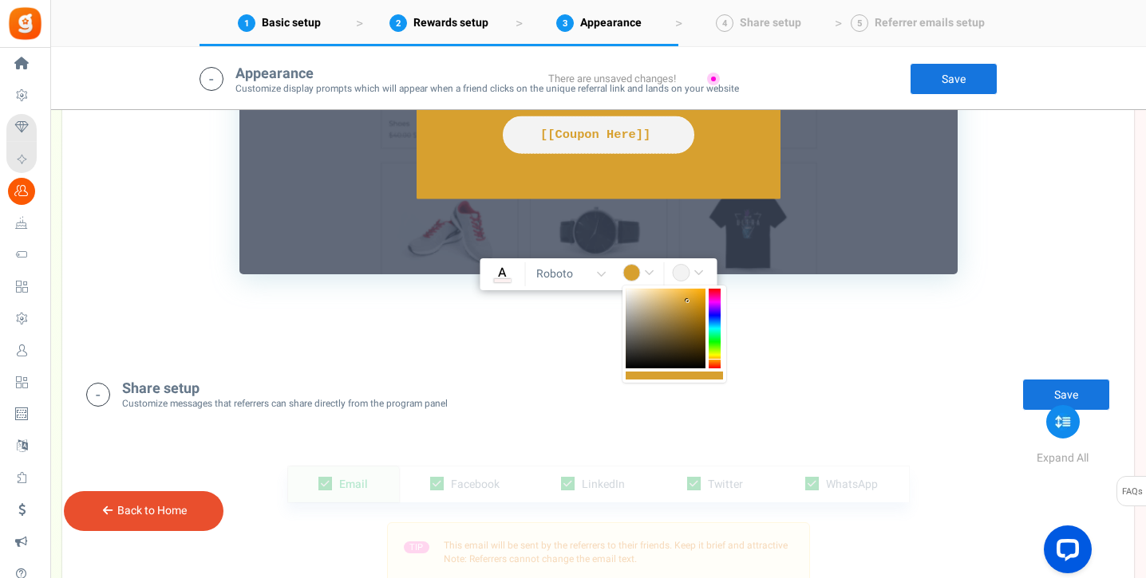
drag, startPoint x: 696, startPoint y: 358, endPoint x: 688, endPoint y: 302, distance: 57.3
click at [688, 302] on div at bounding box center [665, 329] width 80 height 80
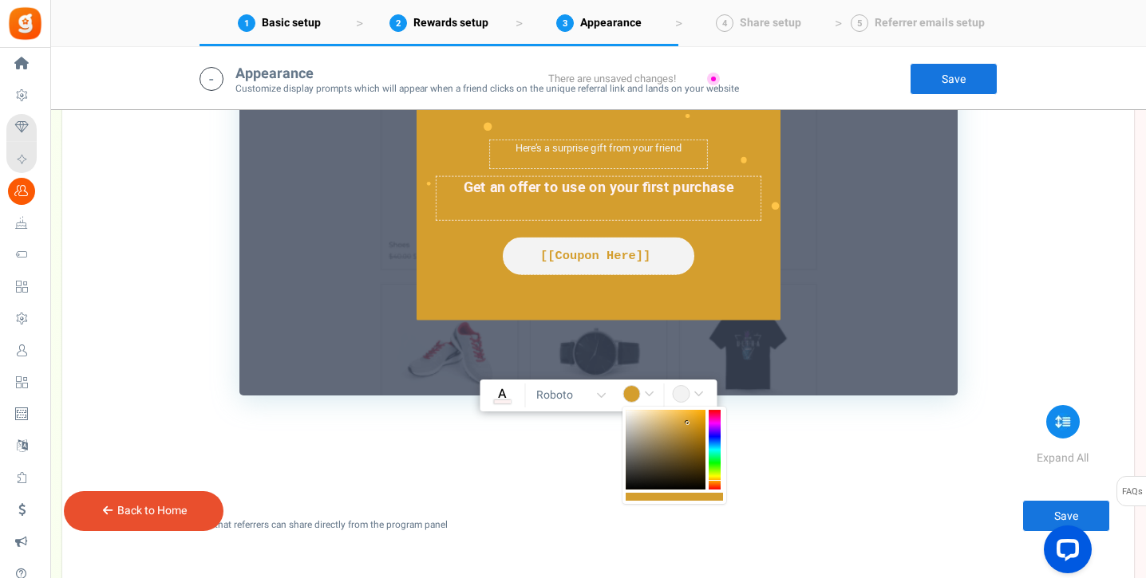
scroll to position [2013, 0]
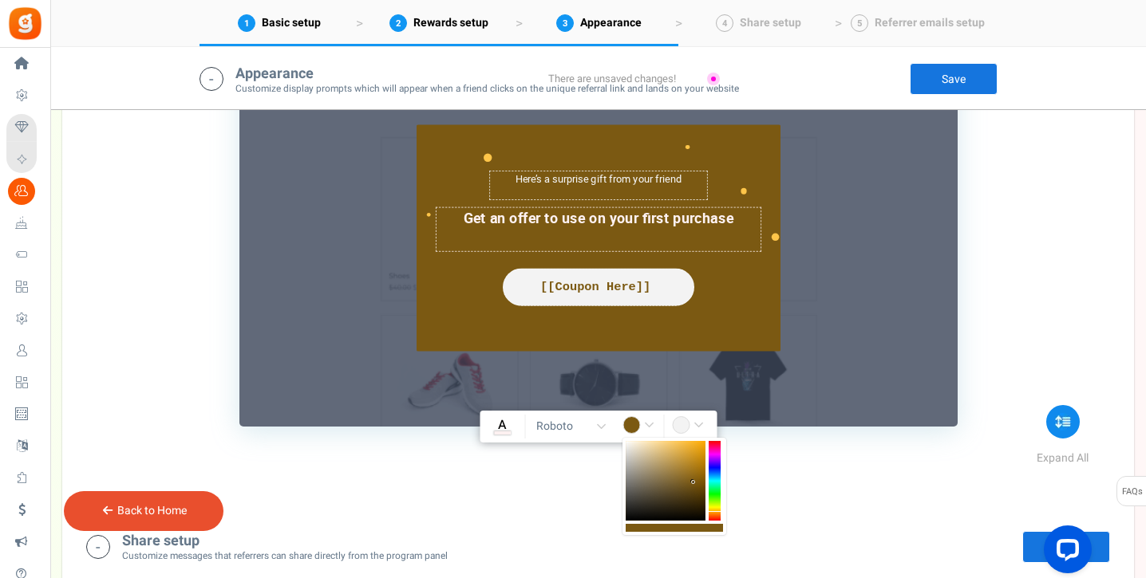
drag, startPoint x: 692, startPoint y: 458, endPoint x: 710, endPoint y: 487, distance: 34.8
click at [706, 486] on div at bounding box center [674, 486] width 104 height 97
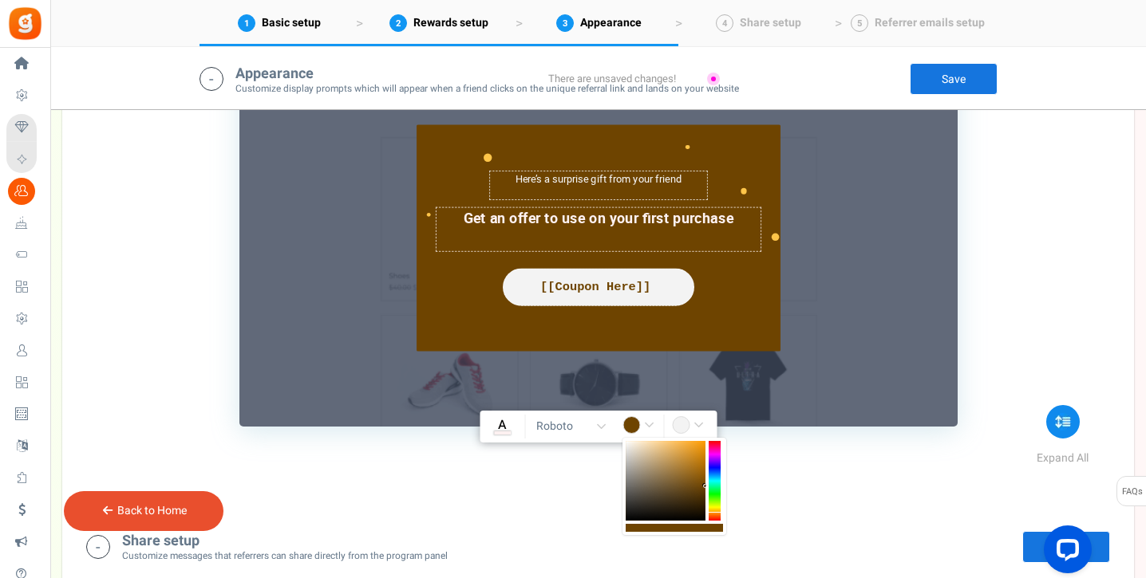
drag, startPoint x: 713, startPoint y: 490, endPoint x: 712, endPoint y: 513, distance: 23.1
click at [712, 513] on div at bounding box center [714, 481] width 12 height 80
click at [716, 512] on div at bounding box center [714, 481] width 12 height 80
type input "rgba(110,75,0,1)"
click at [866, 445] on div "1. Friends reward widget 2. Friends notification bar TIP Customize the appearan…" at bounding box center [597, 151] width 1047 height 709
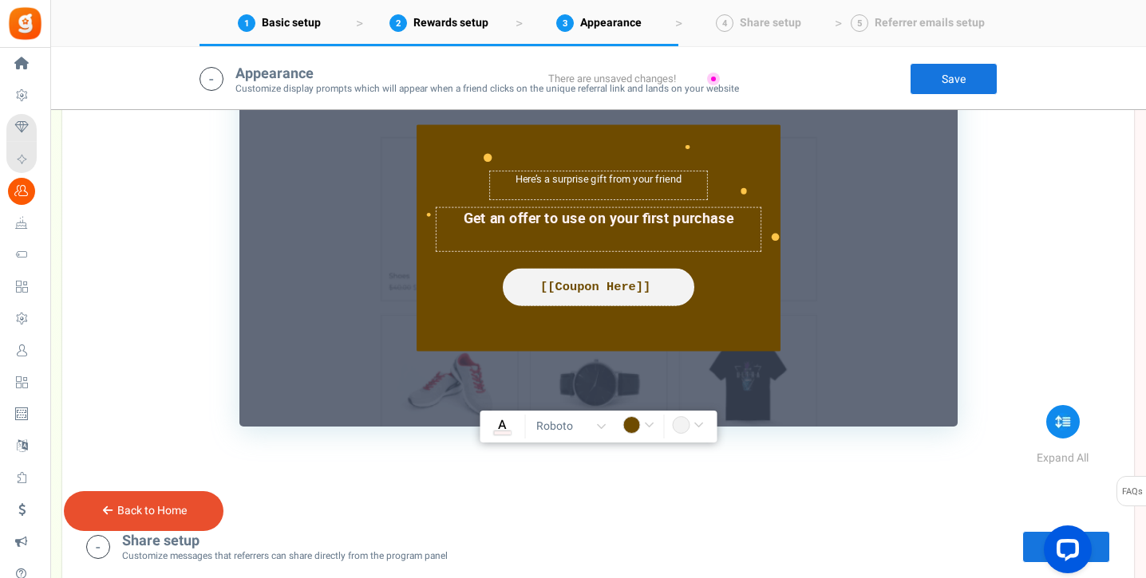
click at [941, 89] on link "Save" at bounding box center [953, 79] width 88 height 32
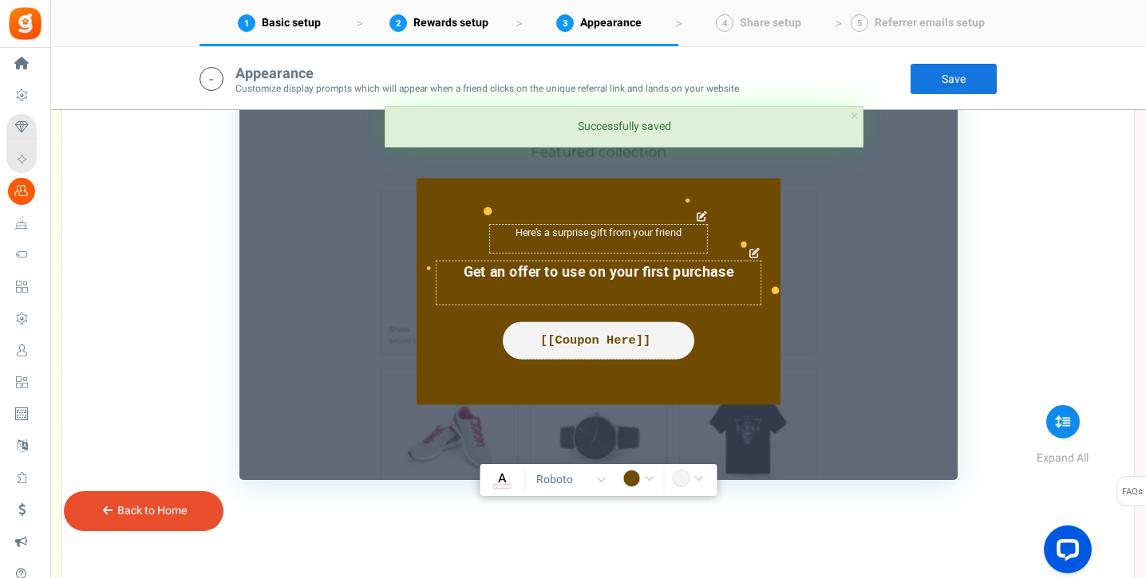
scroll to position [1957, 0]
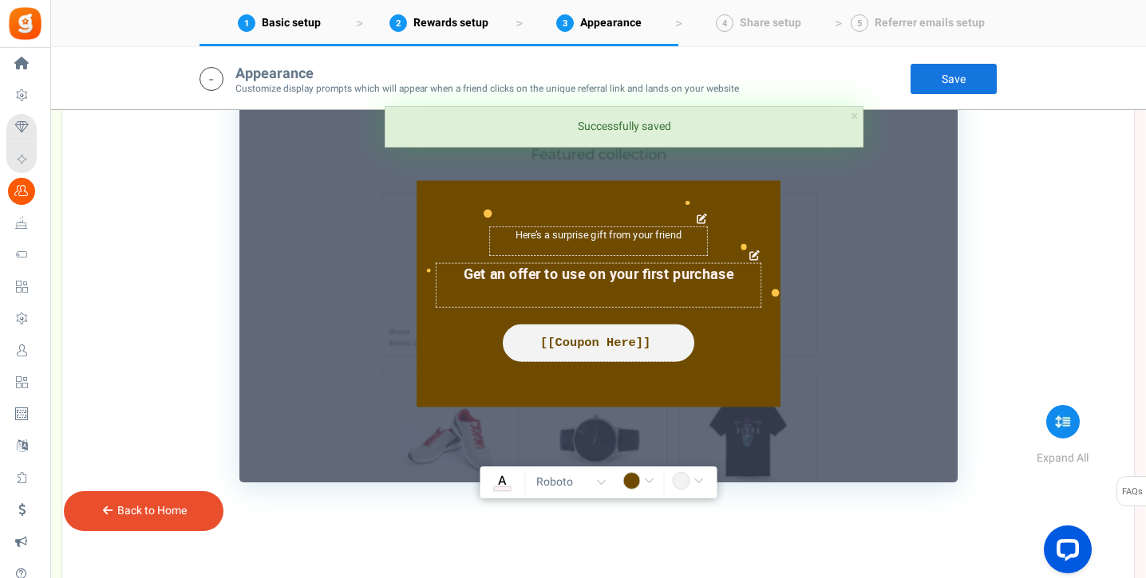
click at [587, 278] on textarea "Get an offer to use on your first purchase" at bounding box center [598, 285] width 325 height 45
click at [592, 337] on div "[[Coupon Here]]" at bounding box center [598, 343] width 166 height 18
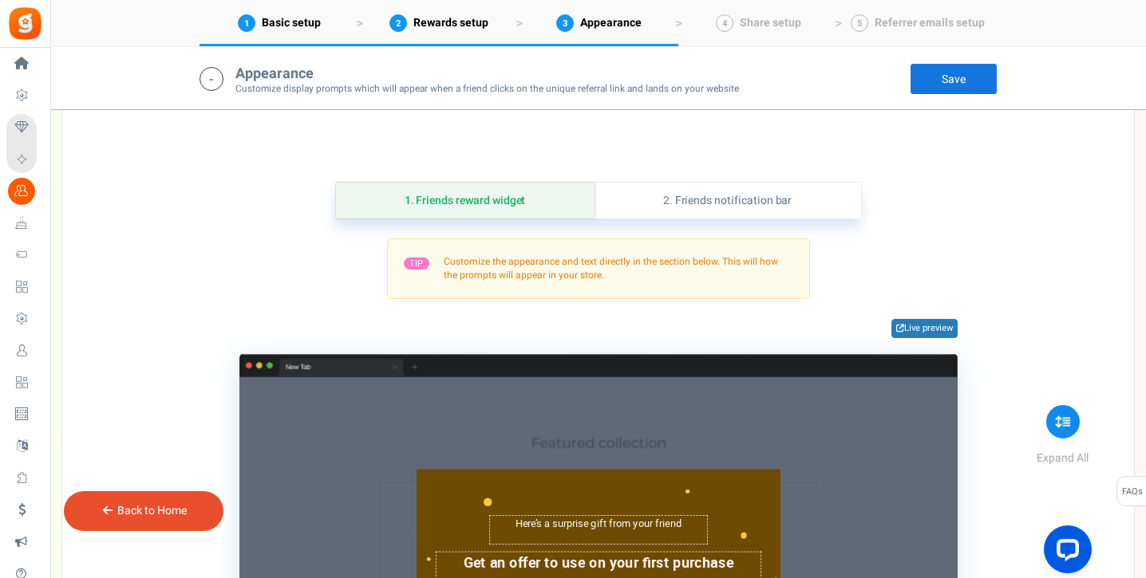
scroll to position [1520, 0]
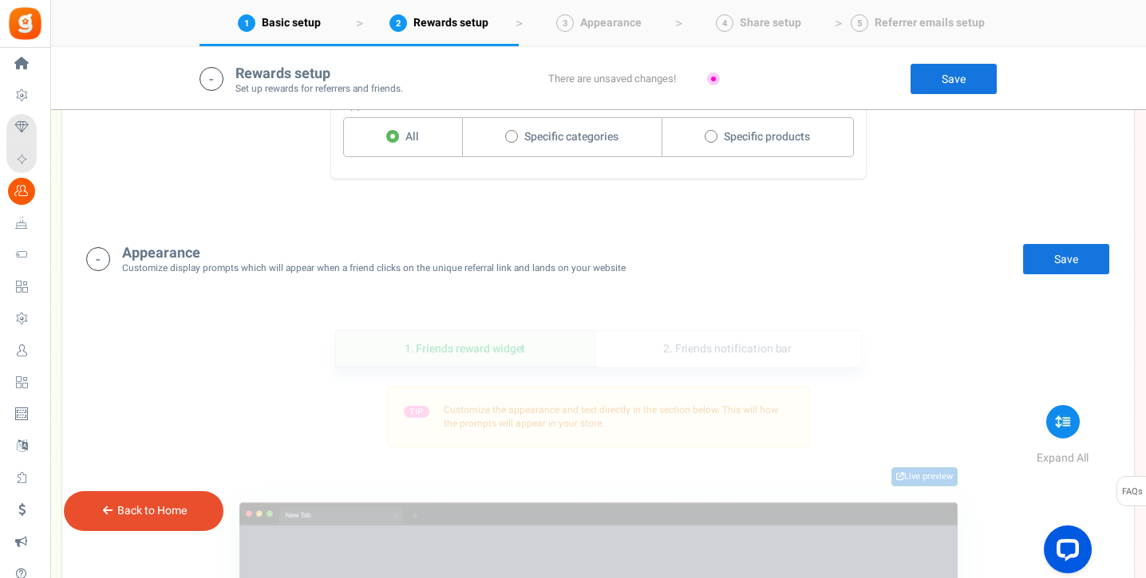
click at [904, 479] on link "Live preview" at bounding box center [924, 476] width 66 height 19
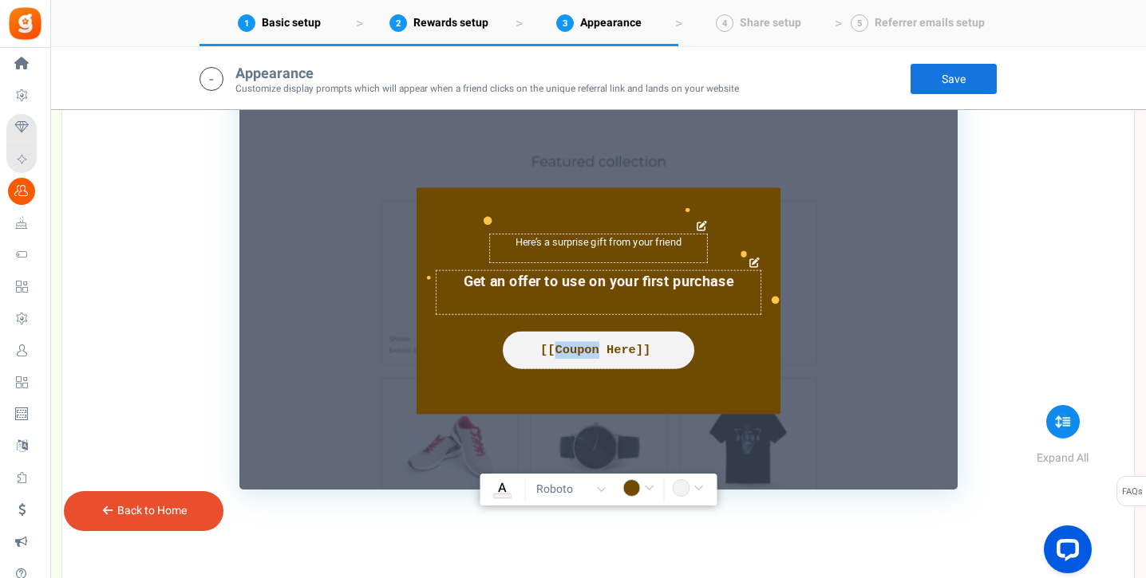
scroll to position [2261, 0]
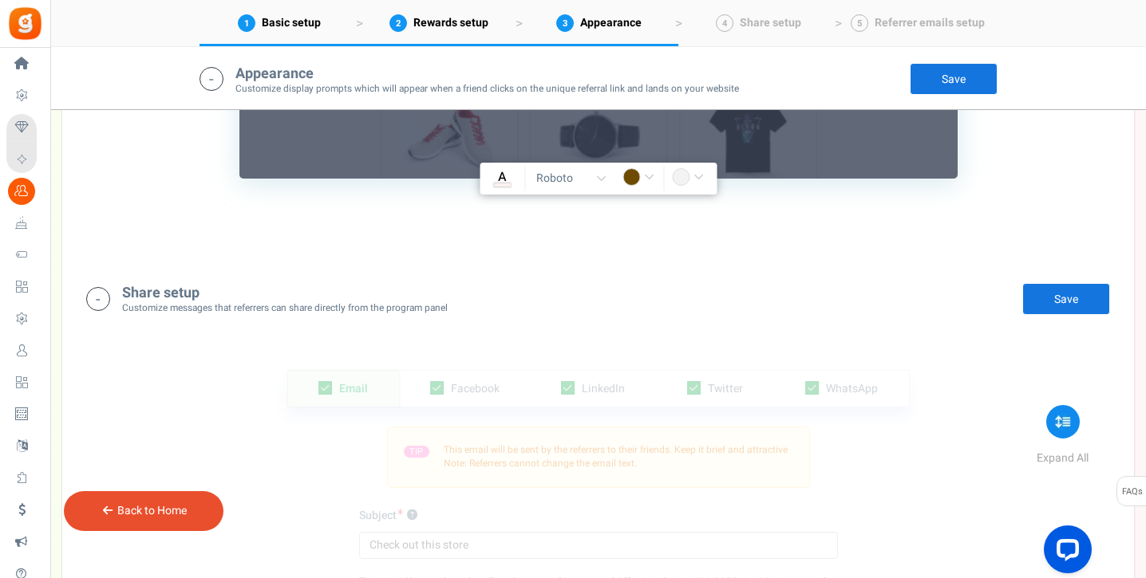
click at [953, 83] on link "Save" at bounding box center [953, 79] width 88 height 32
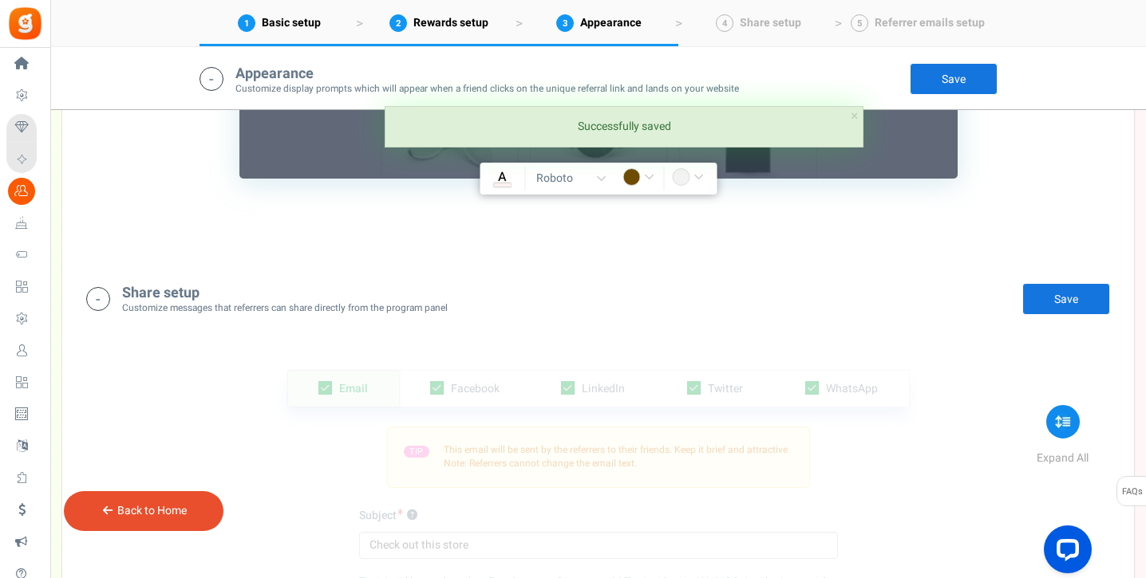
click at [1039, 303] on link "Save" at bounding box center [1066, 299] width 88 height 32
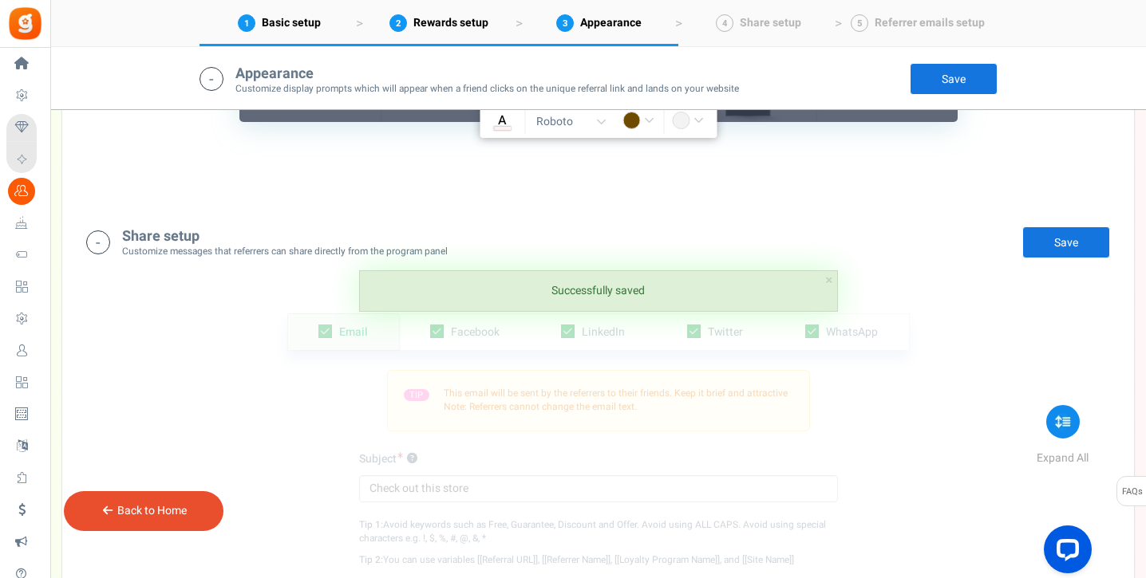
click at [349, 246] on small "Customize messages that referrers can share directly from the program panel" at bounding box center [284, 252] width 325 height 14
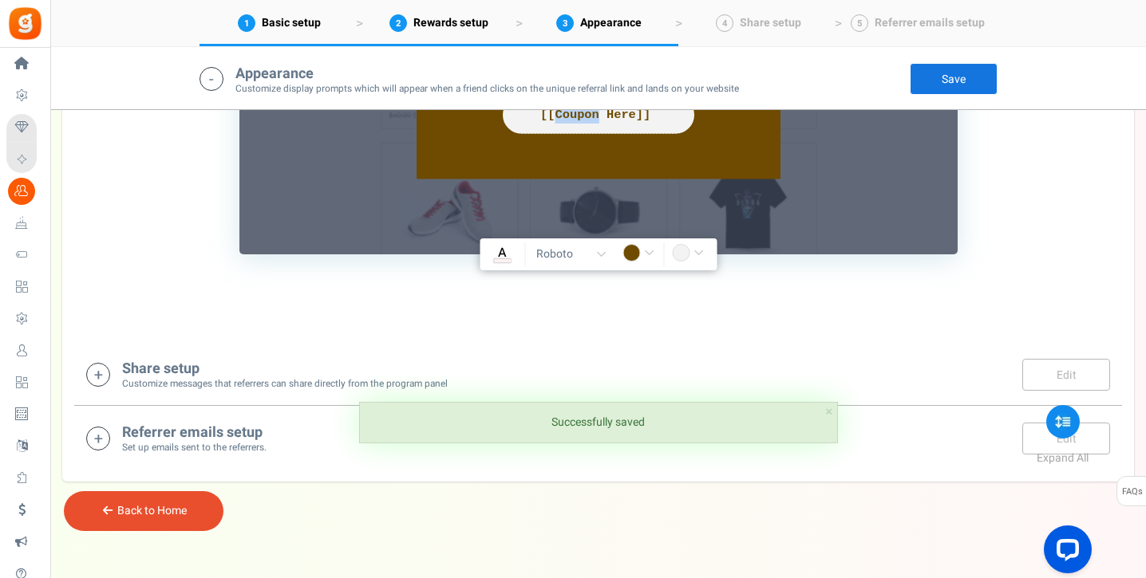
click at [352, 385] on small "Customize messages that referrers can share directly from the program panel" at bounding box center [284, 384] width 325 height 14
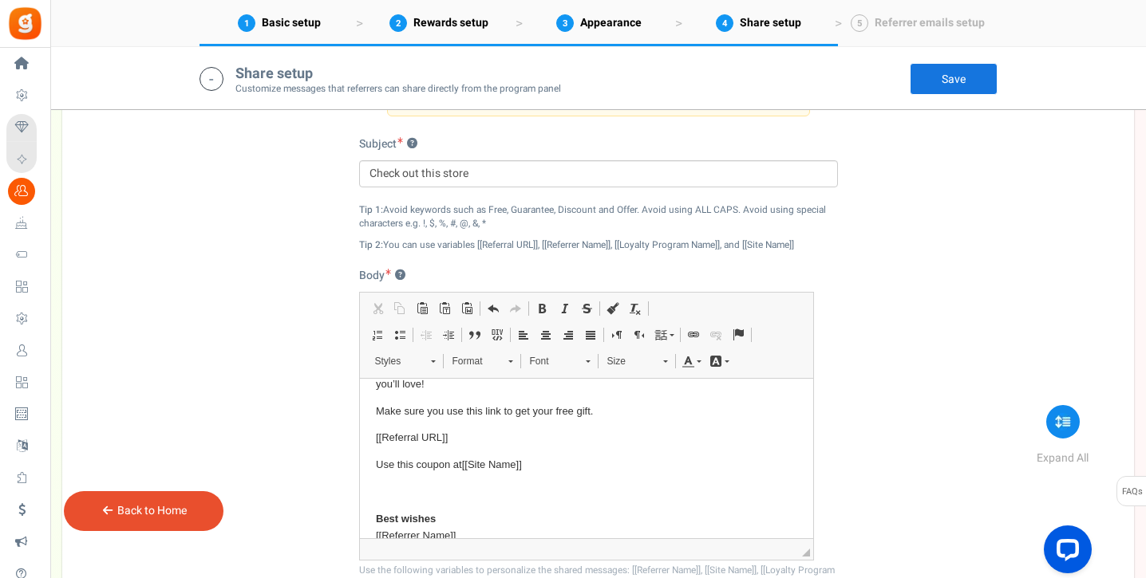
scroll to position [36, 0]
click at [390, 442] on span "[[Referral URL]]" at bounding box center [411, 436] width 72 height 12
click at [392, 442] on span "[[Referral URL]]" at bounding box center [413, 436] width 72 height 12
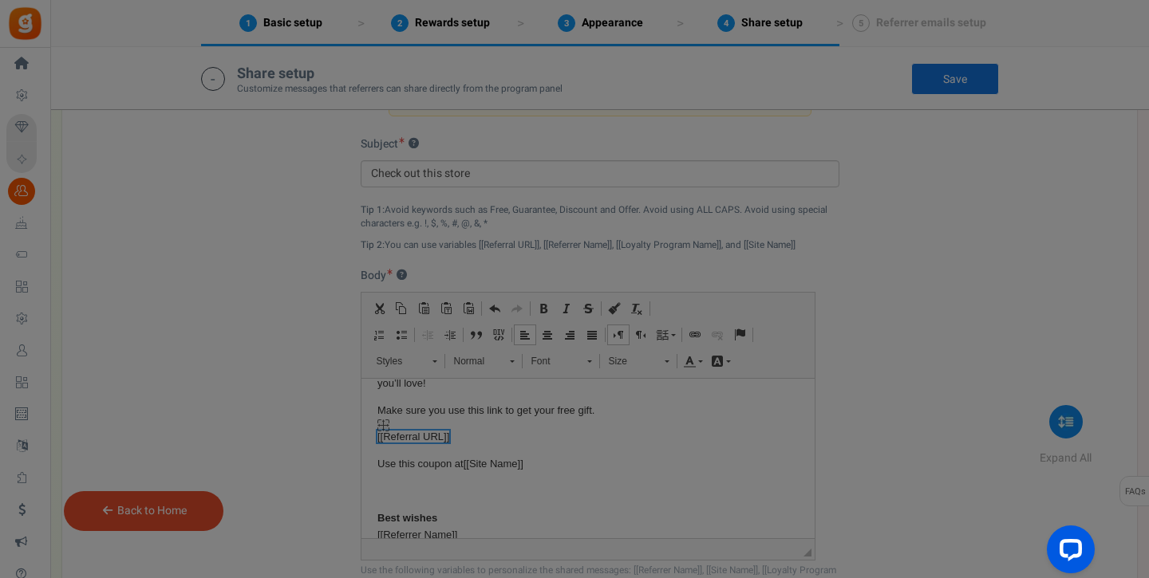
select select "Referral URL"
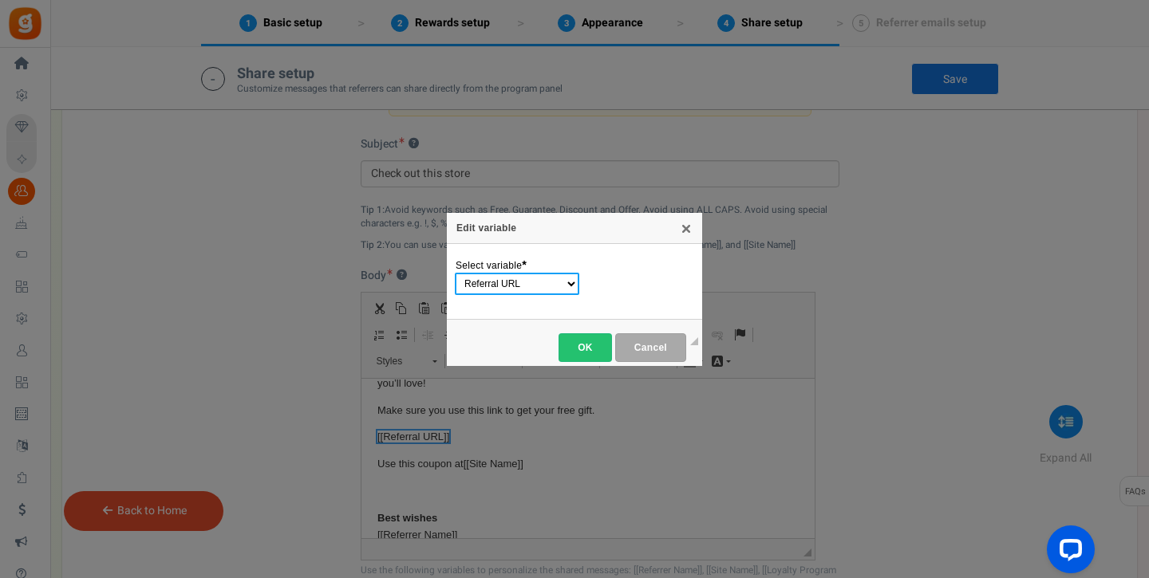
click at [523, 282] on select "Referrer Name Site Name Loyalty Program Name Referral URL Coupon Value" at bounding box center [517, 284] width 124 height 22
click at [455, 273] on select "Referrer Name Site Name Loyalty Program Name Referral URL Coupon Value" at bounding box center [517, 284] width 124 height 22
click at [582, 346] on span "OK" at bounding box center [585, 347] width 34 height 11
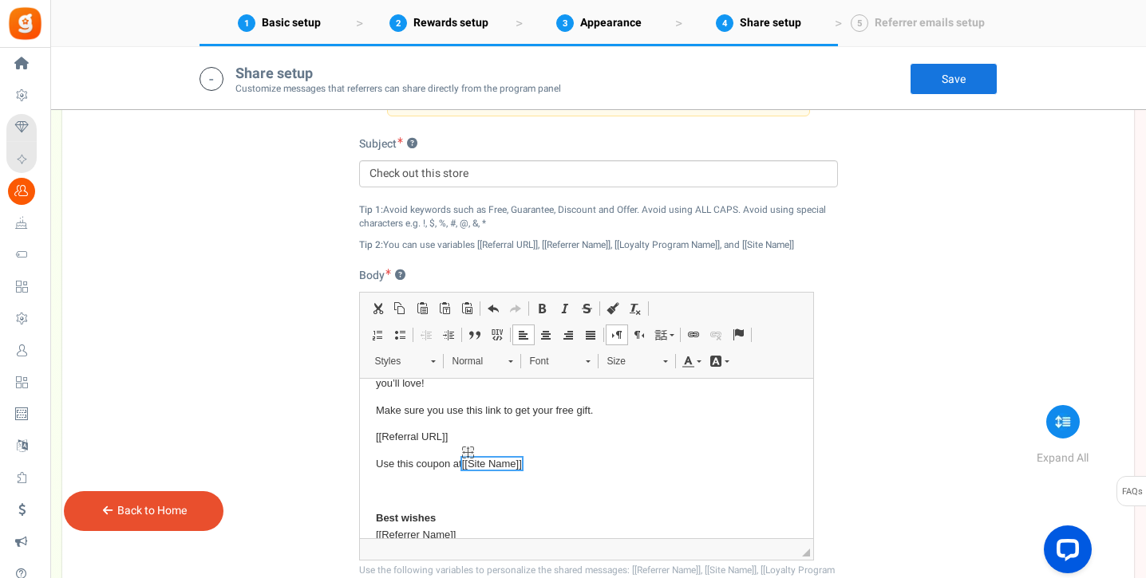
click at [481, 466] on span "[[Site Name]]" at bounding box center [491, 463] width 60 height 12
select select "Site Name"
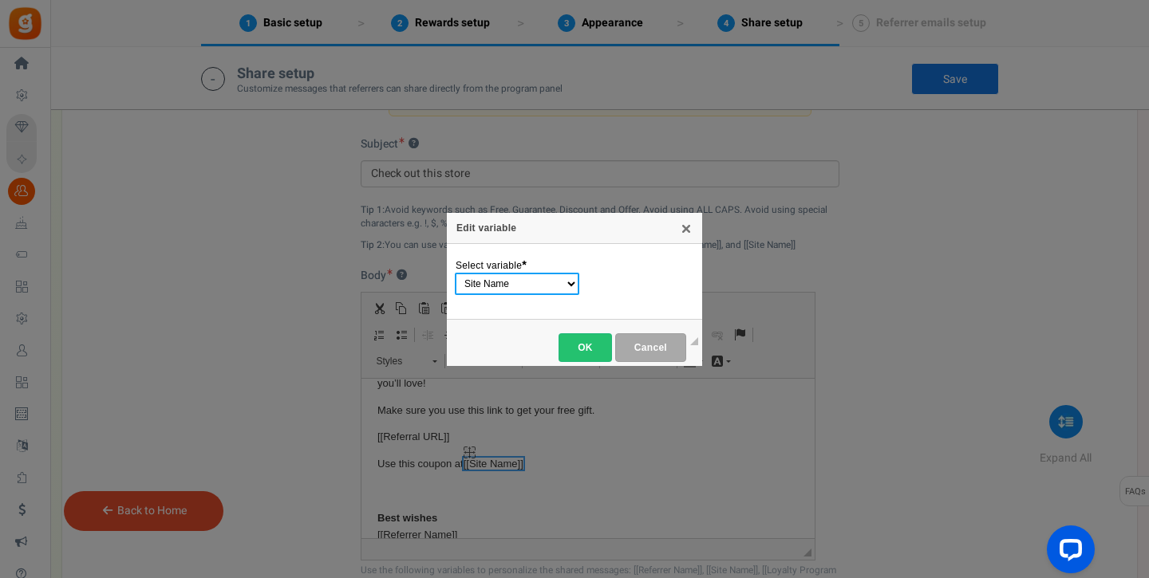
click at [481, 466] on div "Edit variable X General Select variable * Referrer Name Site Name Loyalty Progr…" at bounding box center [574, 289] width 1149 height 578
click at [525, 282] on select "Referrer Name Site Name Loyalty Program Name Referral URL Coupon Value" at bounding box center [517, 284] width 124 height 22
click at [455, 273] on select "Referrer Name Site Name Loyalty Program Name Referral URL Coupon Value" at bounding box center [517, 284] width 124 height 22
click at [581, 346] on span "OK" at bounding box center [585, 347] width 34 height 11
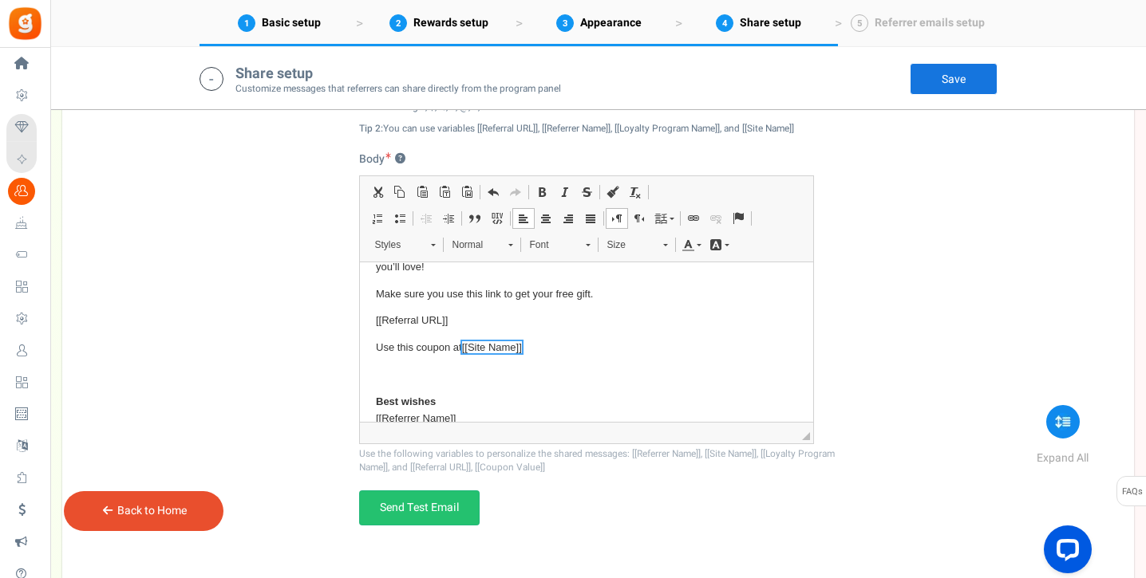
scroll to position [66, 0]
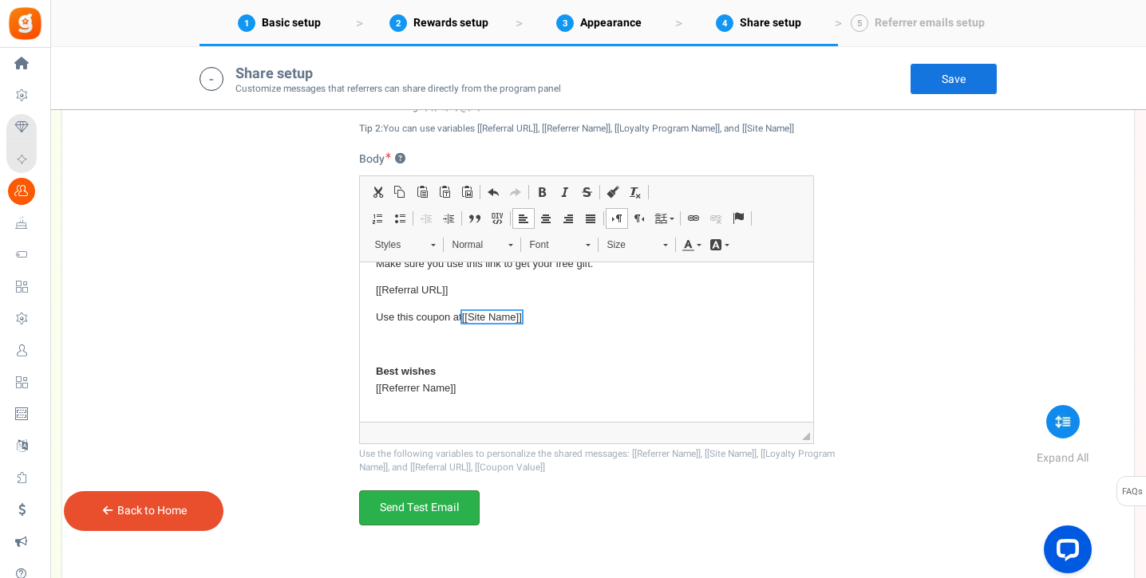
click at [456, 509] on link "Send Test Email" at bounding box center [419, 508] width 120 height 35
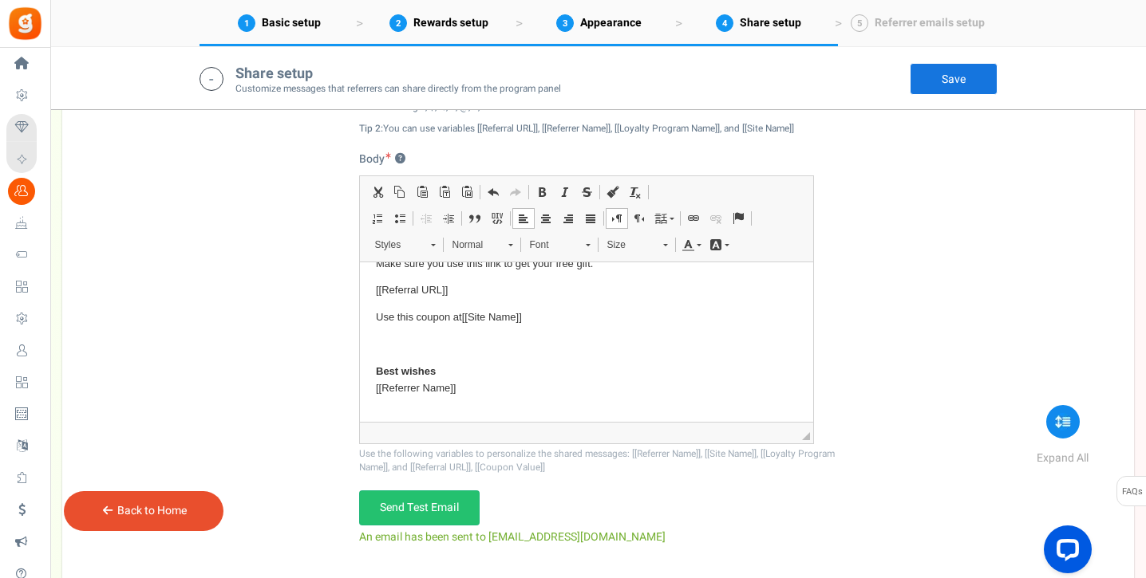
drag, startPoint x: 591, startPoint y: 539, endPoint x: 602, endPoint y: 542, distance: 10.9
click at [602, 542] on div "Email Facebook LinkedIn Twitter WhatsApp INFO Email share is currently disabled…" at bounding box center [597, 211] width 1047 height 739
click at [598, 540] on div "Email Facebook LinkedIn Twitter WhatsApp INFO Email share is currently disabled…" at bounding box center [597, 211] width 1047 height 739
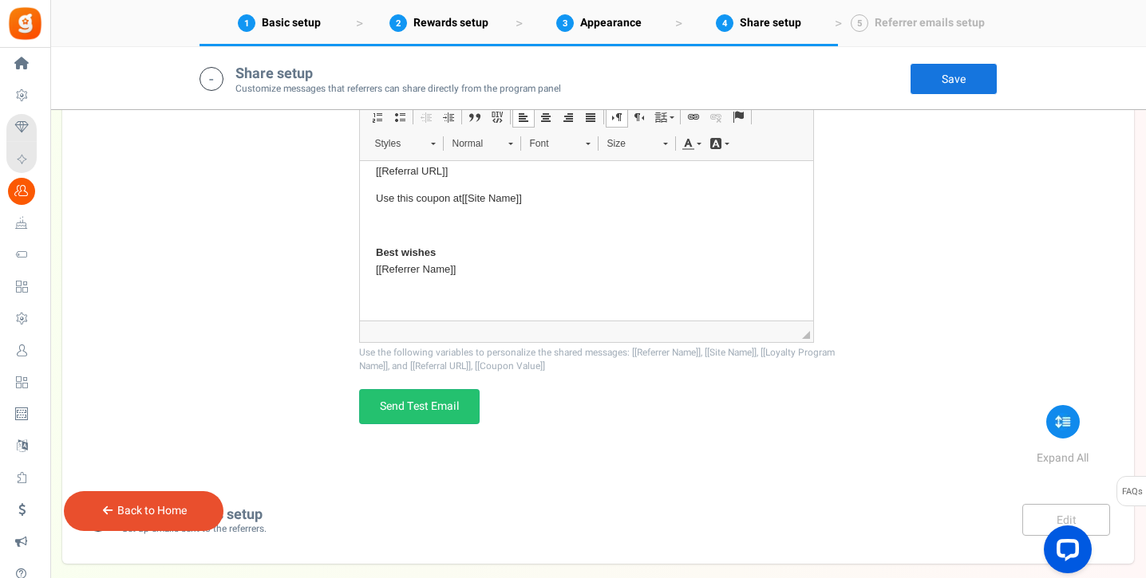
scroll to position [2932, 0]
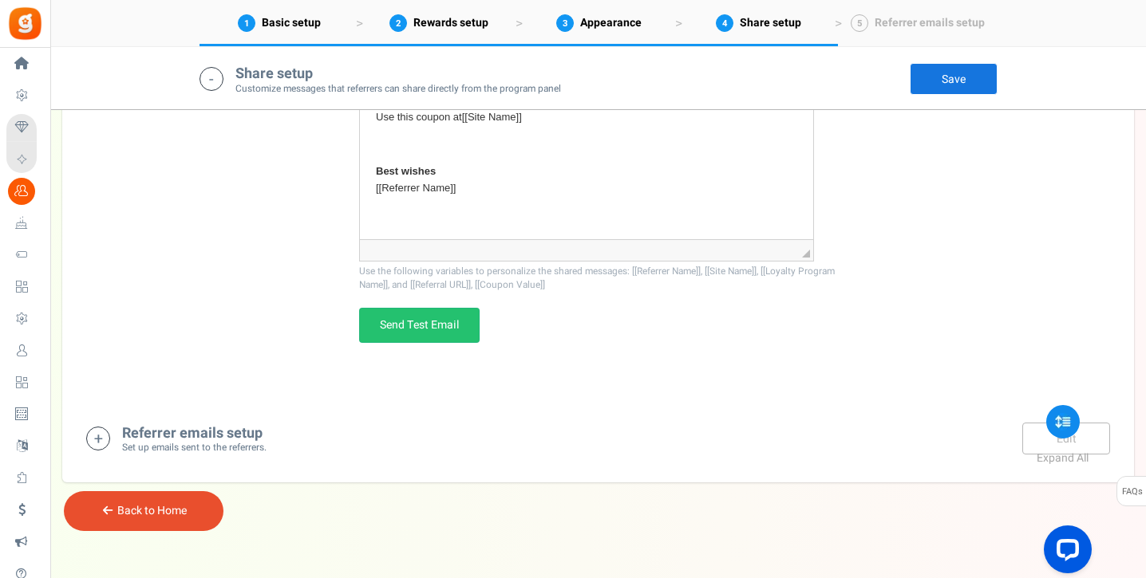
click at [985, 67] on link "Save" at bounding box center [953, 79] width 88 height 32
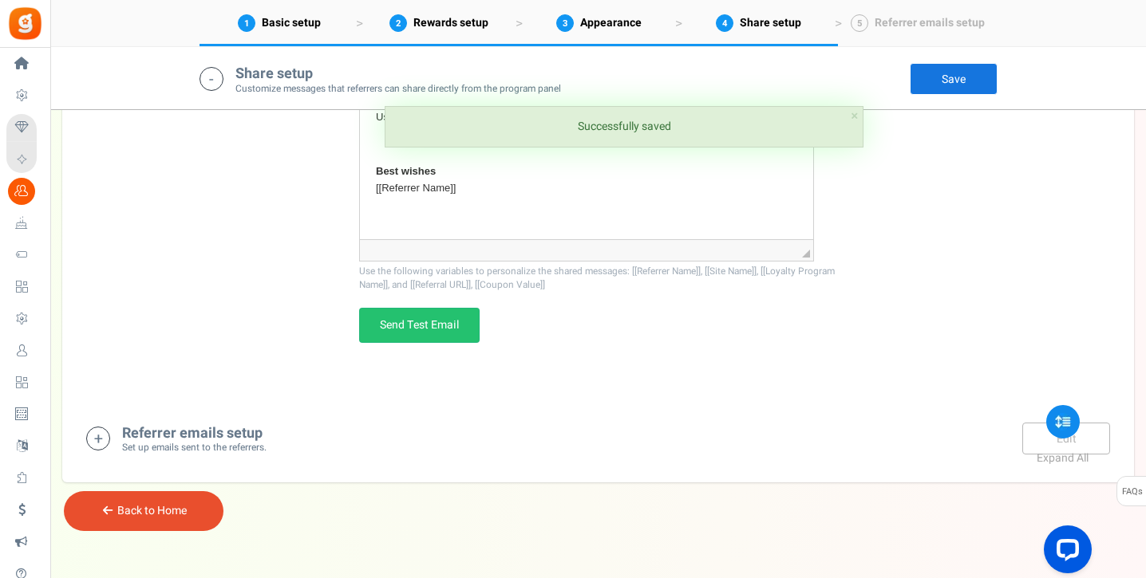
click at [955, 440] on div "Referrer emails setup Set up emails sent to the referrers. Edit Save Save" at bounding box center [598, 439] width 1024 height 33
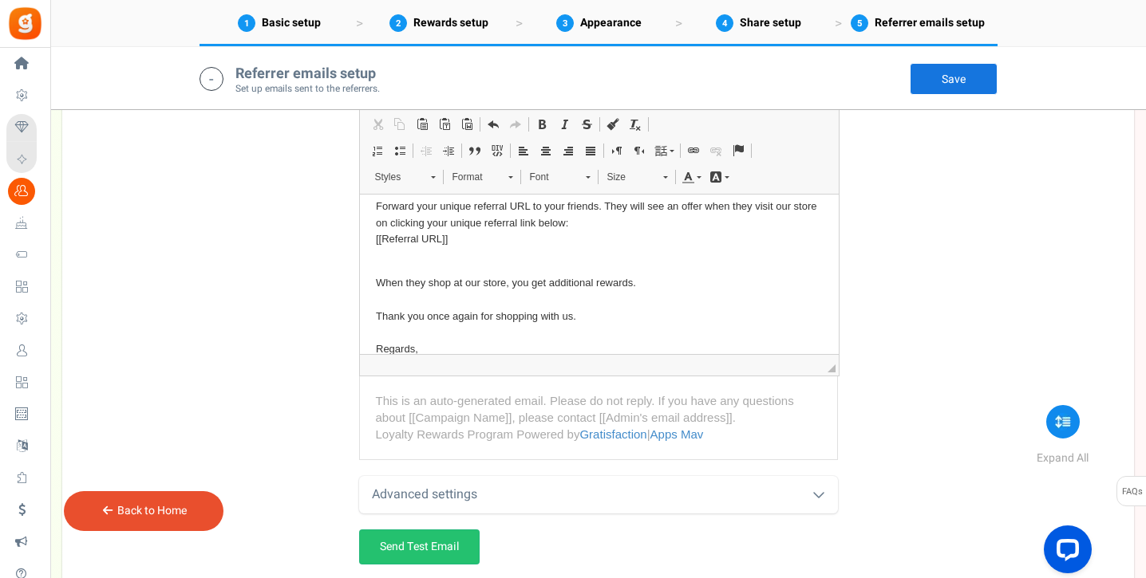
scroll to position [164, 0]
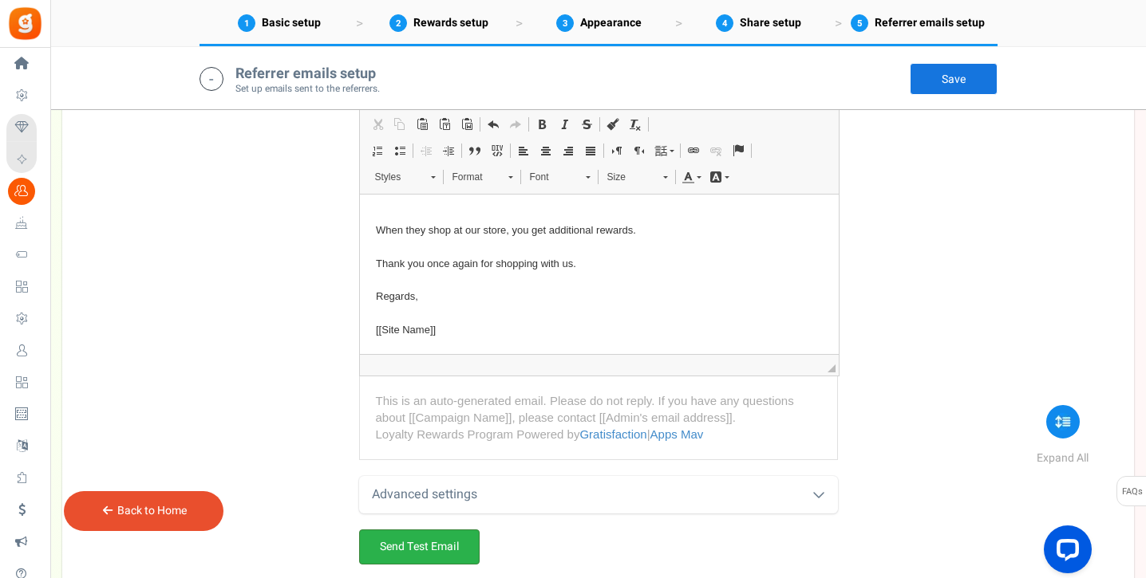
click at [449, 538] on link "Send Test Email" at bounding box center [419, 547] width 120 height 35
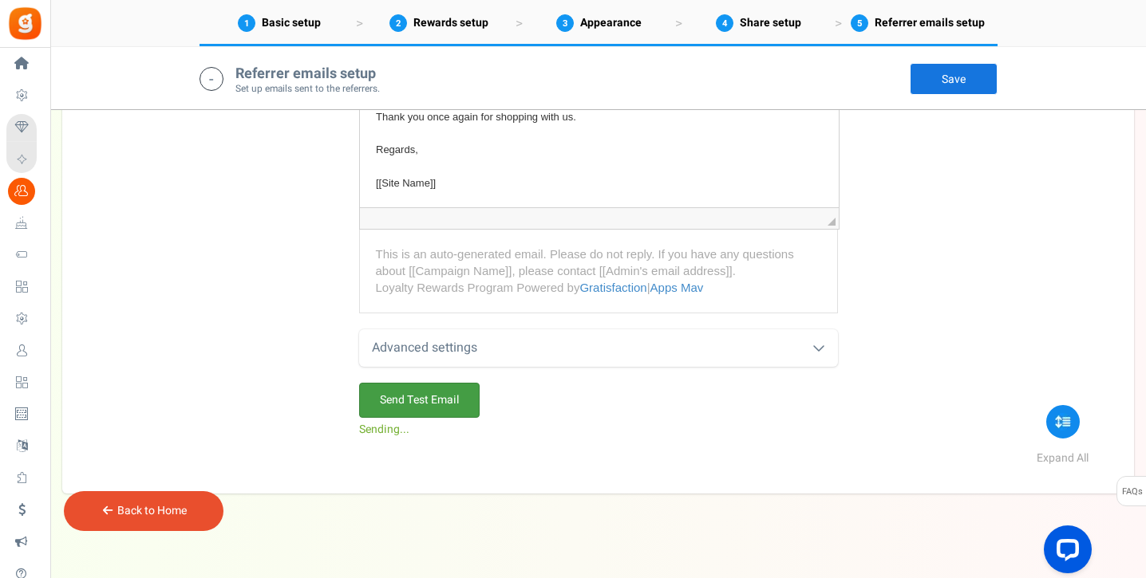
scroll to position [3702, 0]
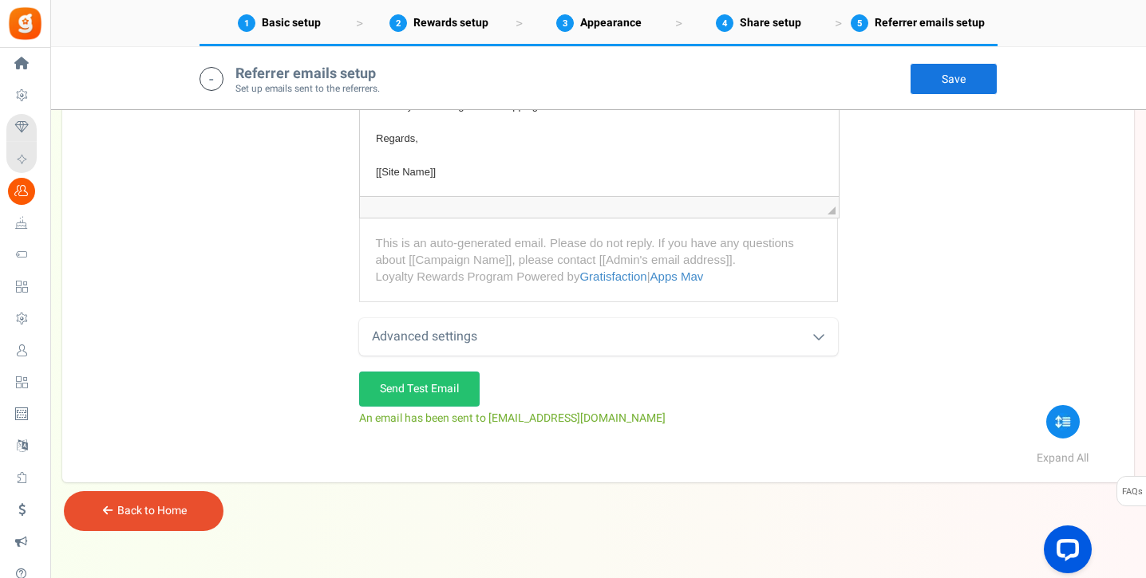
click at [972, 83] on link "Save" at bounding box center [953, 79] width 88 height 32
click at [953, 77] on link "Save" at bounding box center [953, 79] width 88 height 32
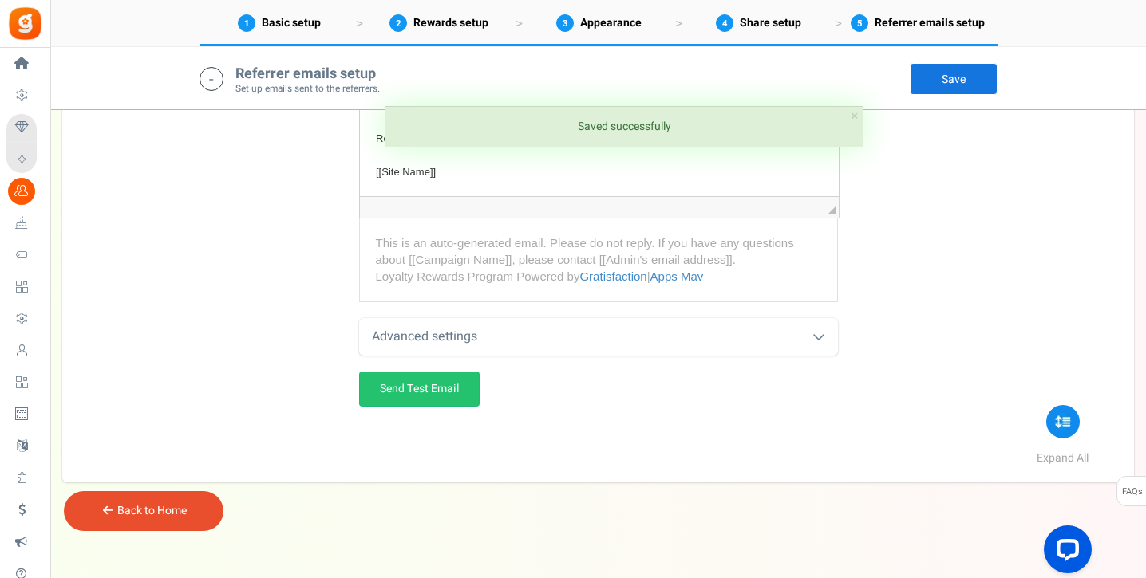
click at [210, 72] on icon at bounding box center [211, 79] width 24 height 24
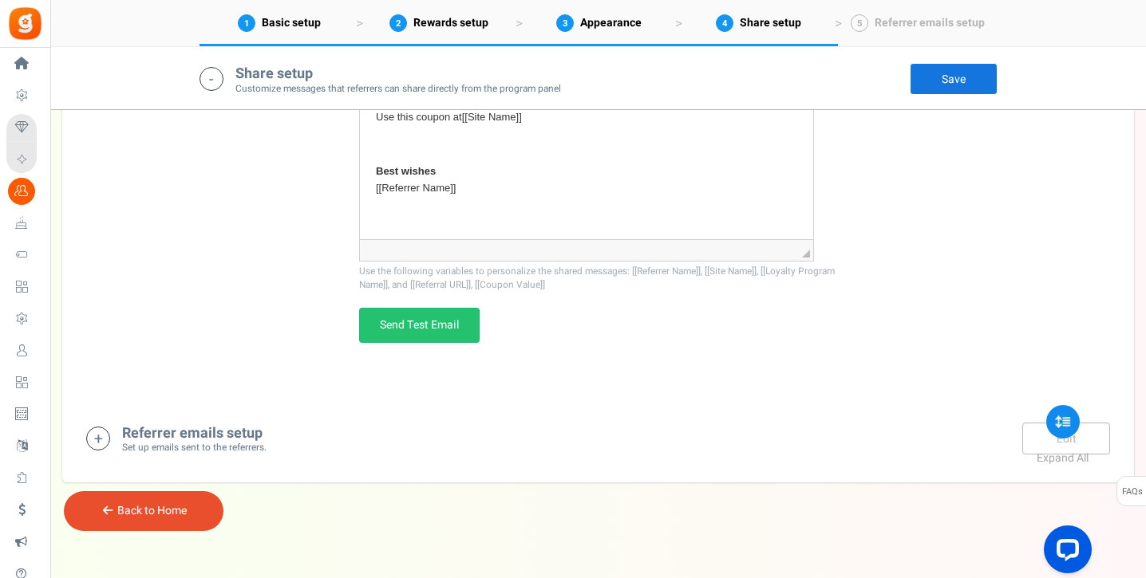
click at [218, 84] on icon at bounding box center [211, 79] width 24 height 24
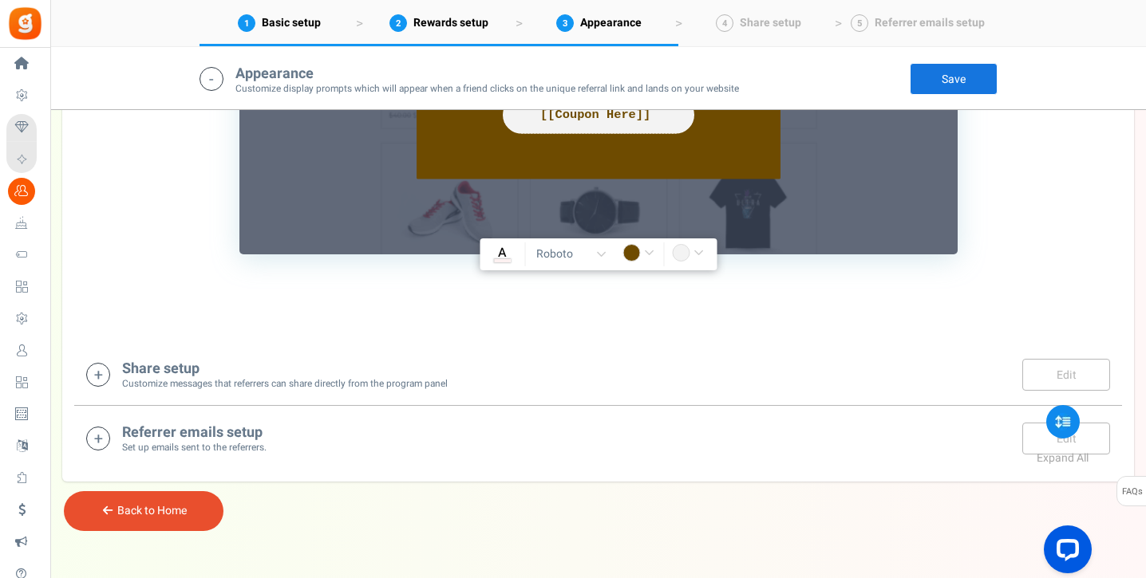
click at [218, 84] on icon at bounding box center [211, 79] width 24 height 24
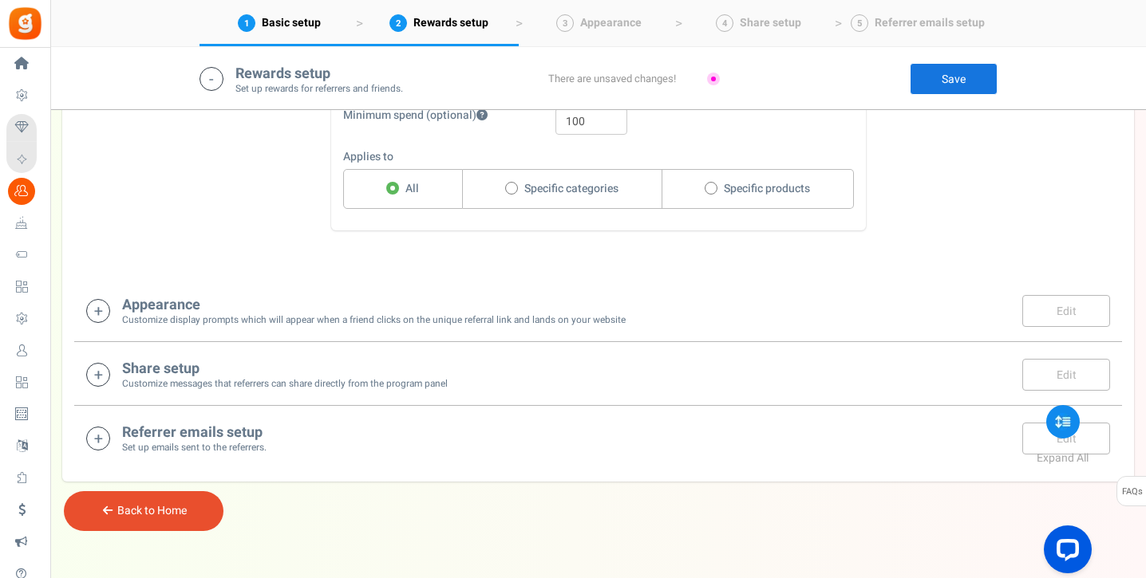
click at [218, 84] on icon at bounding box center [211, 79] width 24 height 24
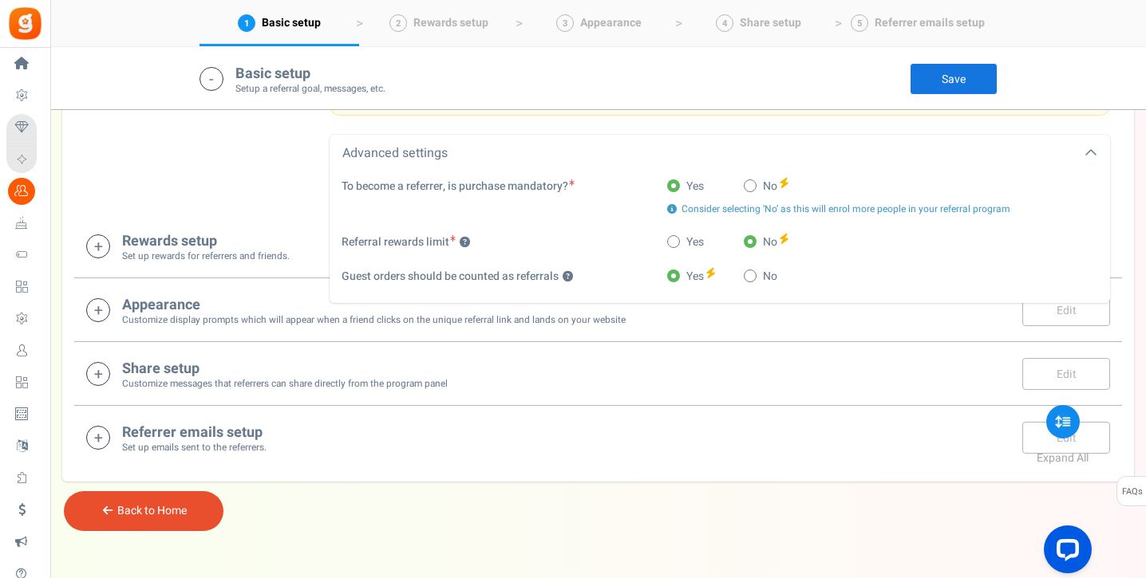
click at [218, 84] on icon at bounding box center [211, 79] width 24 height 24
